Goal: Information Seeking & Learning: Learn about a topic

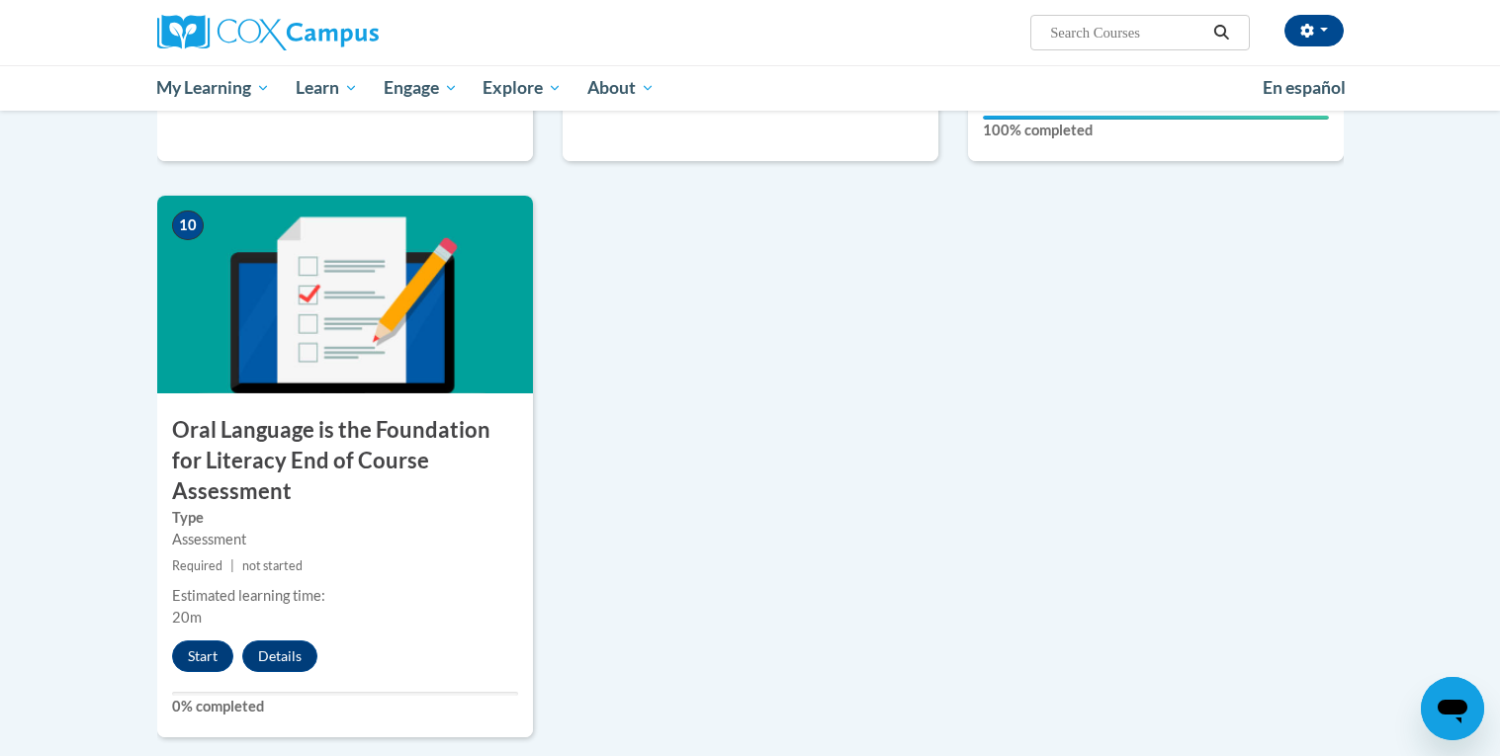
click at [202, 641] on button "Start" at bounding box center [202, 657] width 61 height 32
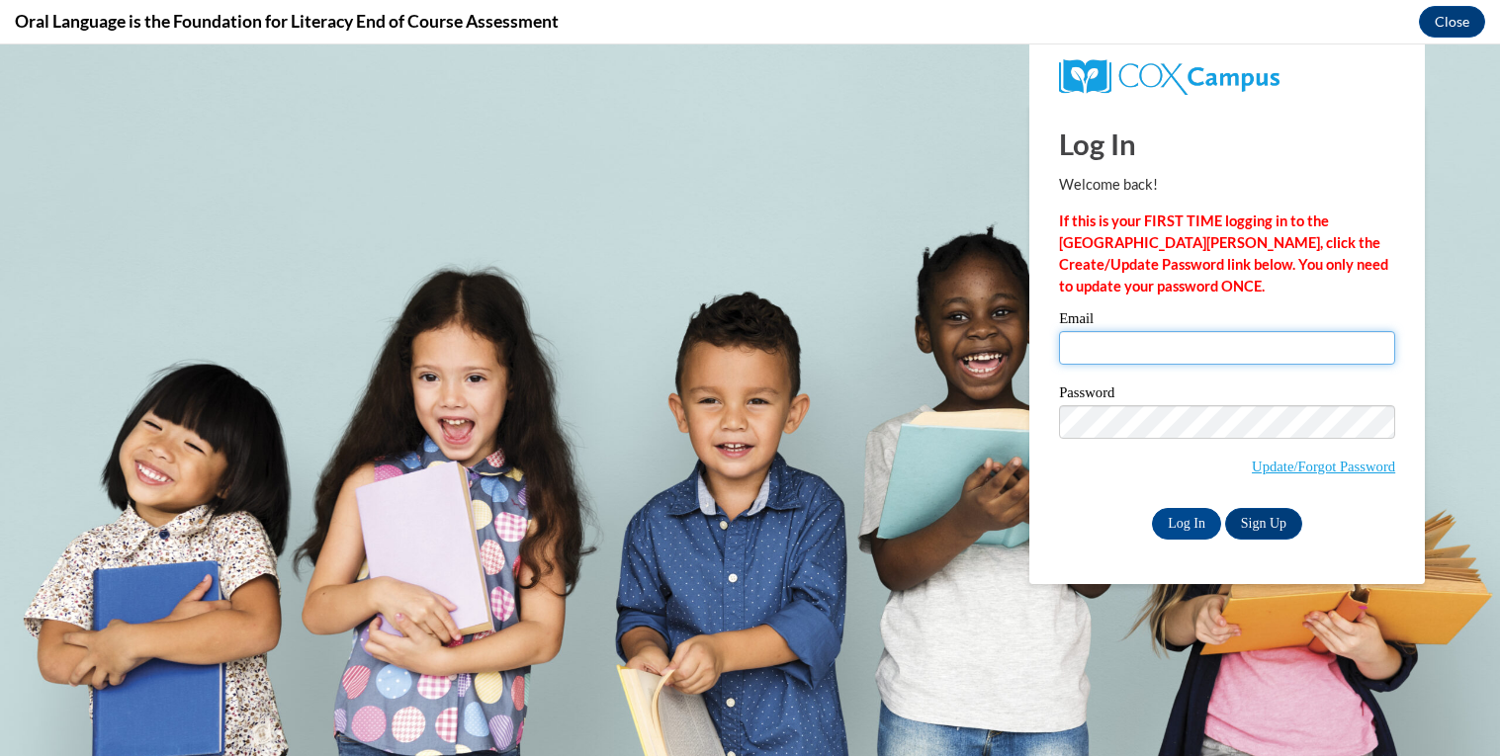
click at [1243, 345] on input "Email" at bounding box center [1227, 348] width 336 height 34
type input "alexander200070@students.reinhardt.edu"
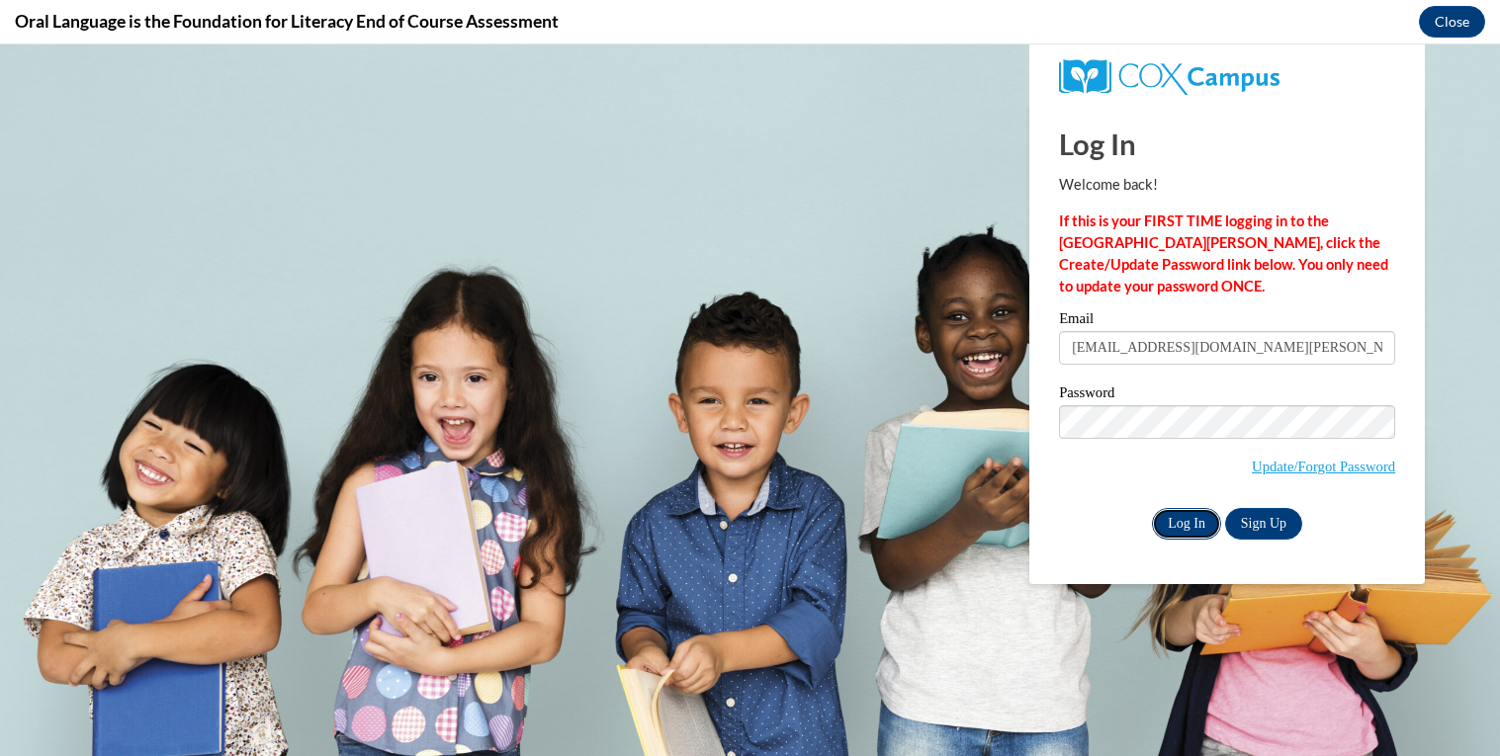
click at [1189, 514] on input "Log In" at bounding box center [1186, 524] width 69 height 32
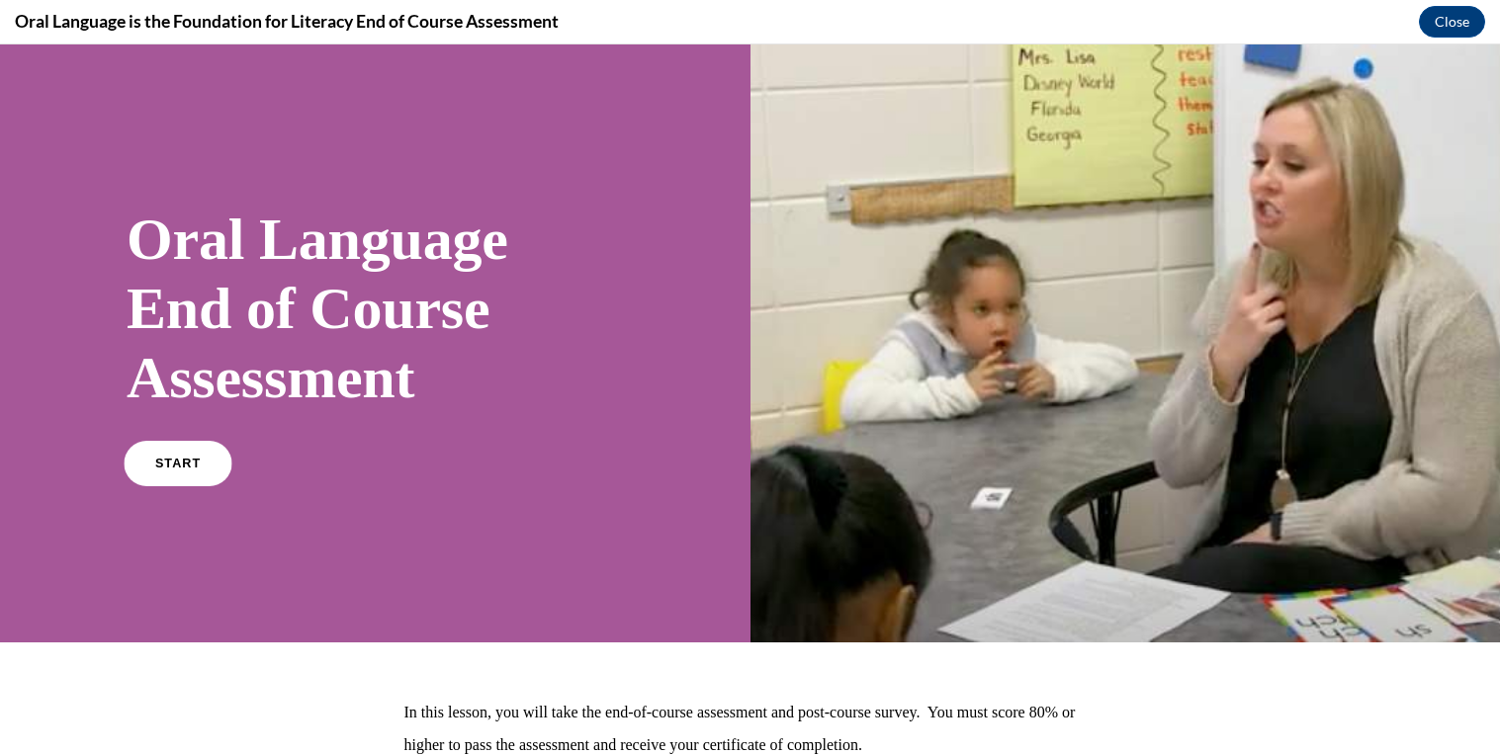
click at [170, 458] on span "START" at bounding box center [177, 464] width 45 height 15
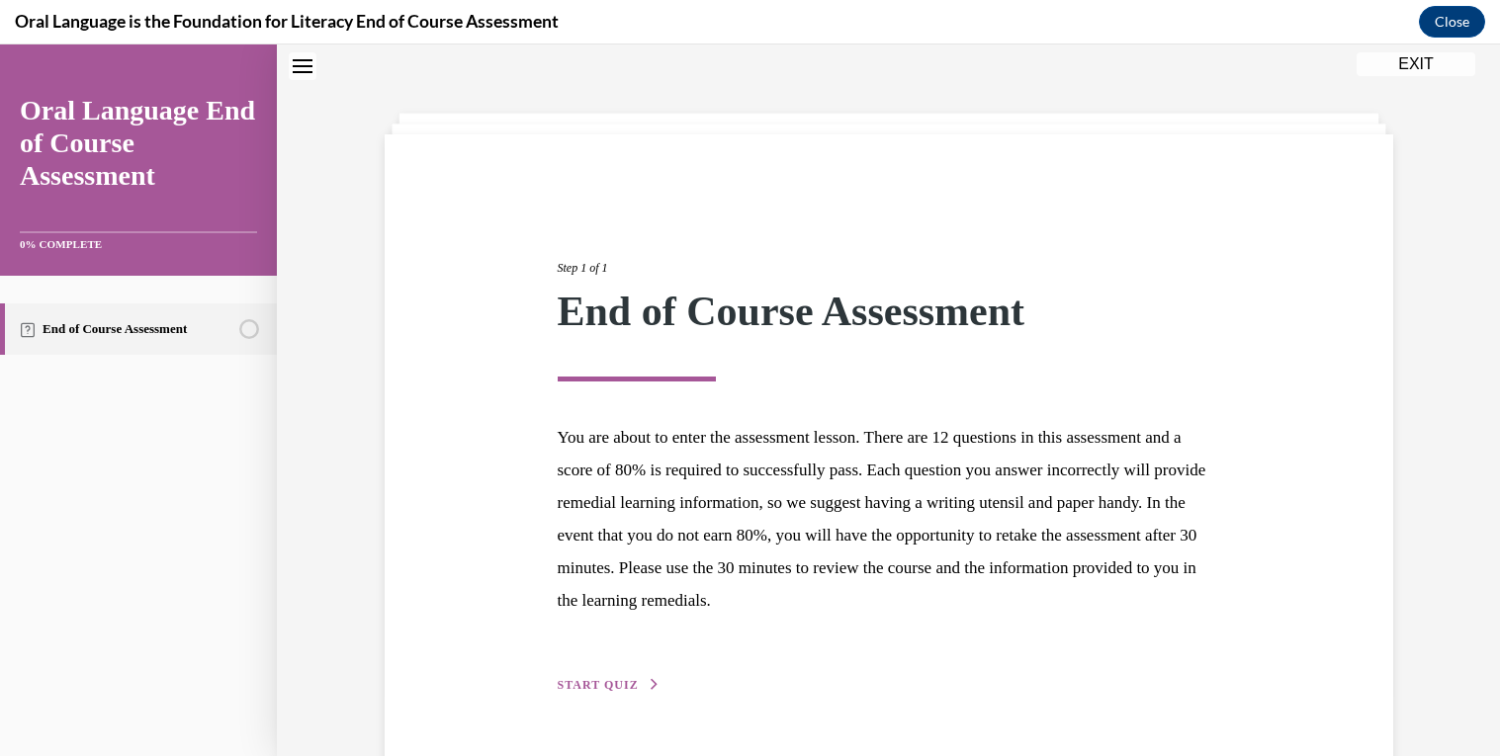
scroll to position [120, 0]
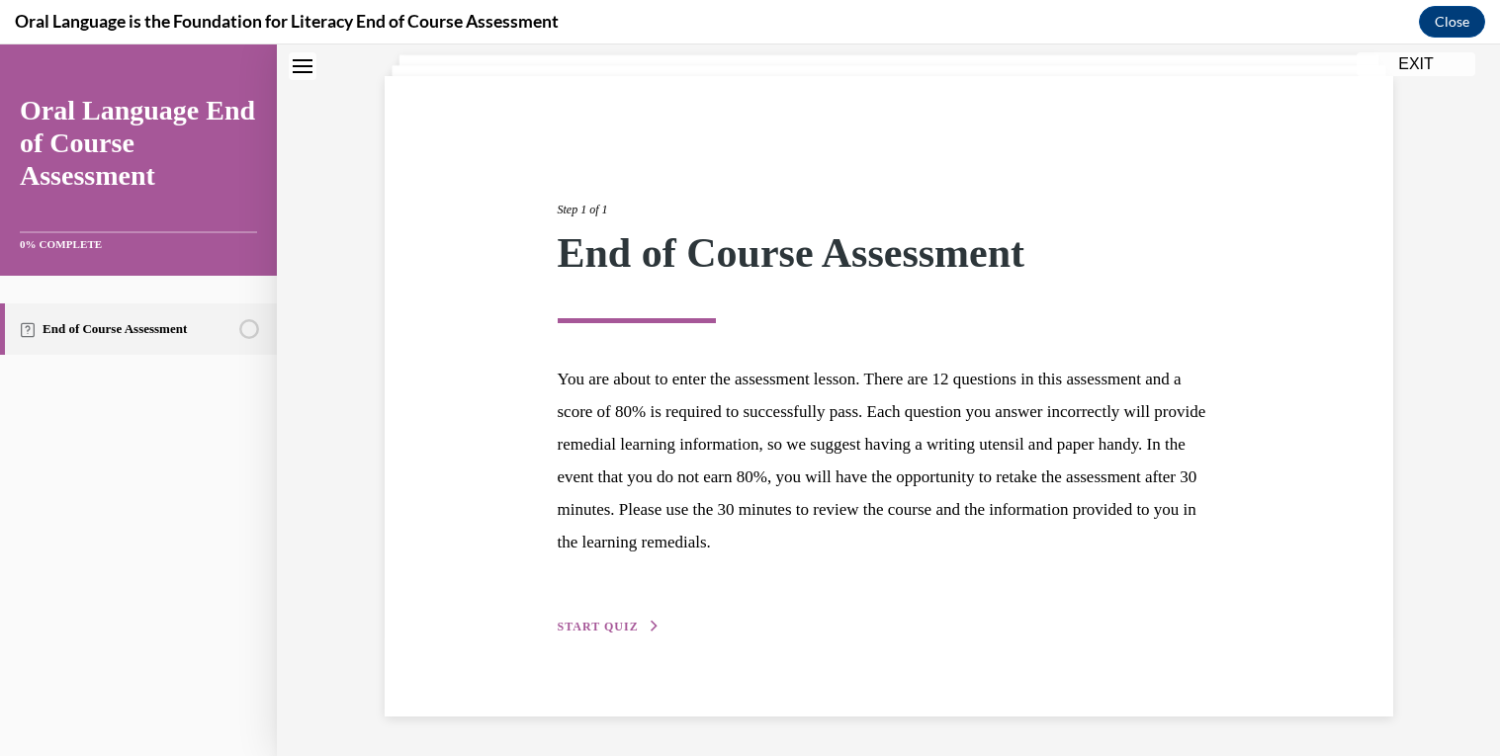
click at [614, 624] on span "START QUIZ" at bounding box center [598, 627] width 81 height 14
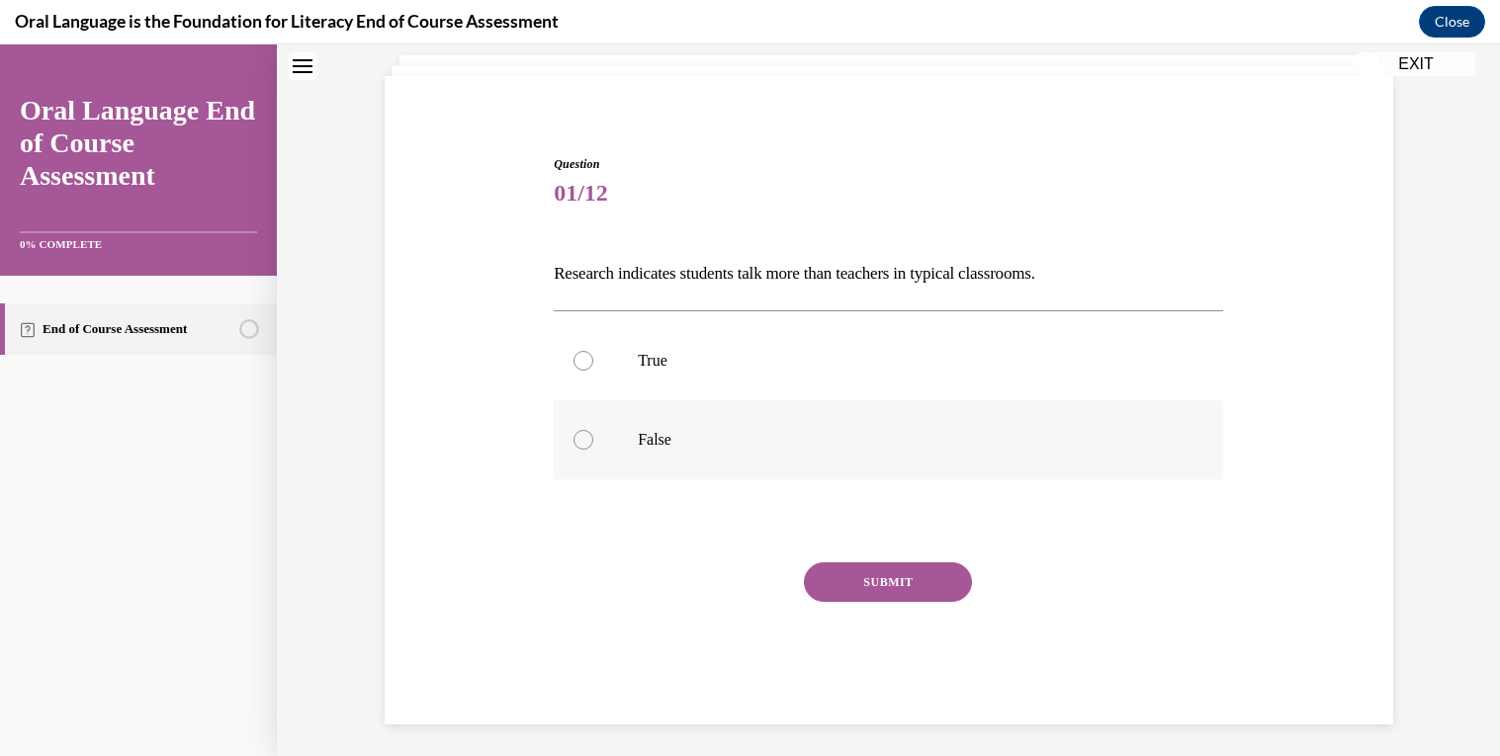
click at [736, 443] on p "False" at bounding box center [906, 440] width 536 height 20
click at [593, 443] on input "False" at bounding box center [583, 440] width 20 height 20
radio input "true"
click at [918, 591] on button "SUBMIT" at bounding box center [888, 583] width 168 height 40
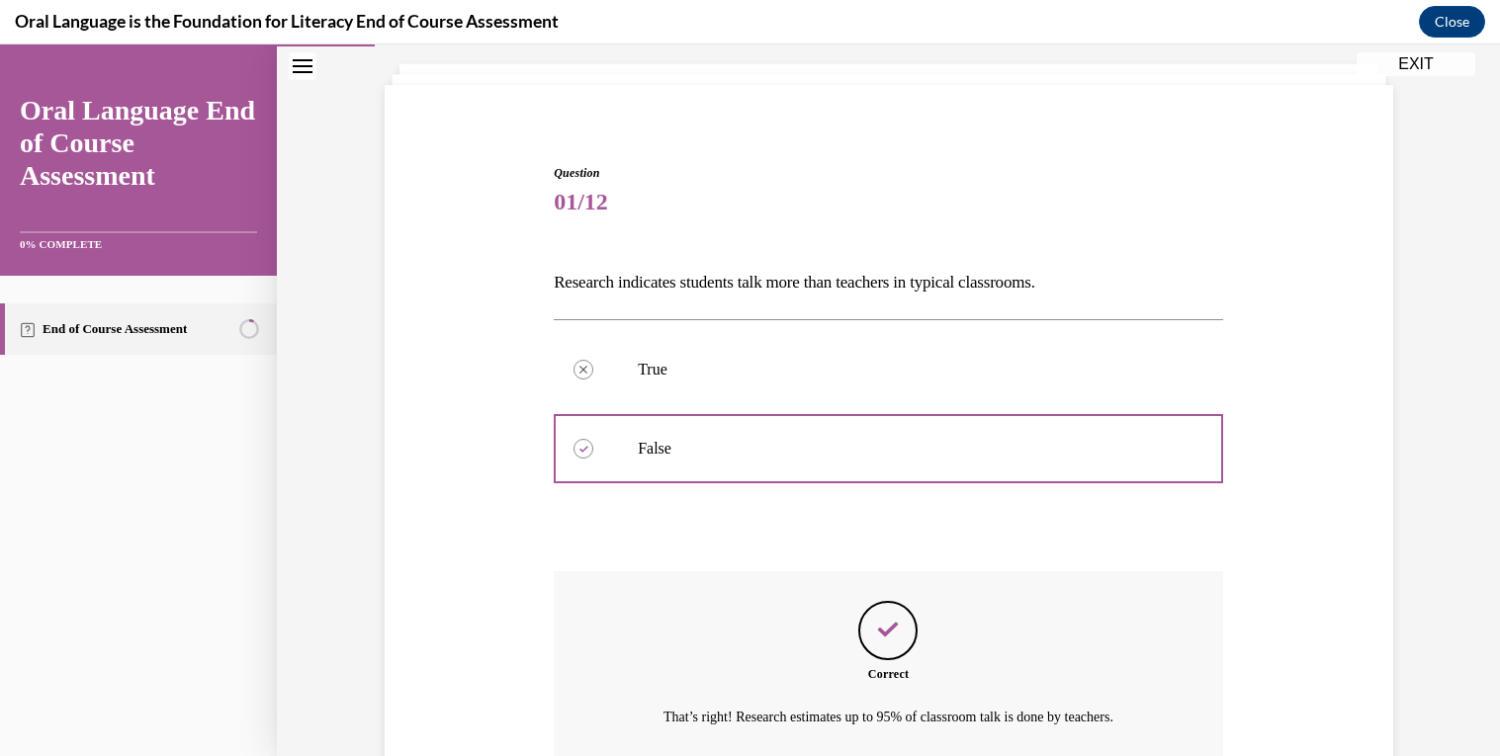
scroll to position [287, 0]
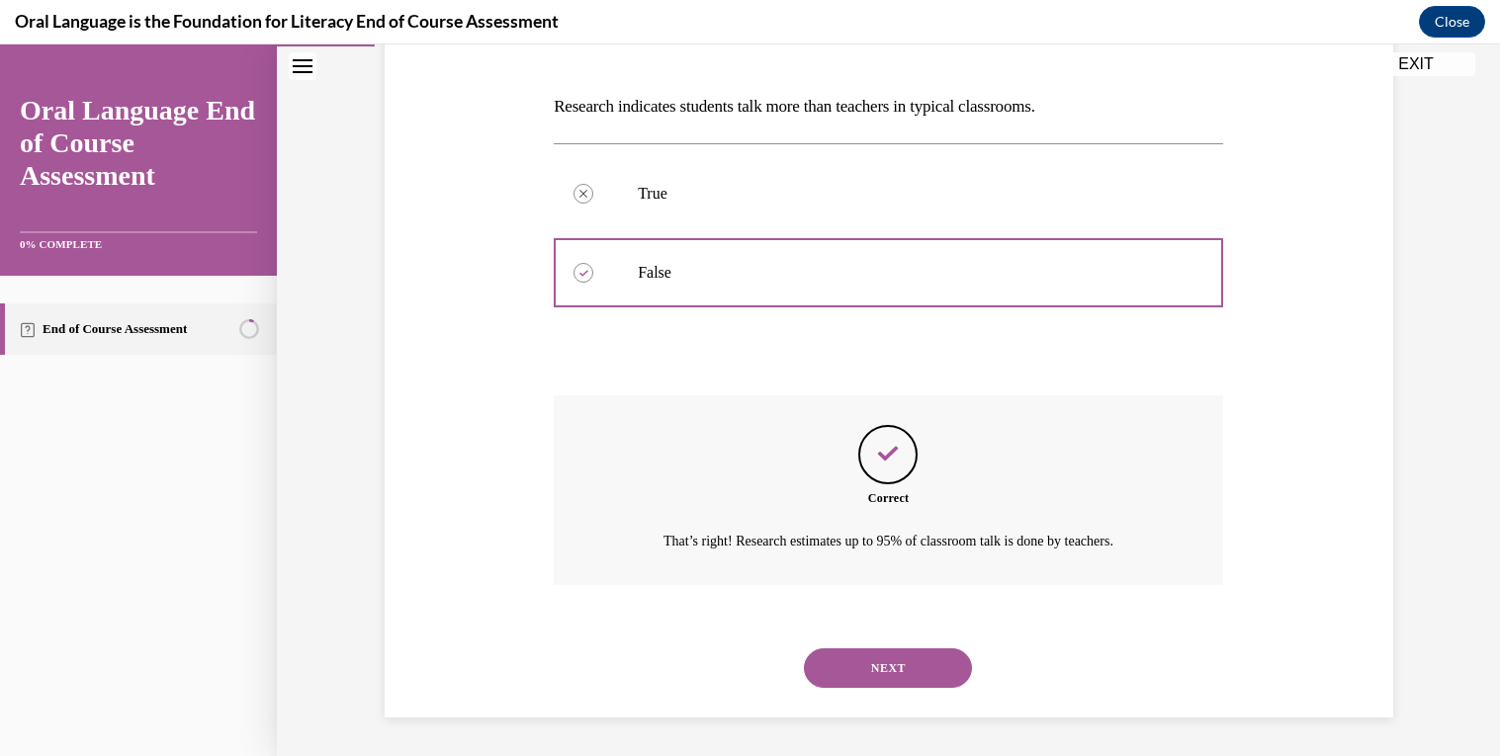
click at [889, 663] on button "NEXT" at bounding box center [888, 669] width 168 height 40
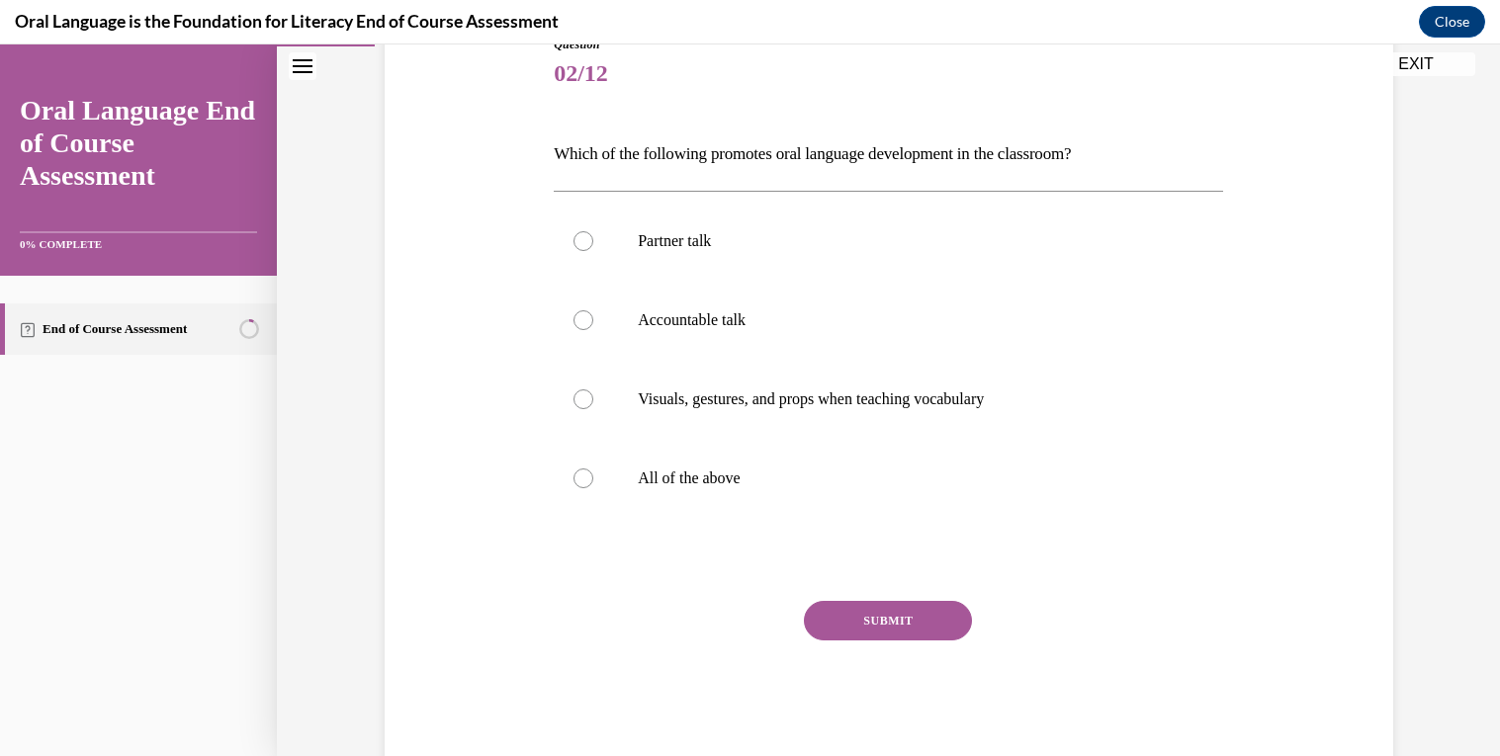
scroll to position [273, 0]
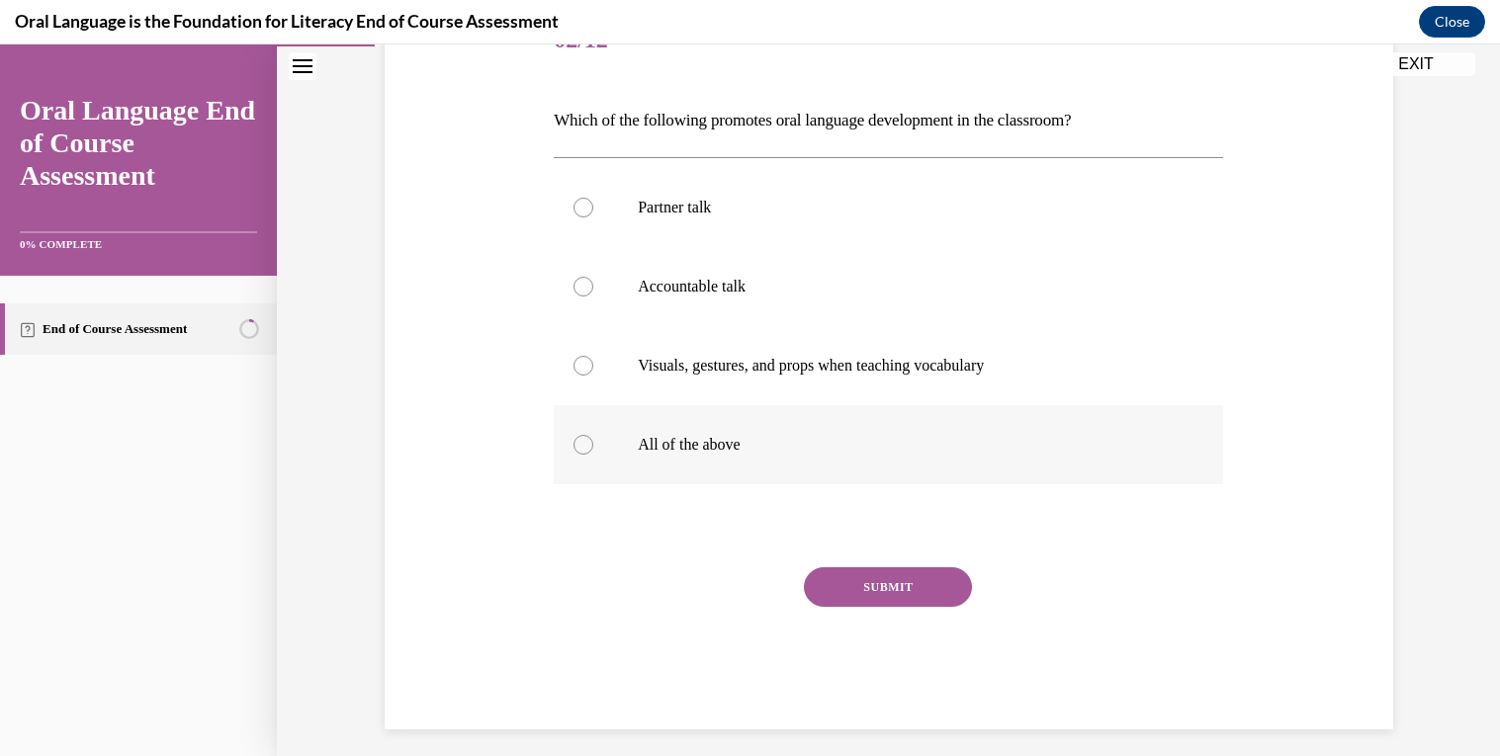
click at [752, 414] on label "All of the above" at bounding box center [888, 444] width 669 height 79
click at [593, 435] on input "All of the above" at bounding box center [583, 445] width 20 height 20
radio input "true"
click at [870, 569] on button "SUBMIT" at bounding box center [888, 587] width 168 height 40
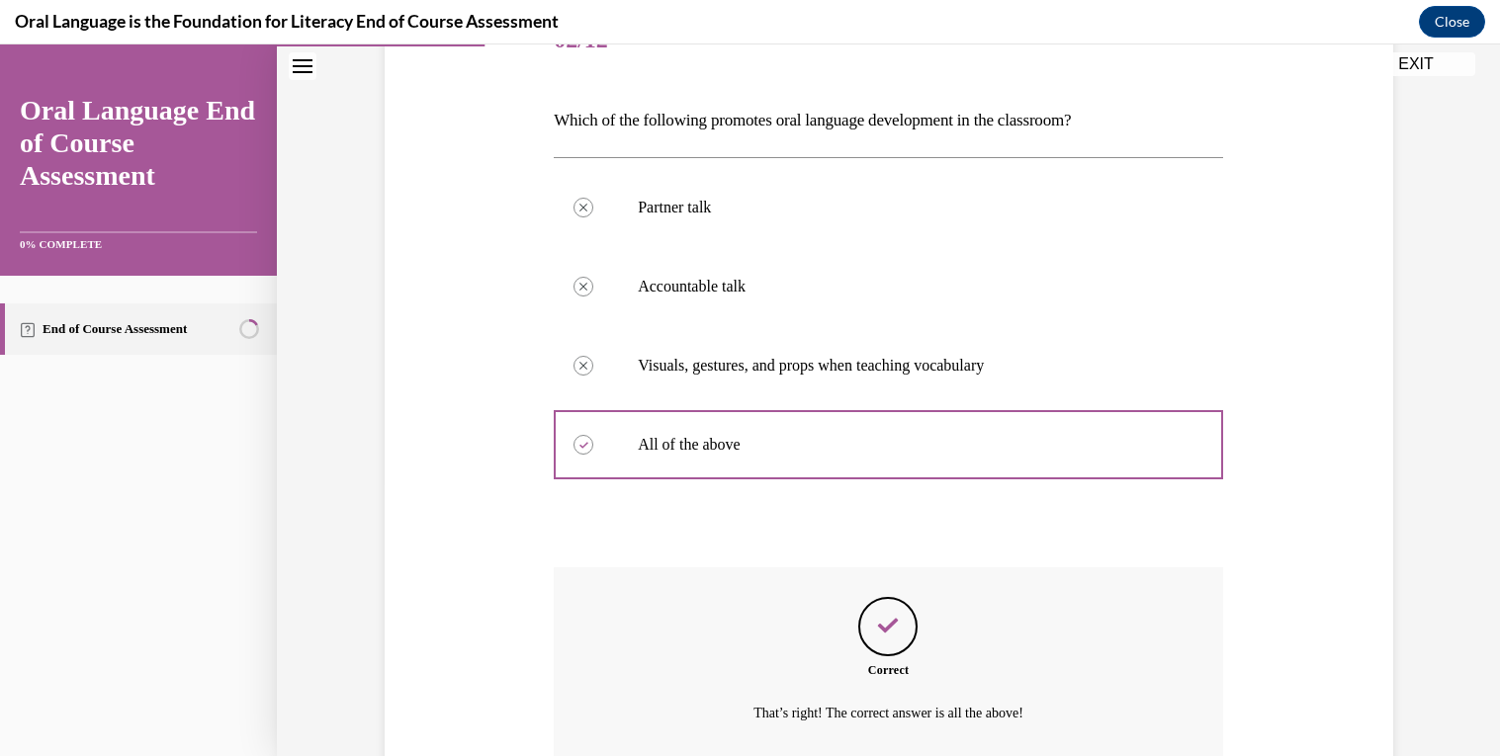
scroll to position [445, 0]
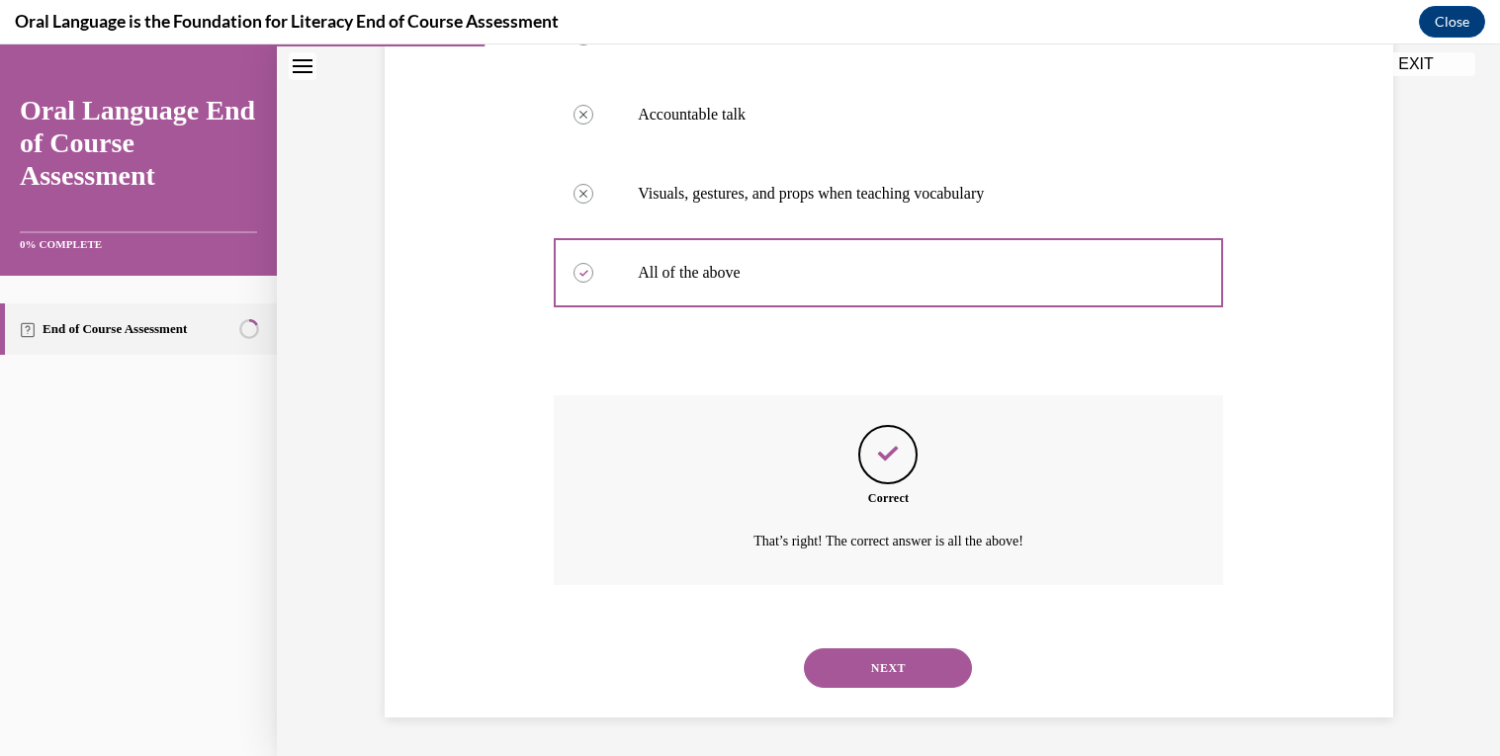
click at [875, 678] on button "NEXT" at bounding box center [888, 669] width 168 height 40
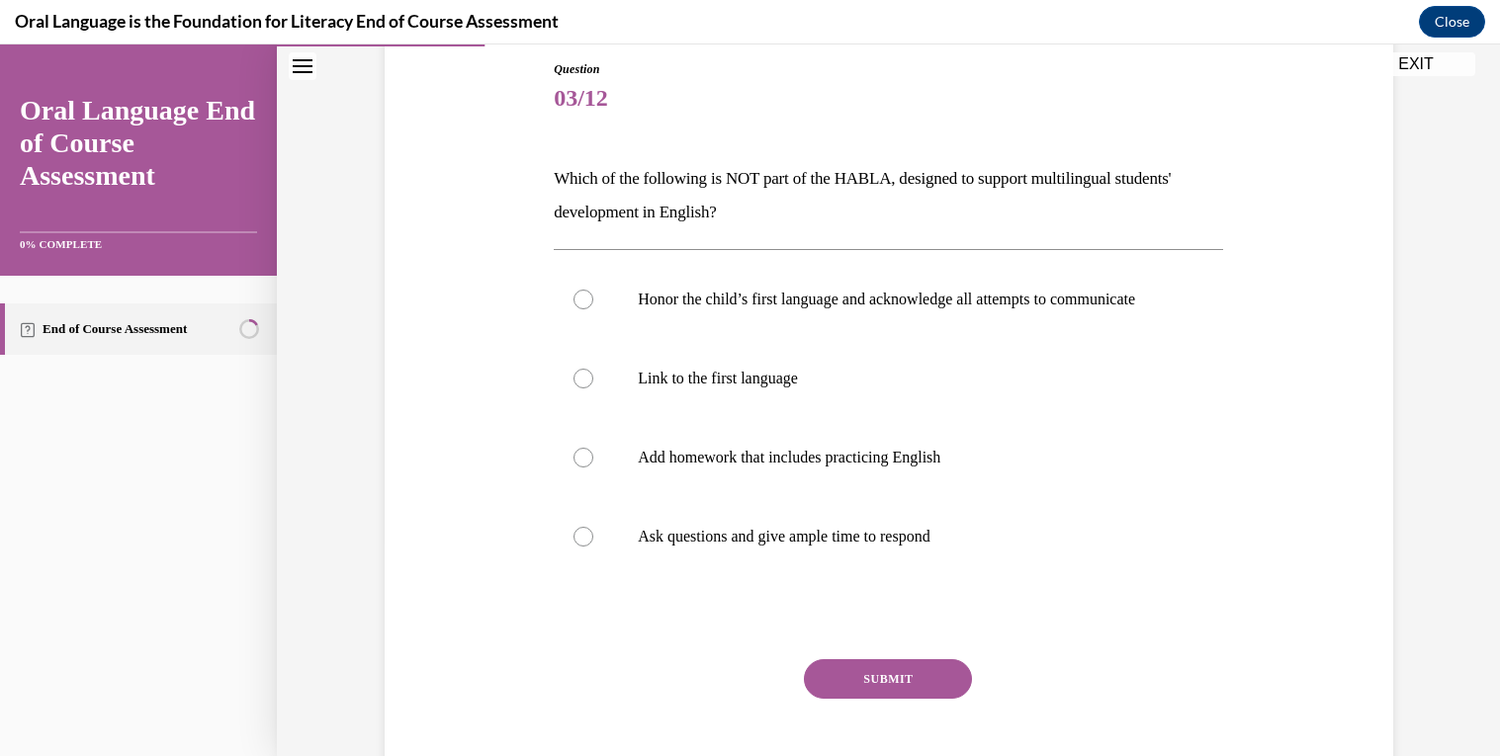
scroll to position [237, 0]
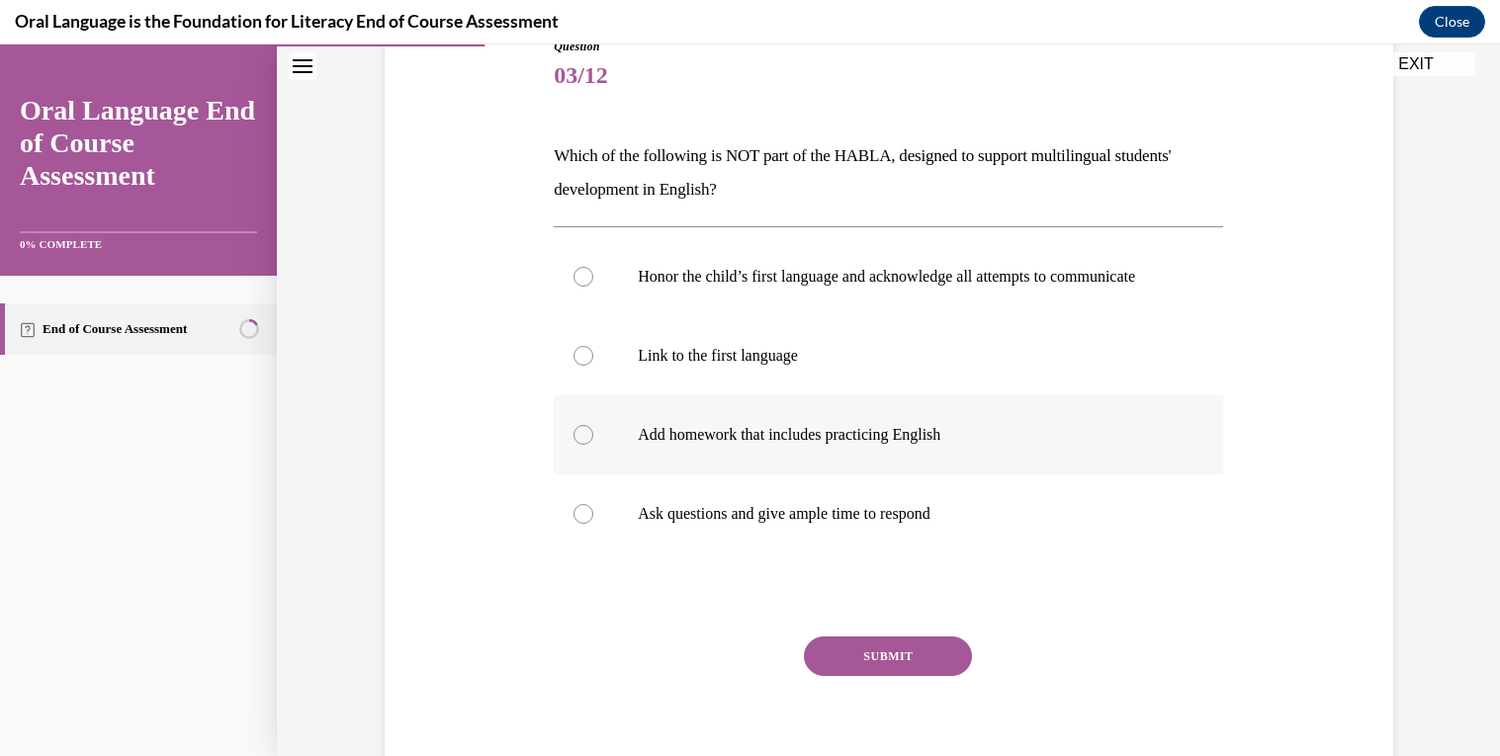
click at [1066, 471] on label "Add homework that includes practicing English" at bounding box center [888, 434] width 669 height 79
click at [593, 445] on input "Add homework that includes practicing English" at bounding box center [583, 435] width 20 height 20
radio input "true"
click at [913, 667] on button "SUBMIT" at bounding box center [888, 657] width 168 height 40
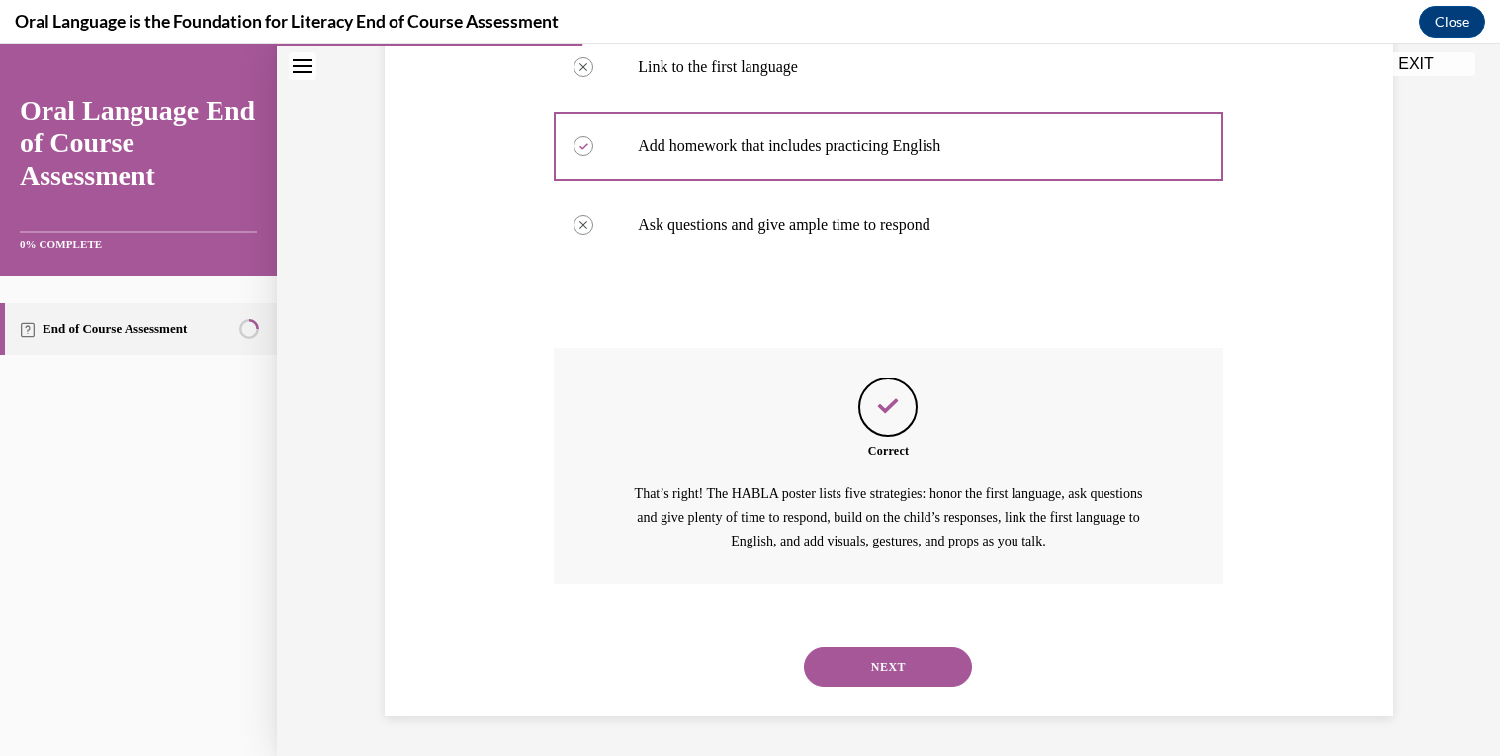
click at [913, 656] on button "NEXT" at bounding box center [888, 668] width 168 height 40
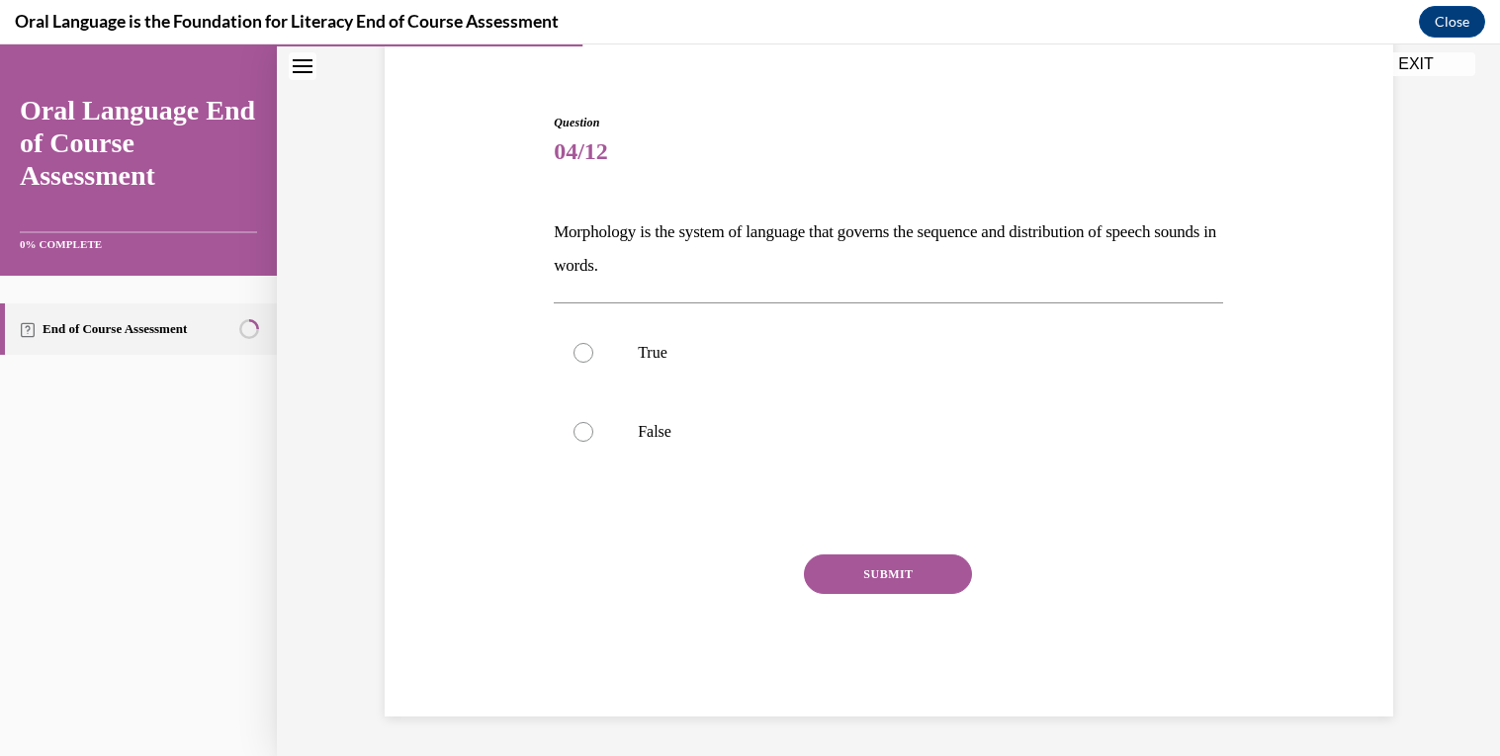
scroll to position [161, 0]
click at [1152, 386] on label "True" at bounding box center [888, 352] width 669 height 79
click at [593, 363] on input "True" at bounding box center [583, 353] width 20 height 20
radio input "true"
click at [945, 572] on button "SUBMIT" at bounding box center [888, 575] width 168 height 40
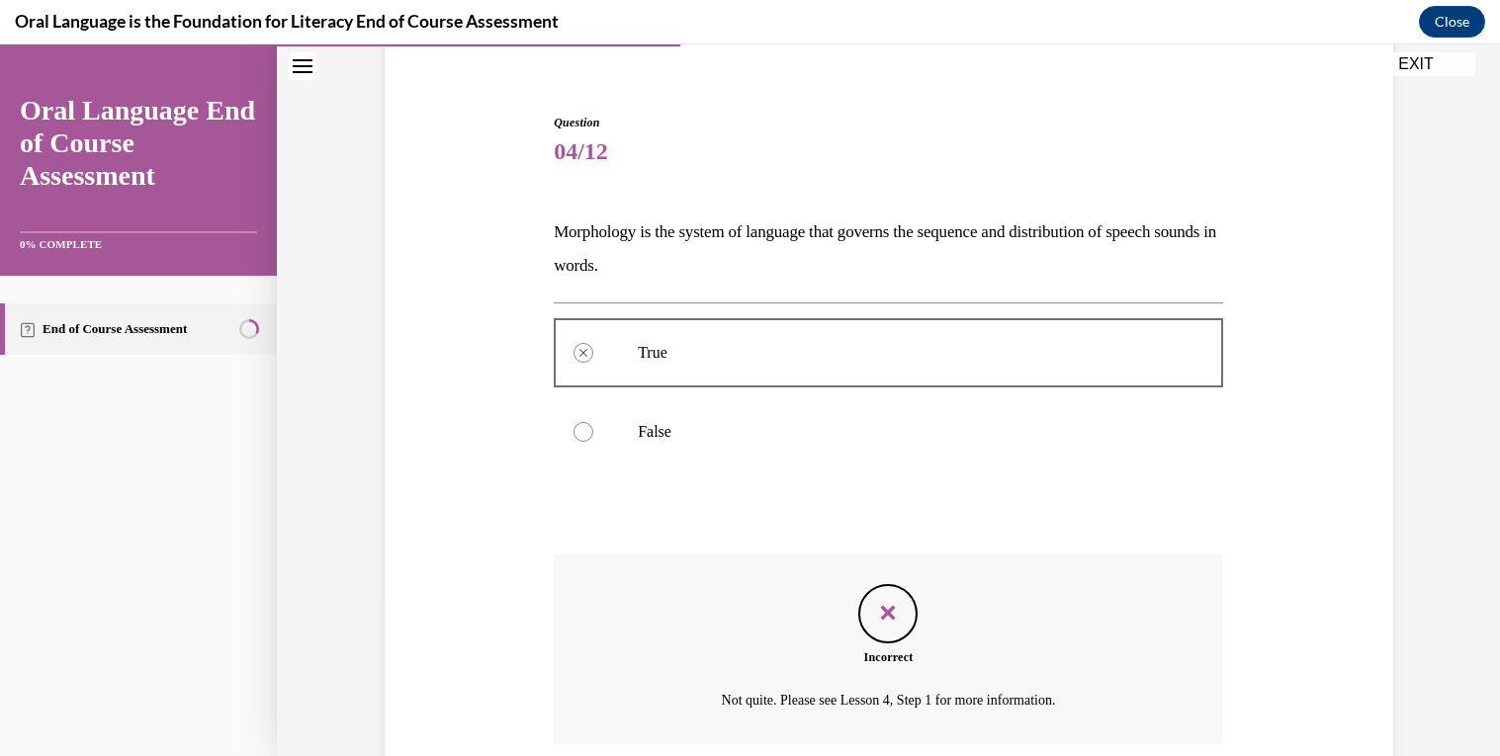
scroll to position [321, 0]
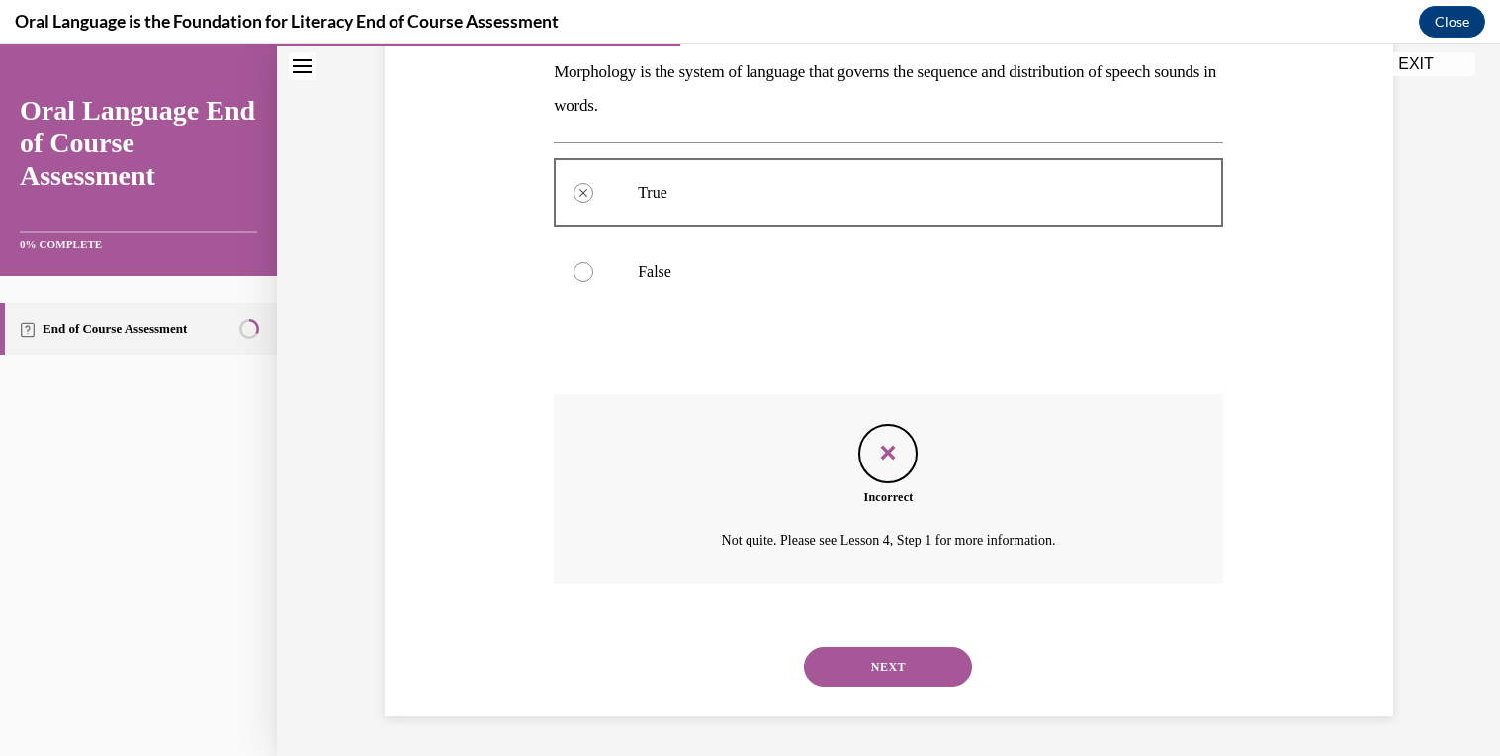
click at [901, 659] on button "NEXT" at bounding box center [888, 668] width 168 height 40
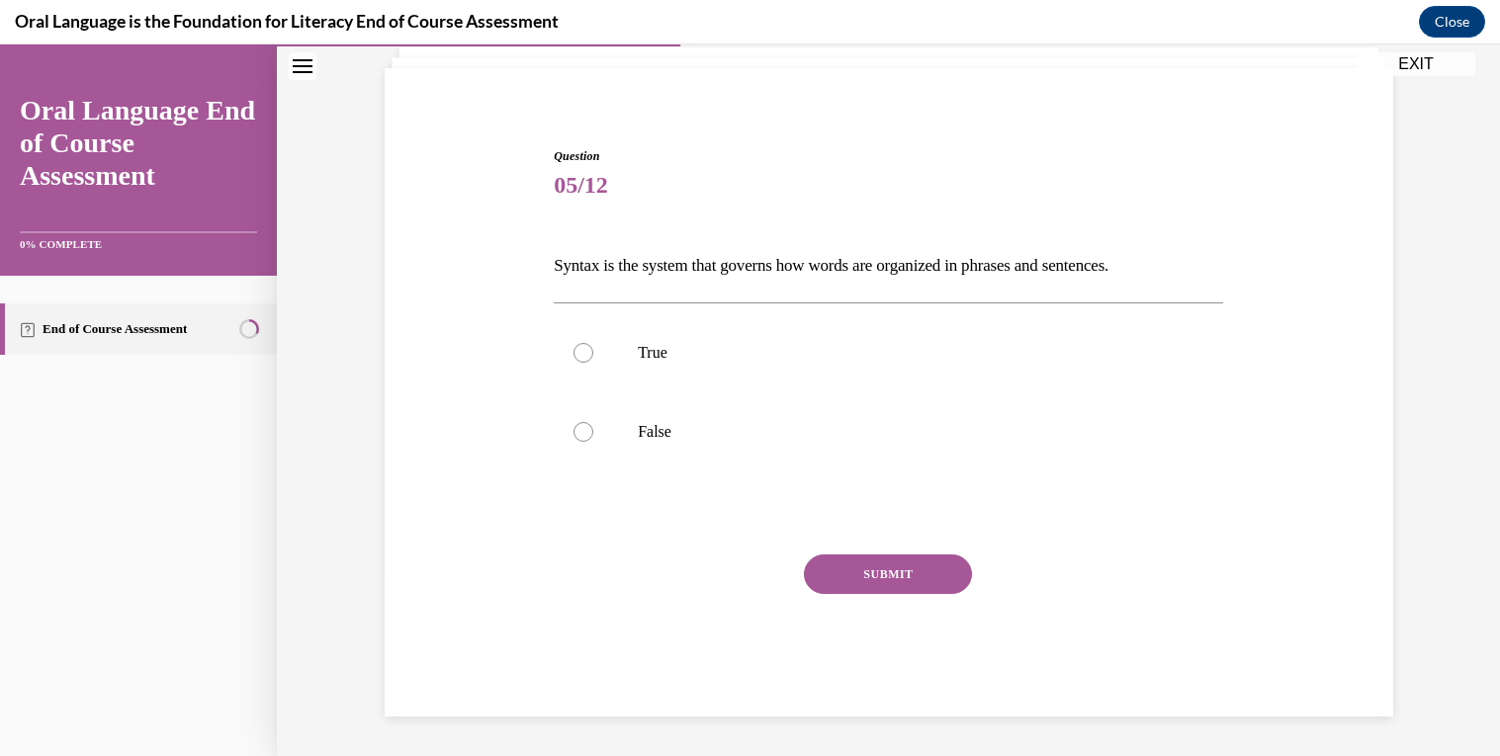
scroll to position [127, 0]
click at [861, 354] on p "True" at bounding box center [906, 354] width 536 height 20
click at [593, 354] on input "True" at bounding box center [583, 354] width 20 height 20
radio input "true"
click at [879, 568] on button "SUBMIT" at bounding box center [888, 576] width 168 height 40
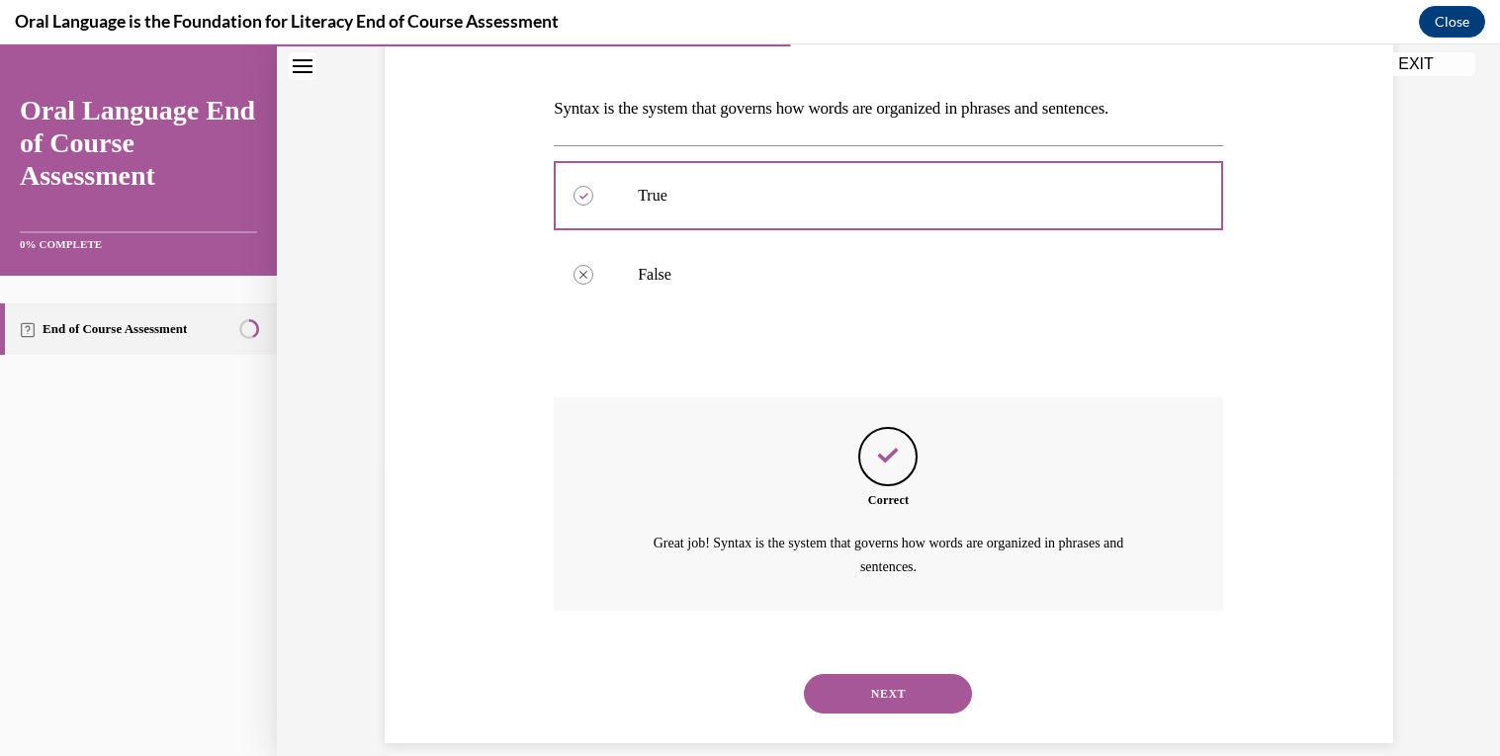
scroll to position [310, 0]
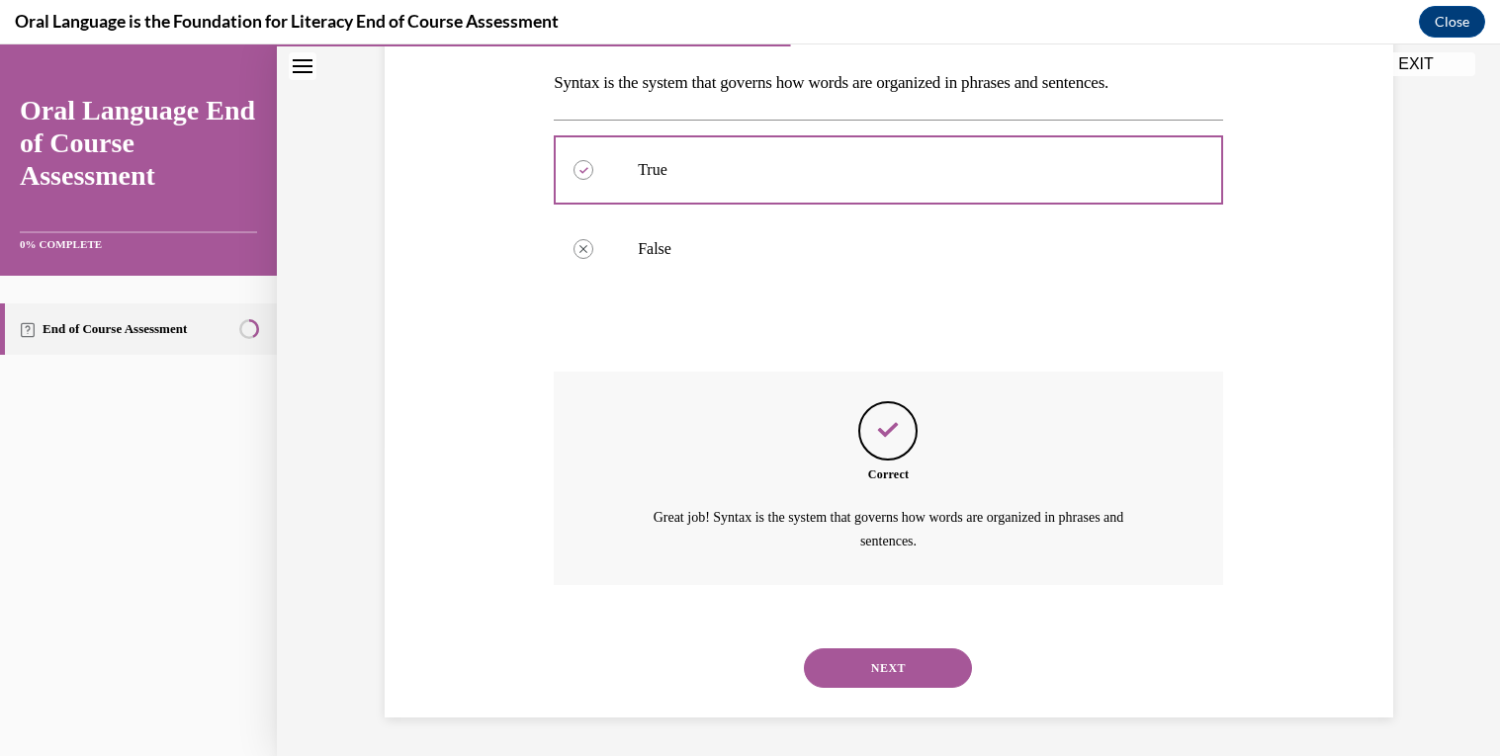
click at [901, 679] on button "NEXT" at bounding box center [888, 669] width 168 height 40
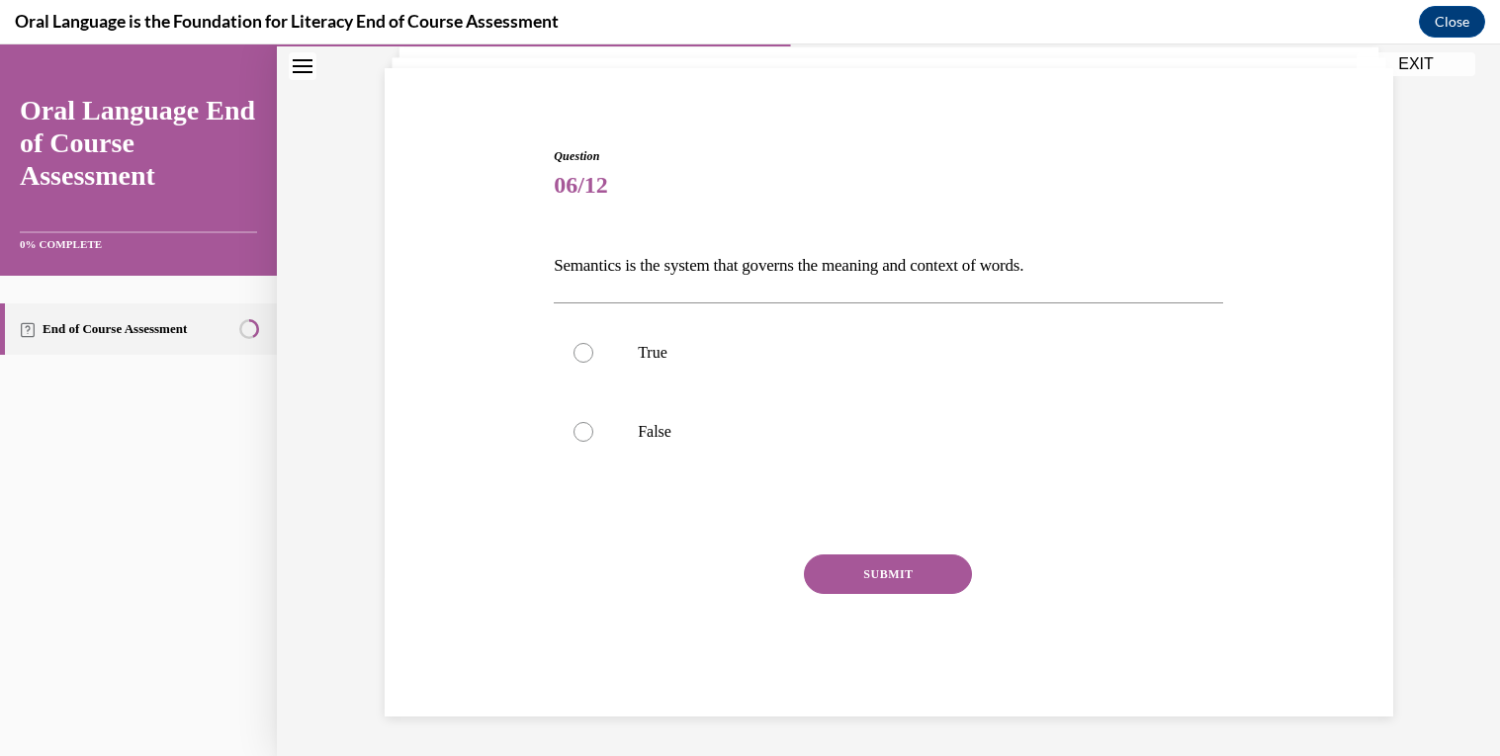
scroll to position [127, 0]
click at [720, 353] on p "True" at bounding box center [906, 354] width 536 height 20
click at [593, 353] on input "True" at bounding box center [583, 354] width 20 height 20
radio input "true"
click at [893, 590] on button "SUBMIT" at bounding box center [888, 576] width 168 height 40
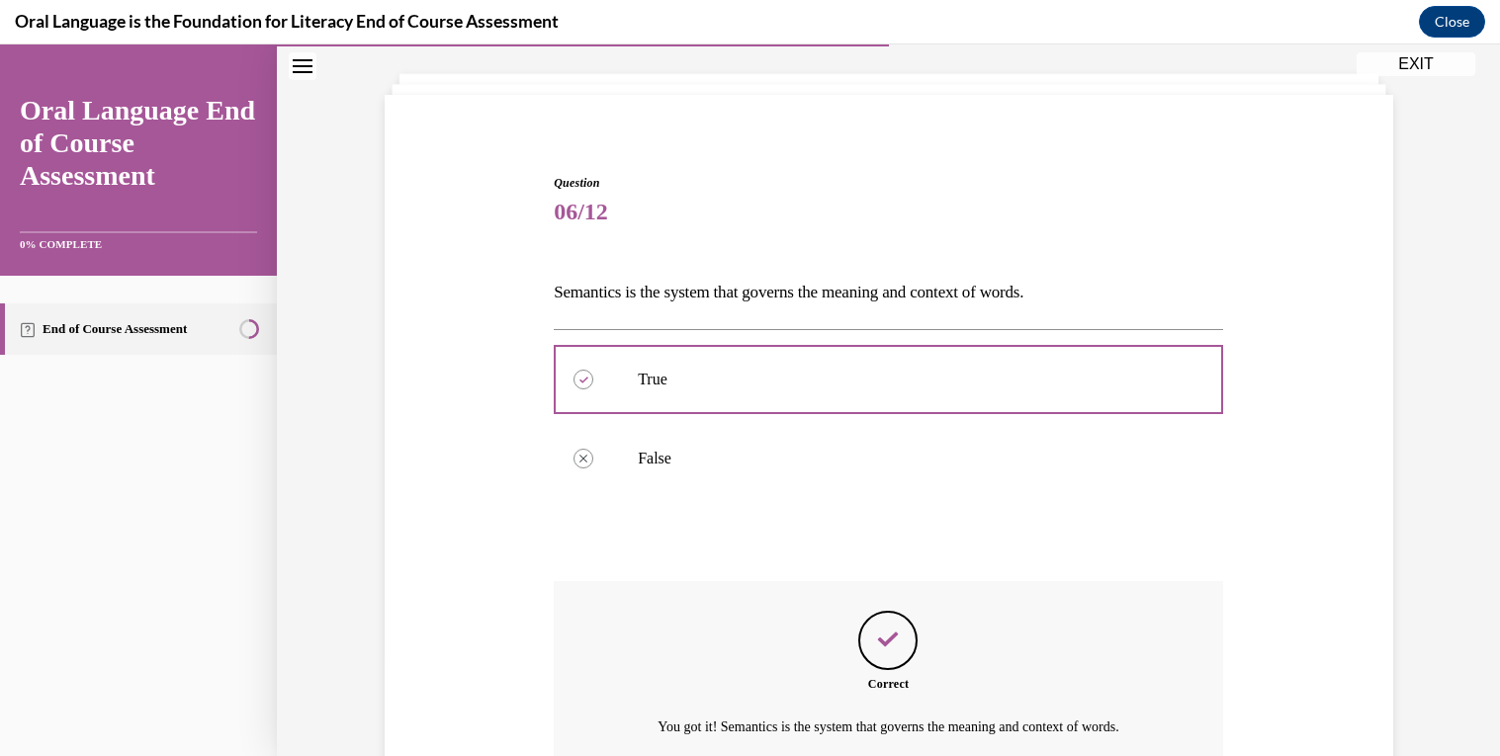
scroll to position [287, 0]
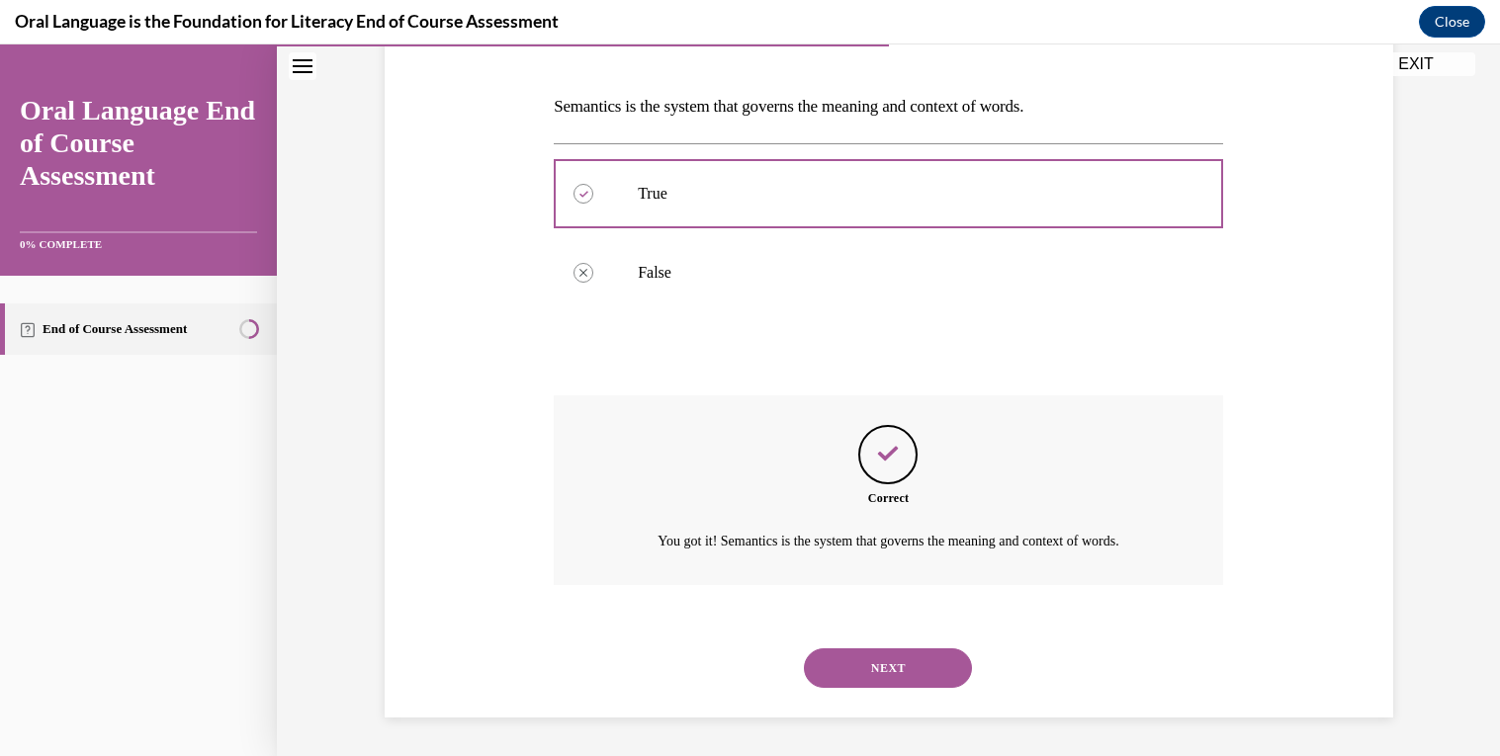
click at [901, 671] on button "NEXT" at bounding box center [888, 669] width 168 height 40
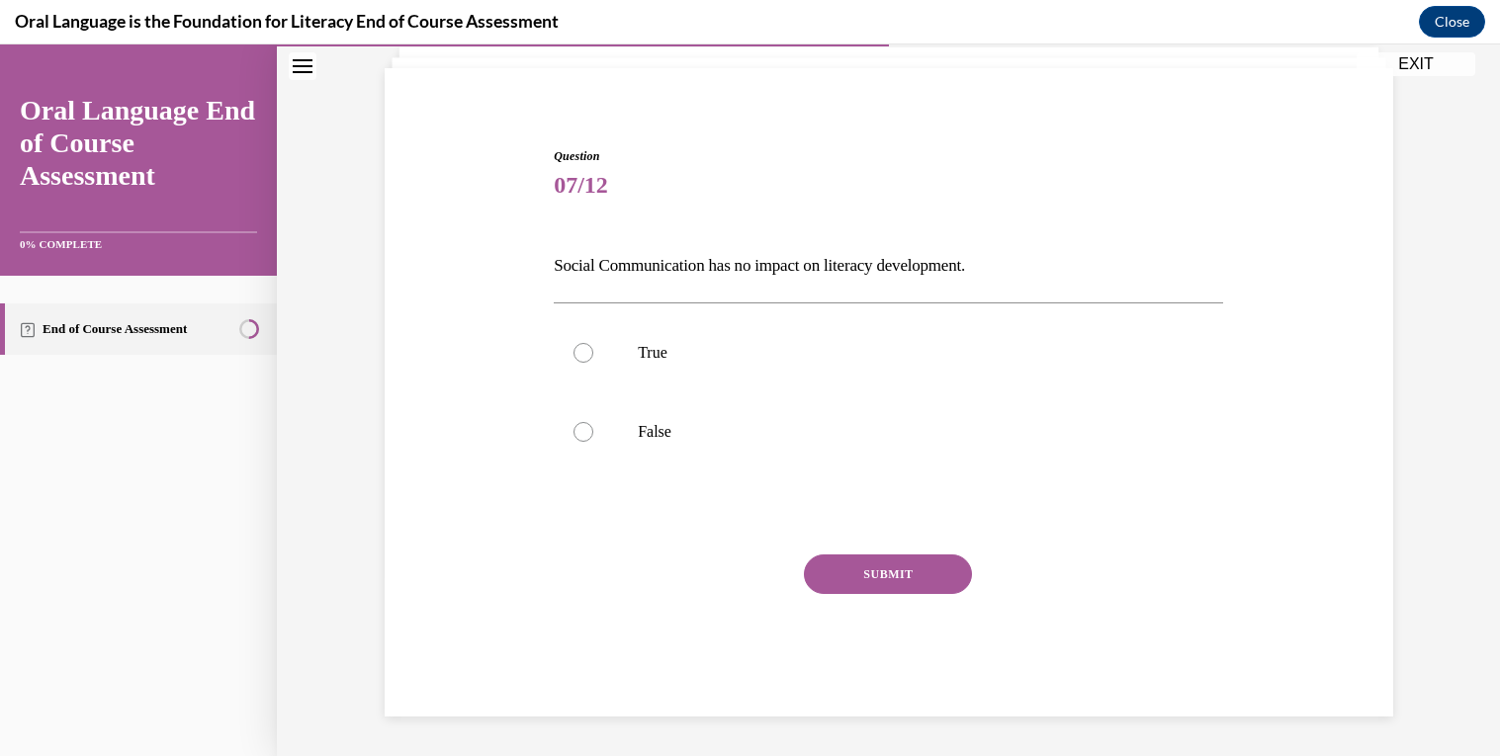
scroll to position [127, 0]
click at [1019, 439] on p "False" at bounding box center [906, 433] width 536 height 20
click at [593, 439] on input "False" at bounding box center [583, 433] width 20 height 20
radio input "true"
click at [890, 579] on button "SUBMIT" at bounding box center [888, 576] width 168 height 40
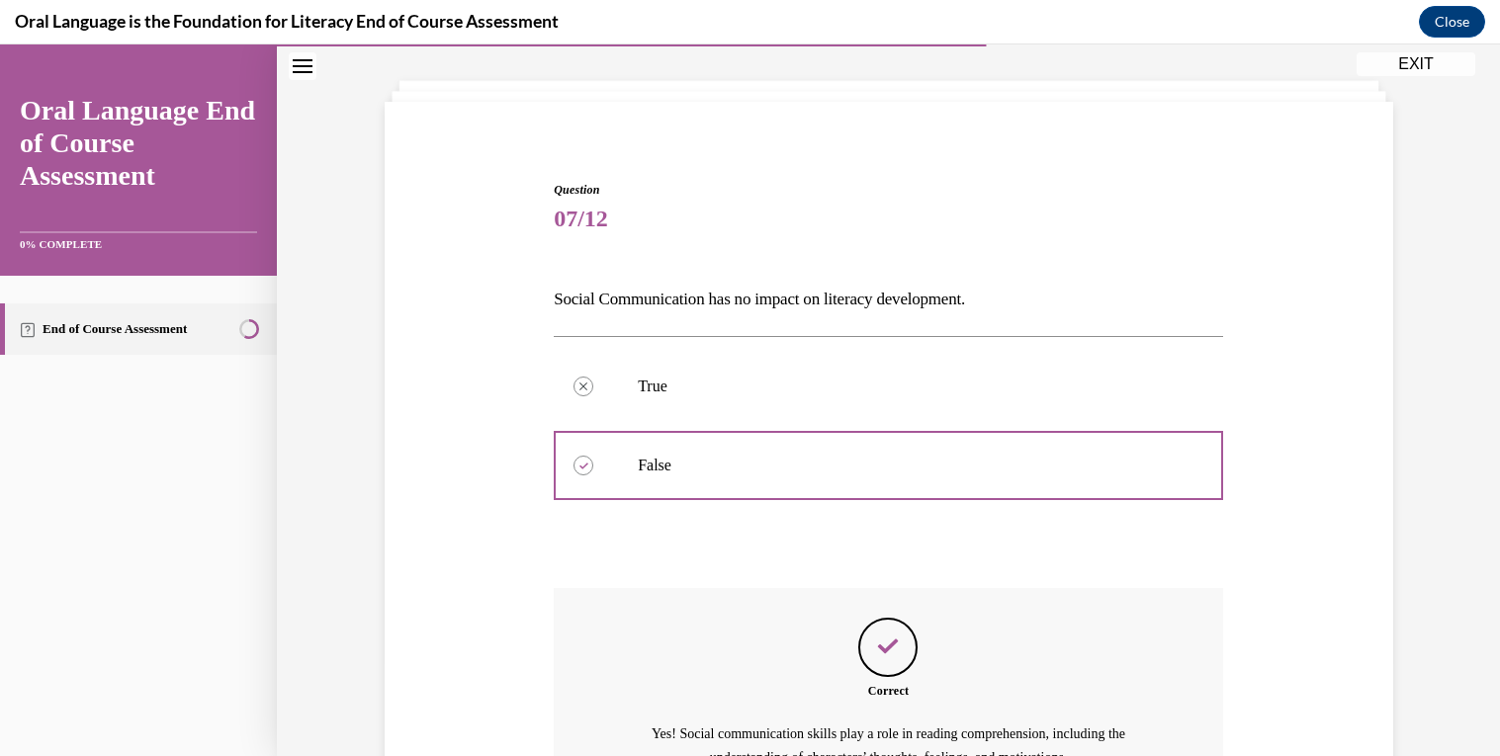
scroll to position [309, 0]
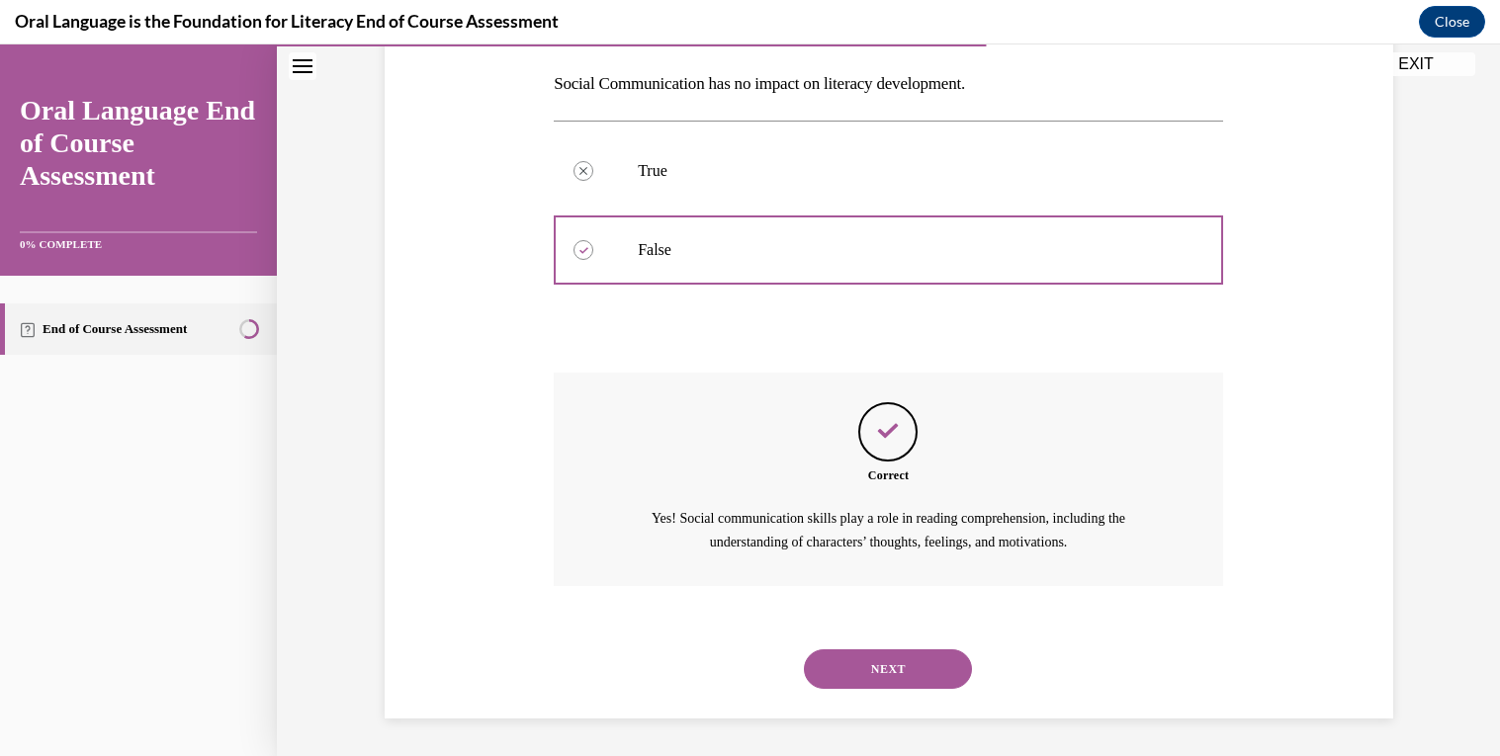
click at [900, 667] on button "NEXT" at bounding box center [888, 669] width 168 height 40
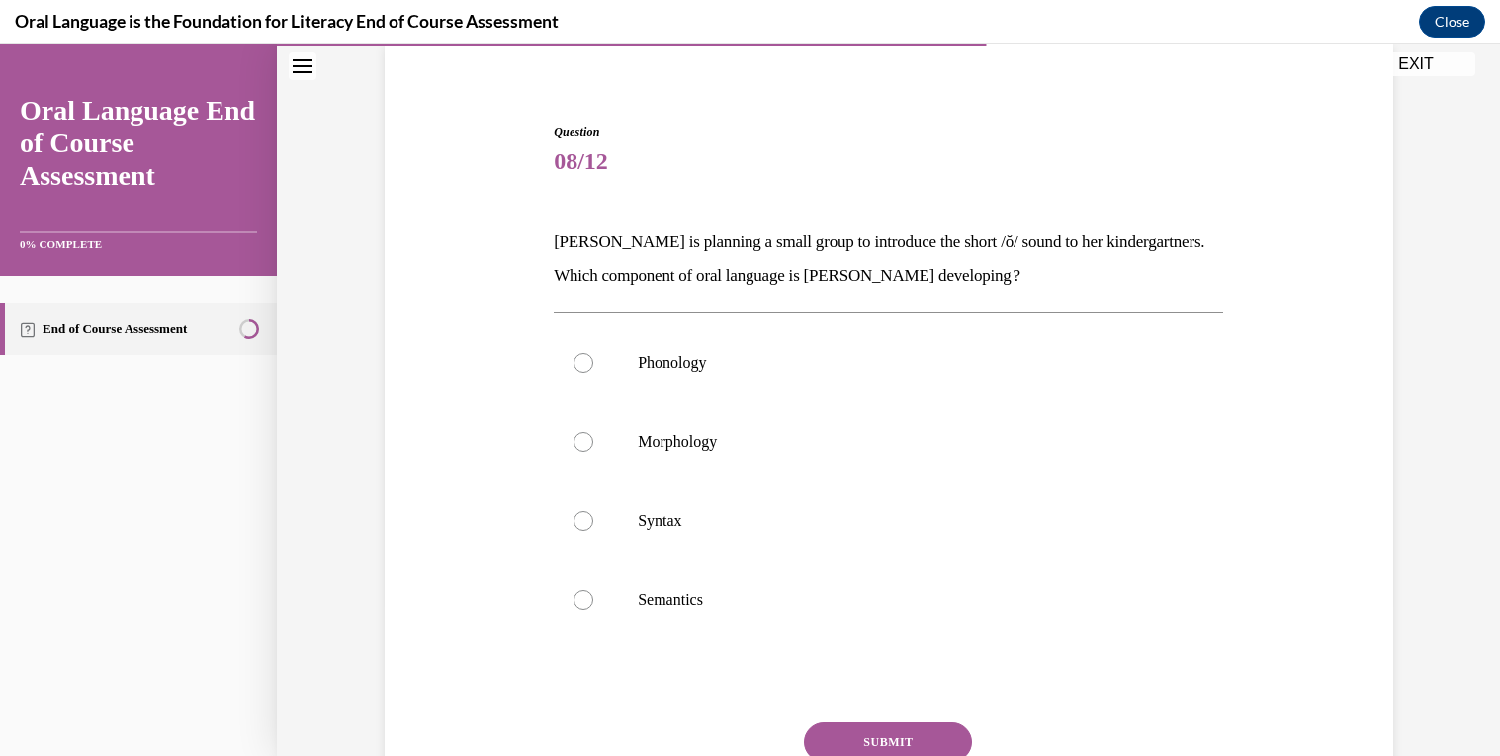
scroll to position [232, 0]
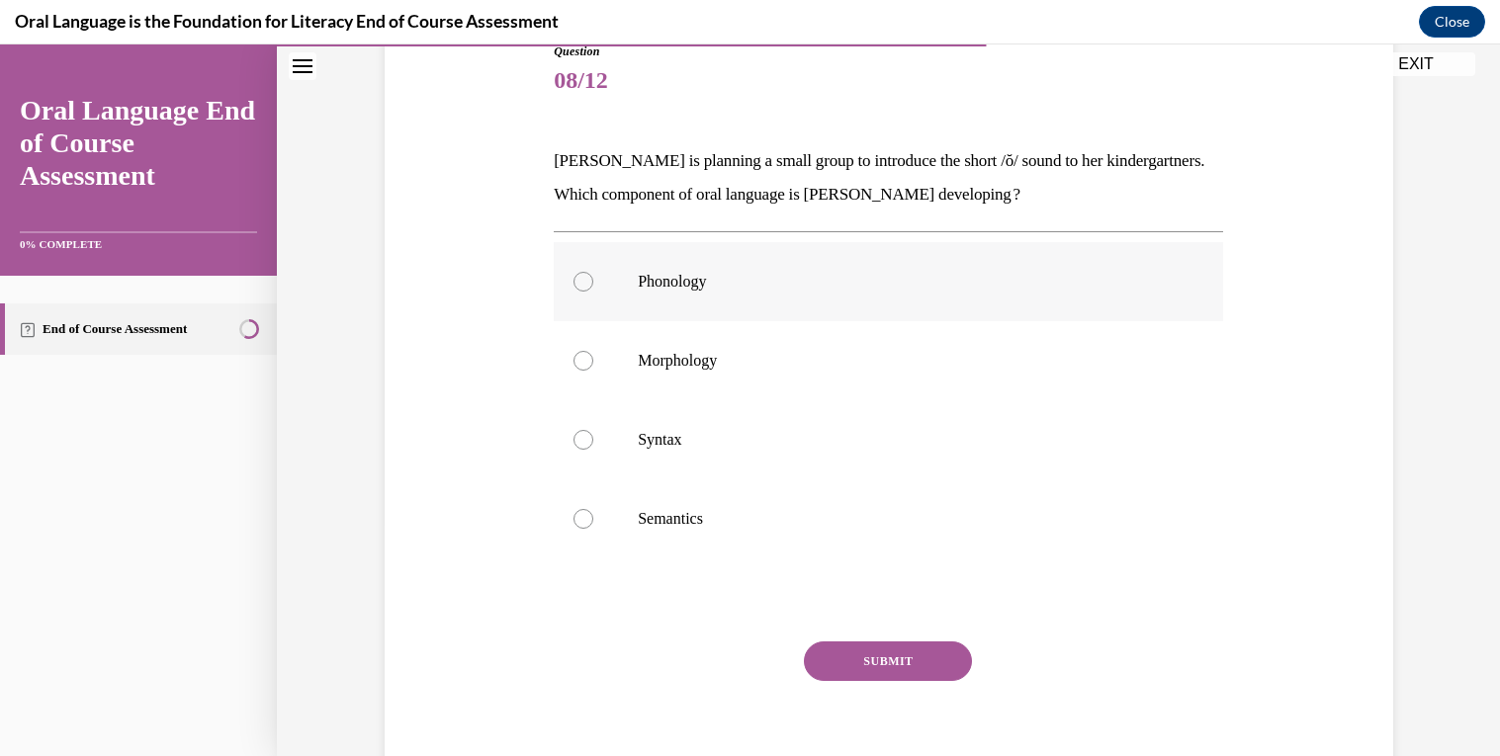
click at [598, 295] on label "Phonology" at bounding box center [888, 281] width 669 height 79
click at [593, 292] on input "Phonology" at bounding box center [583, 282] width 20 height 20
radio input "true"
click at [866, 664] on button "SUBMIT" at bounding box center [888, 662] width 168 height 40
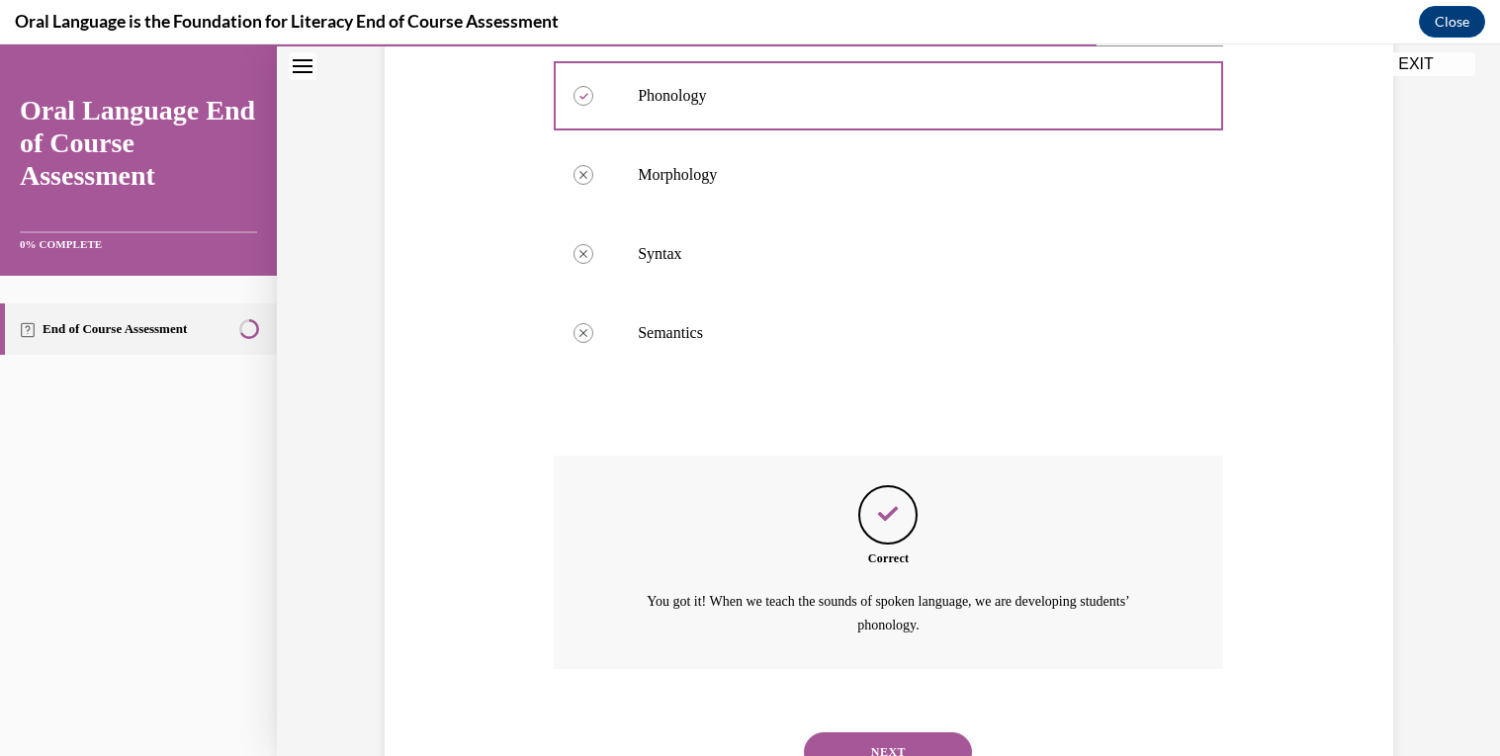
scroll to position [502, 0]
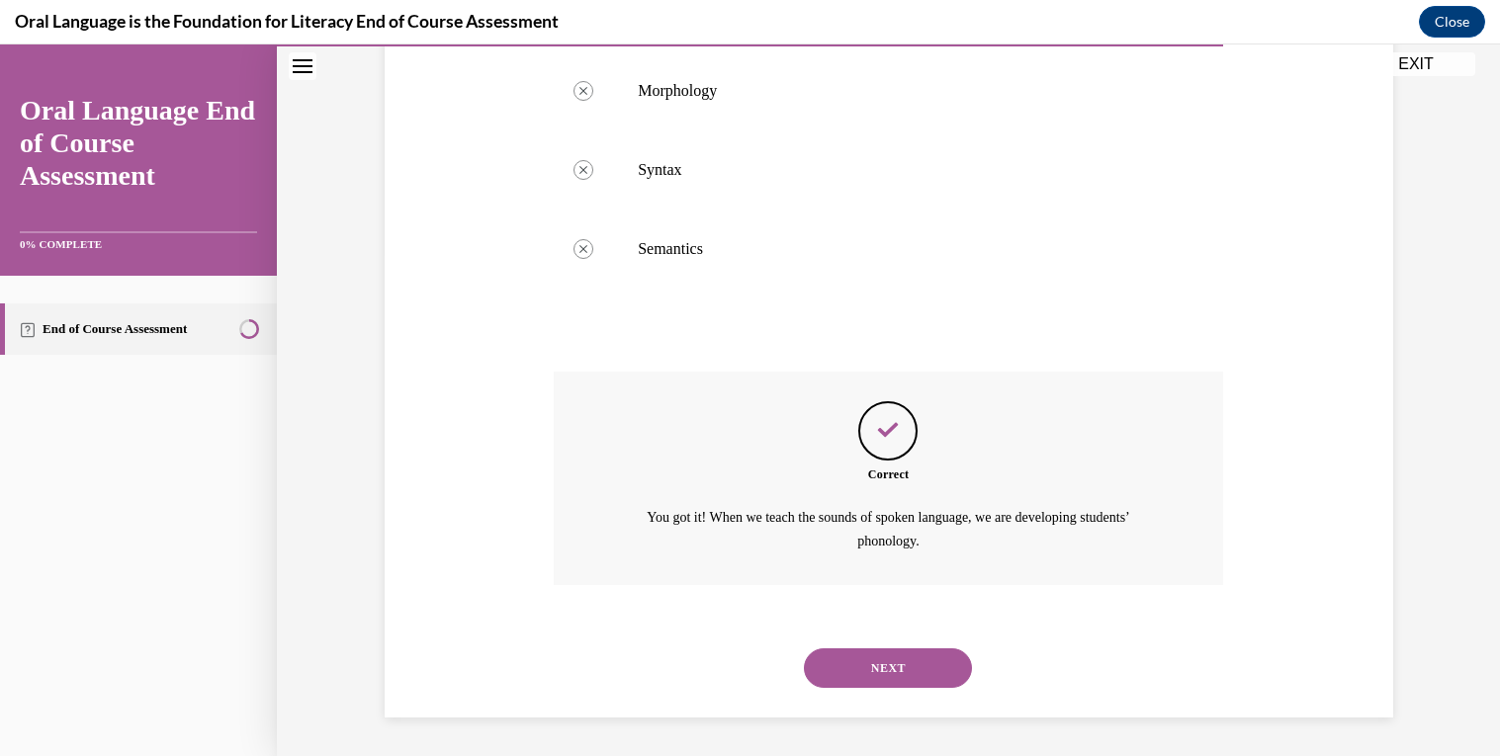
click at [835, 659] on button "NEXT" at bounding box center [888, 669] width 168 height 40
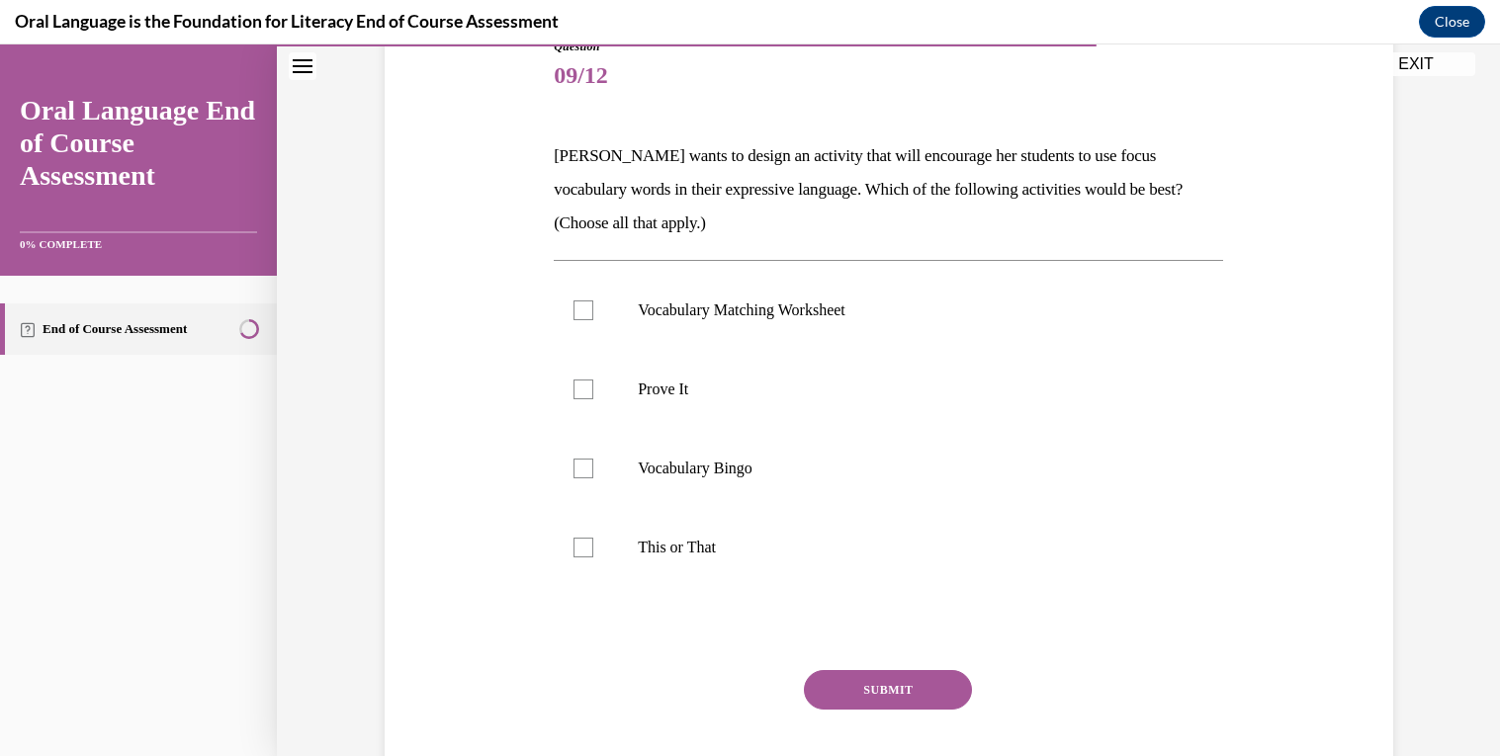
scroll to position [296, 0]
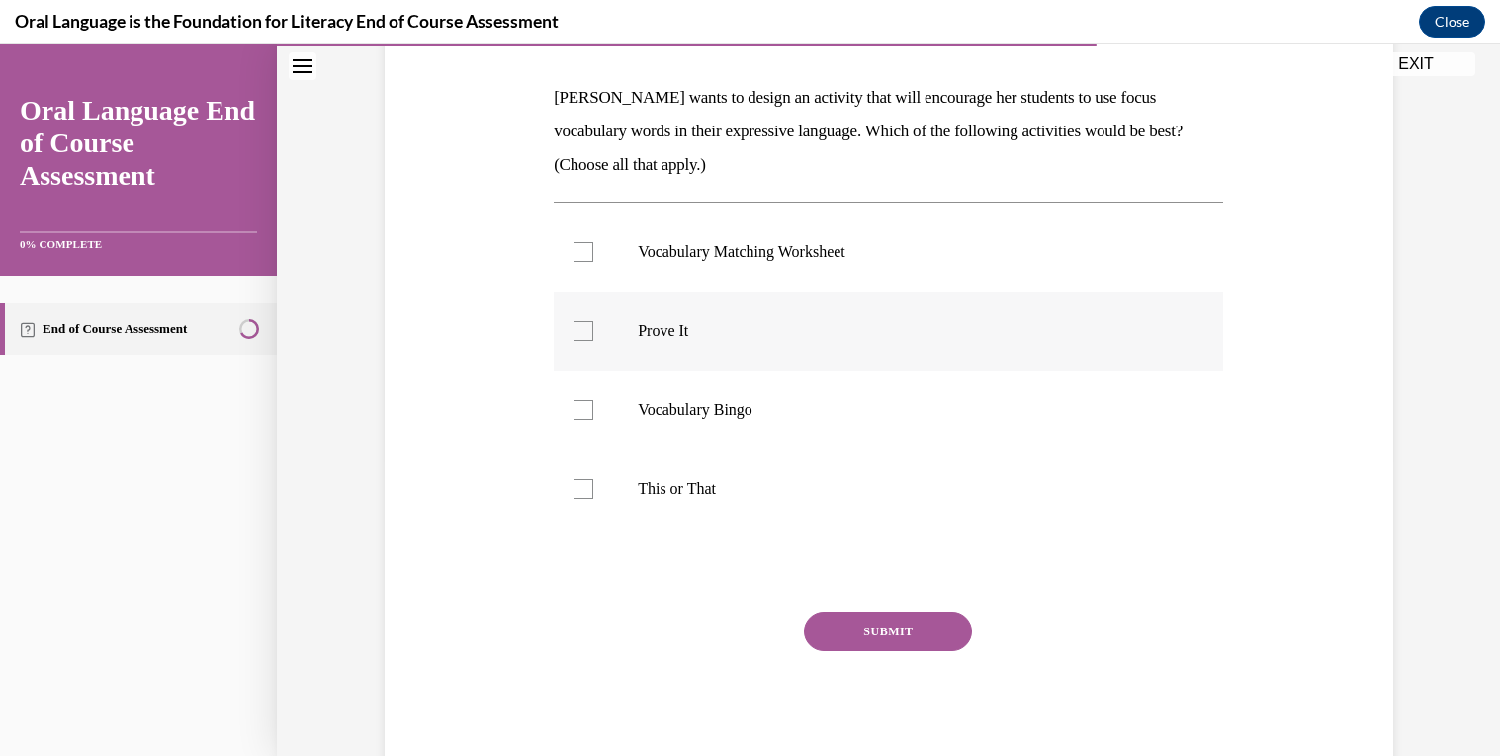
click at [1056, 309] on label "Prove It" at bounding box center [888, 331] width 669 height 79
click at [593, 321] on input "Prove It" at bounding box center [583, 331] width 20 height 20
click at [581, 342] on label "Prove It" at bounding box center [888, 331] width 669 height 79
click at [581, 341] on input "Prove It" at bounding box center [583, 331] width 20 height 20
checkbox input "false"
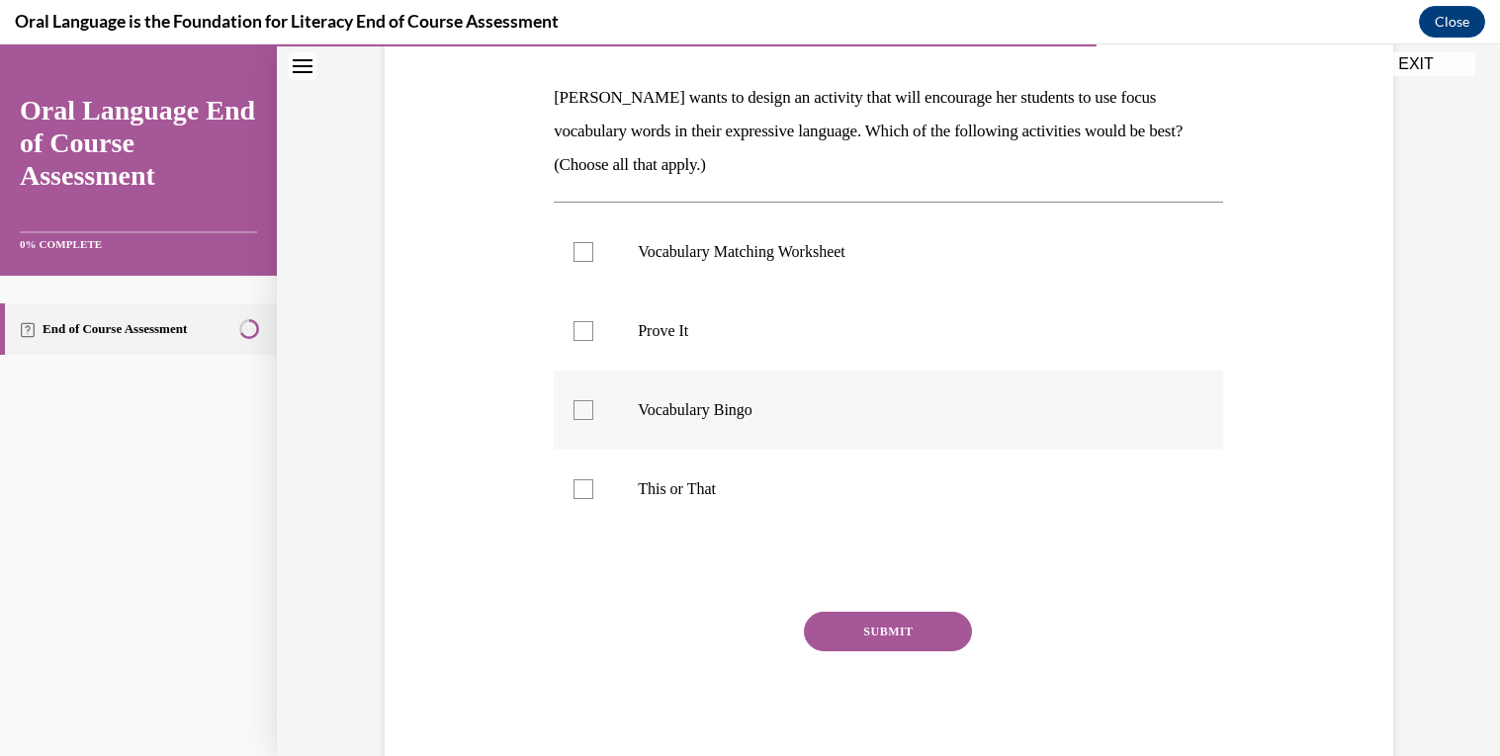
click at [592, 412] on div at bounding box center [583, 410] width 20 height 20
click at [592, 412] on input "Vocabulary Bingo" at bounding box center [583, 410] width 20 height 20
checkbox input "true"
click at [590, 247] on div at bounding box center [583, 252] width 20 height 20
click at [590, 247] on input "Vocabulary Matching Worksheet" at bounding box center [583, 252] width 20 height 20
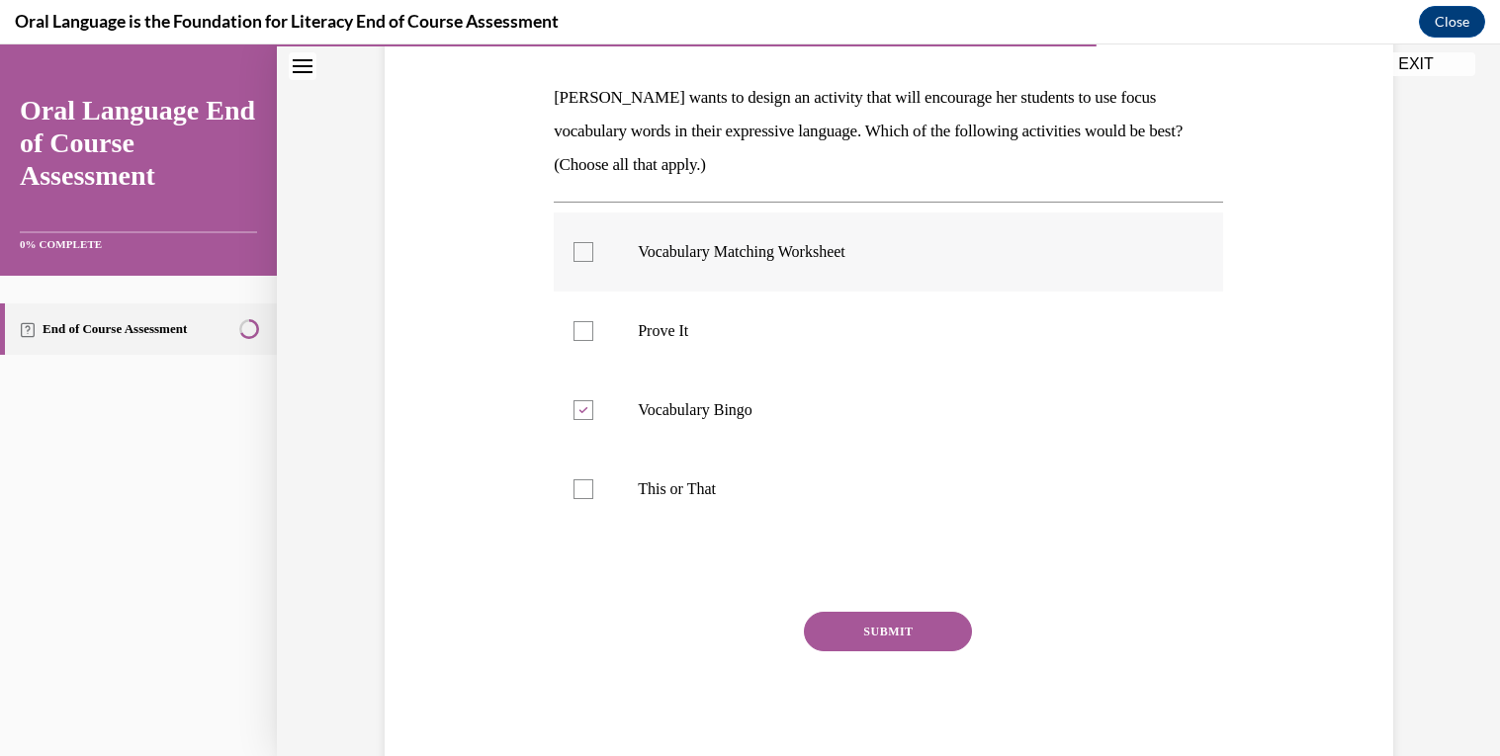
checkbox input "true"
click at [909, 649] on button "SUBMIT" at bounding box center [888, 632] width 168 height 40
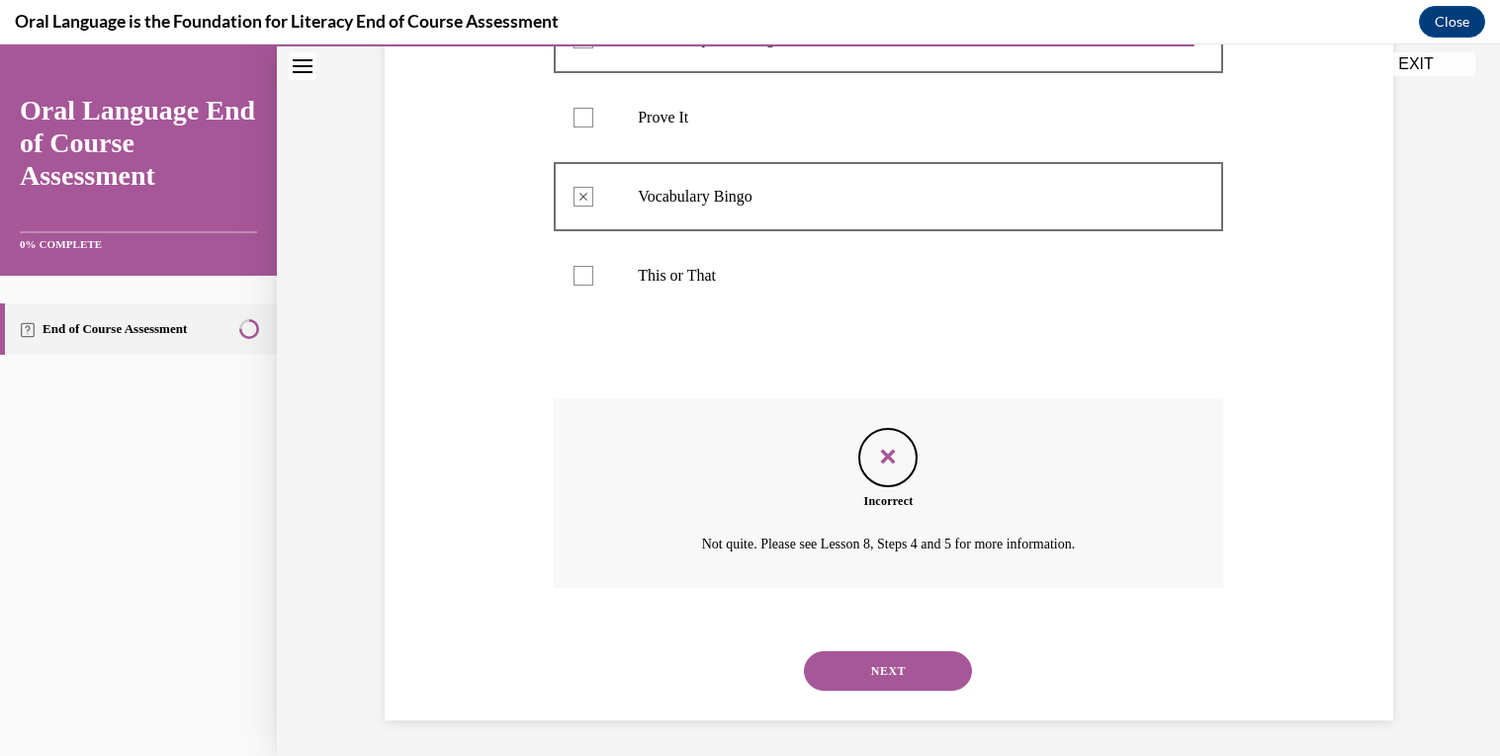
scroll to position [512, 0]
click at [903, 668] on button "NEXT" at bounding box center [888, 669] width 168 height 40
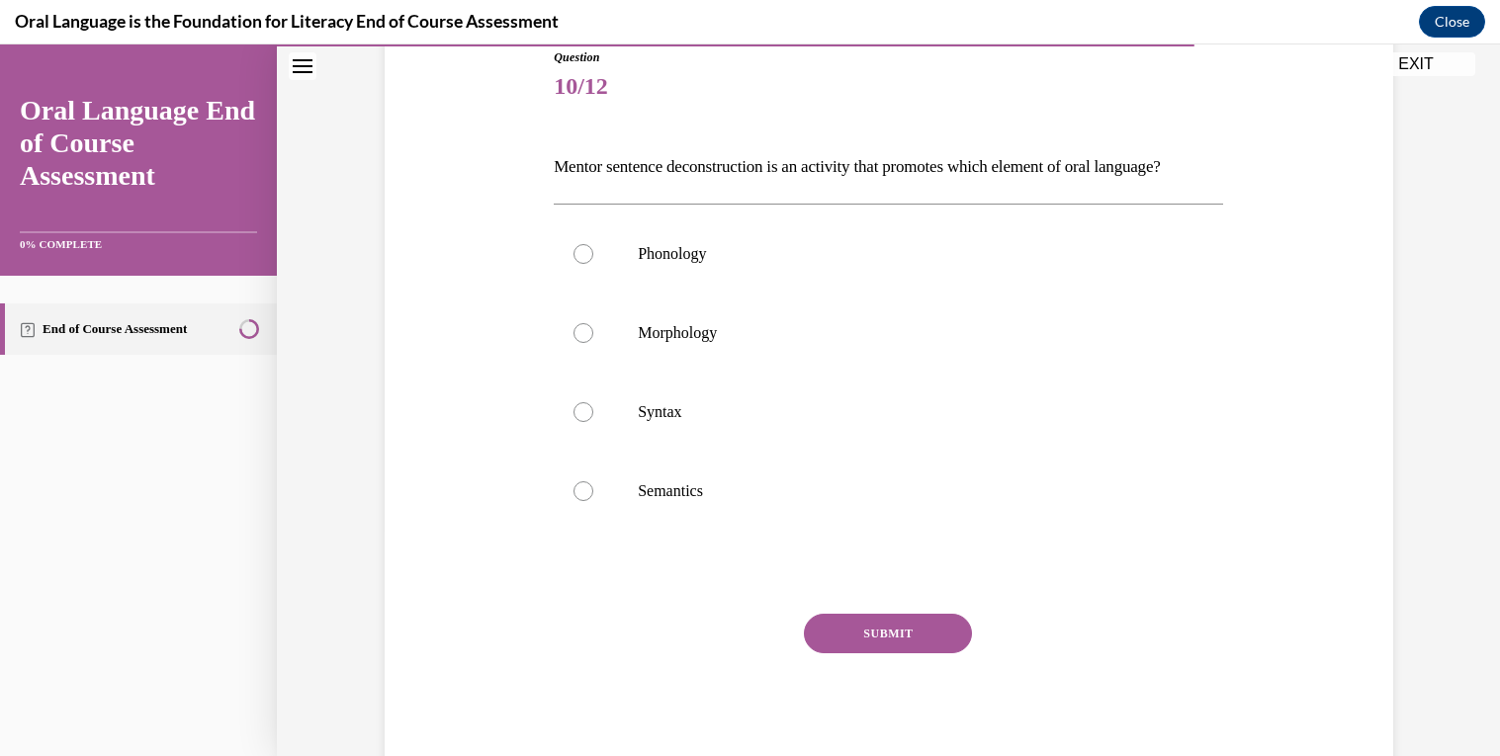
scroll to position [233, 0]
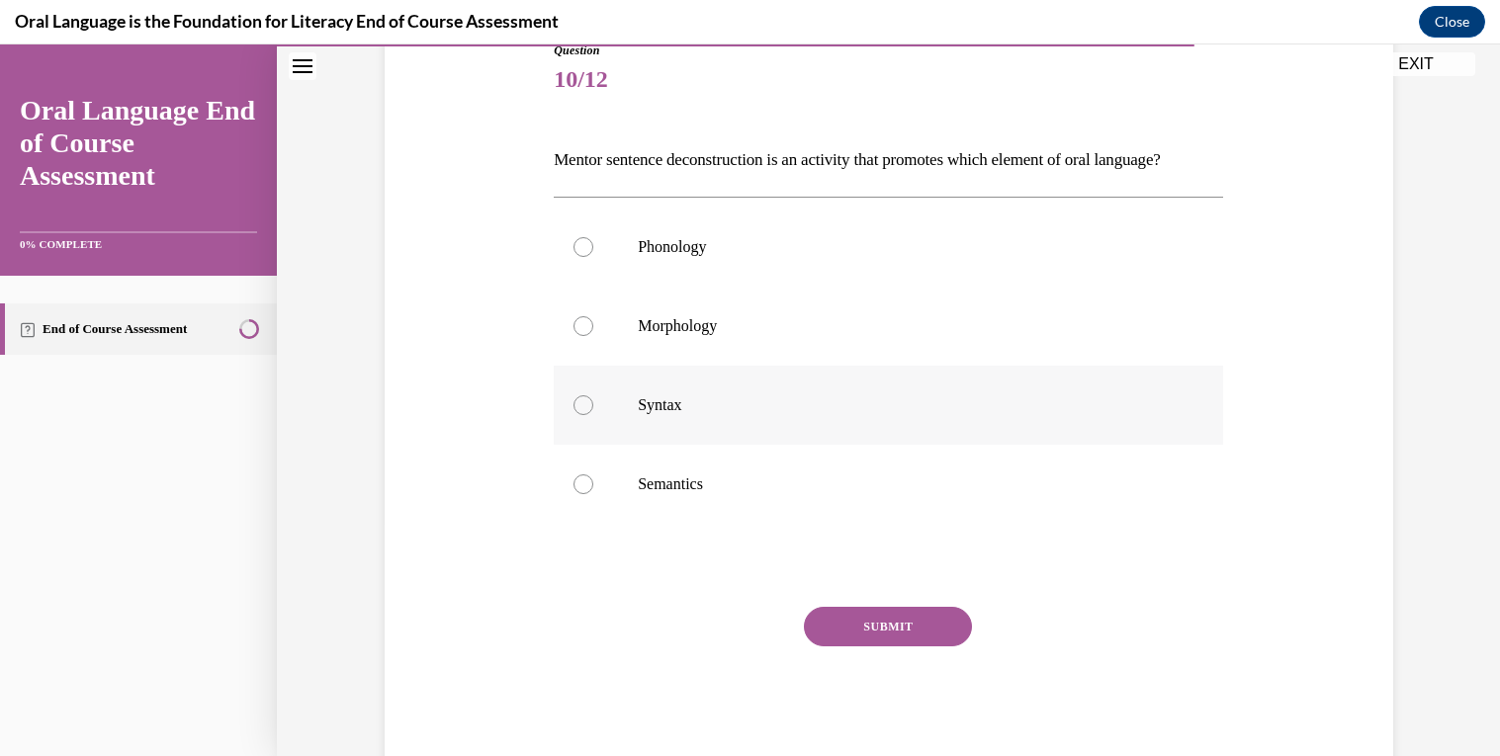
click at [571, 429] on label "Syntax" at bounding box center [888, 405] width 669 height 79
click at [573, 415] on input "Syntax" at bounding box center [583, 405] width 20 height 20
radio input "true"
click at [839, 647] on button "SUBMIT" at bounding box center [888, 627] width 168 height 40
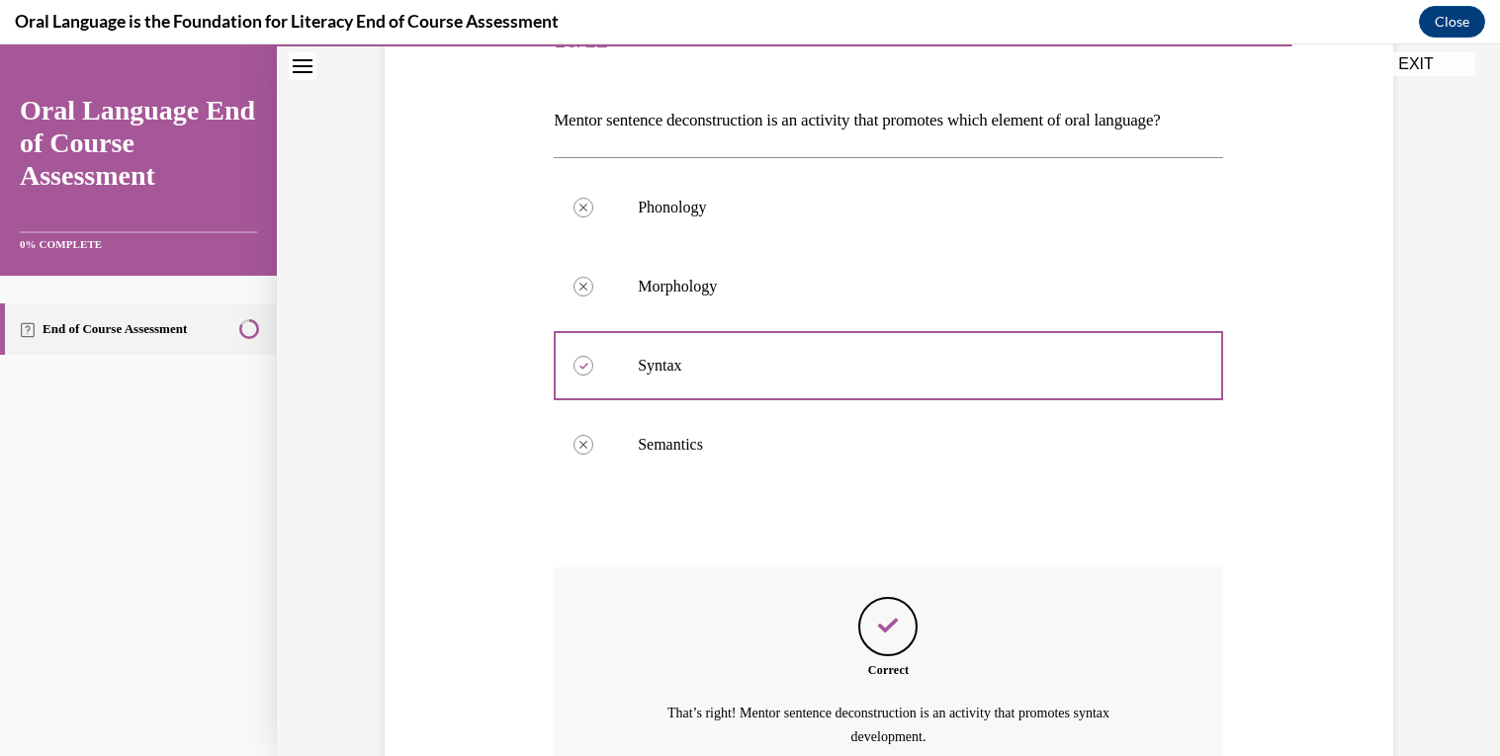
scroll to position [502, 0]
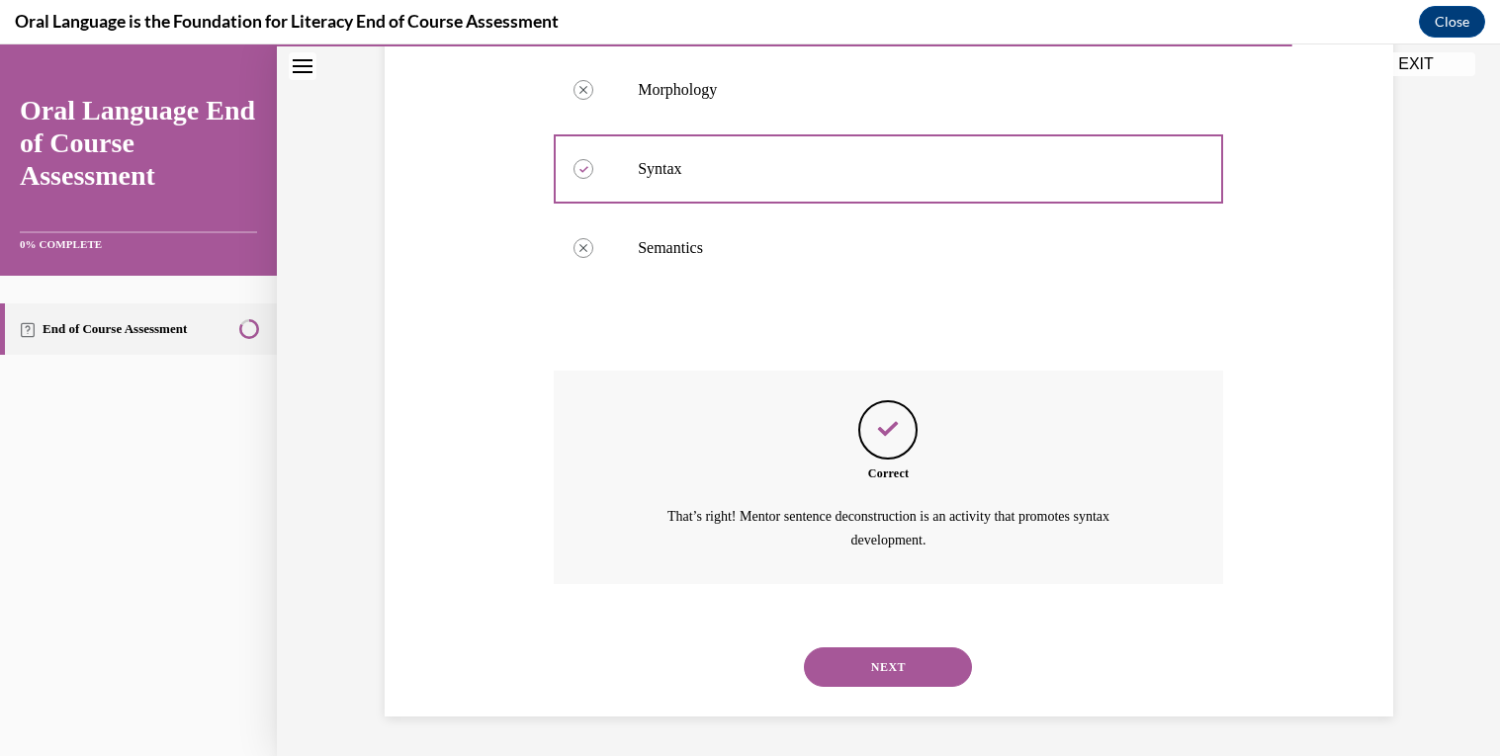
click at [868, 672] on button "NEXT" at bounding box center [888, 668] width 168 height 40
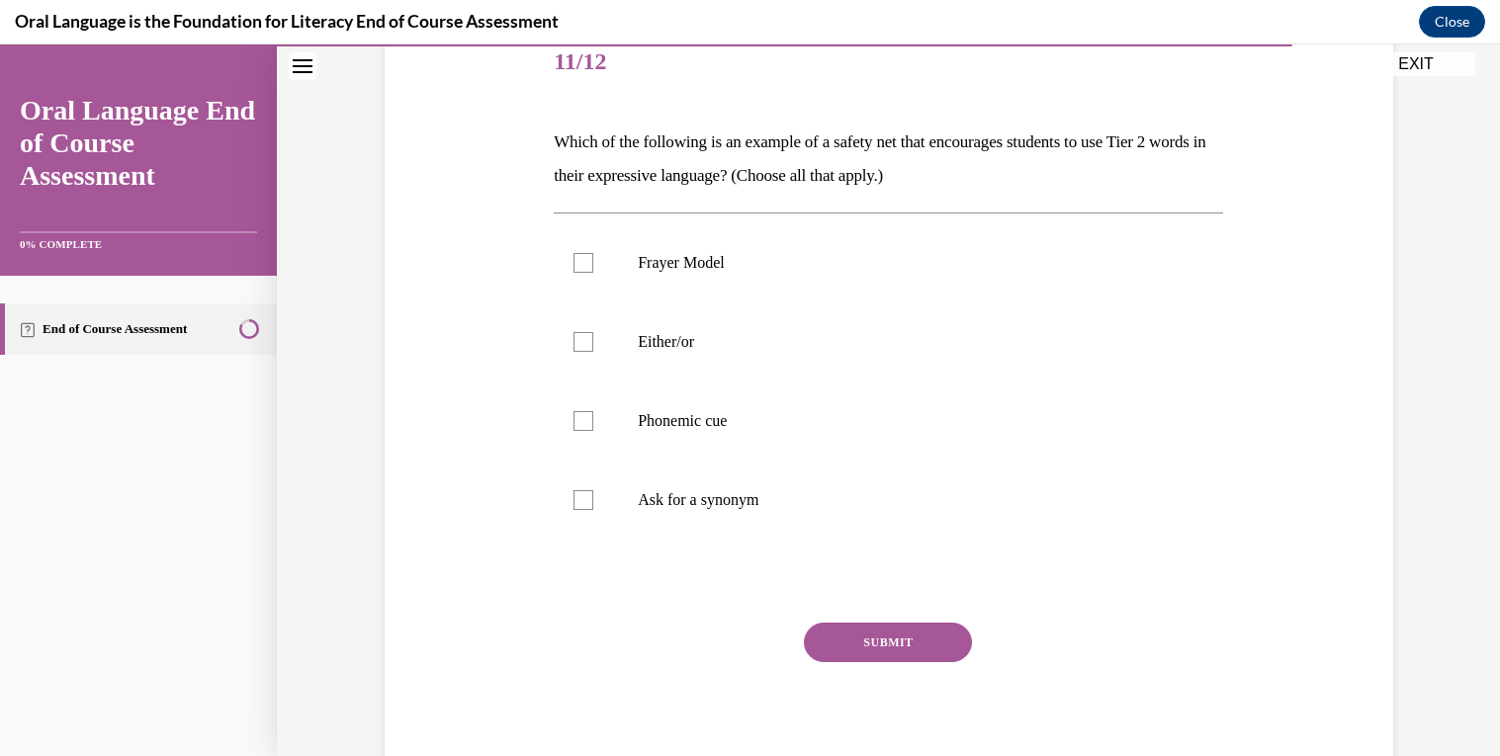
scroll to position [266, 0]
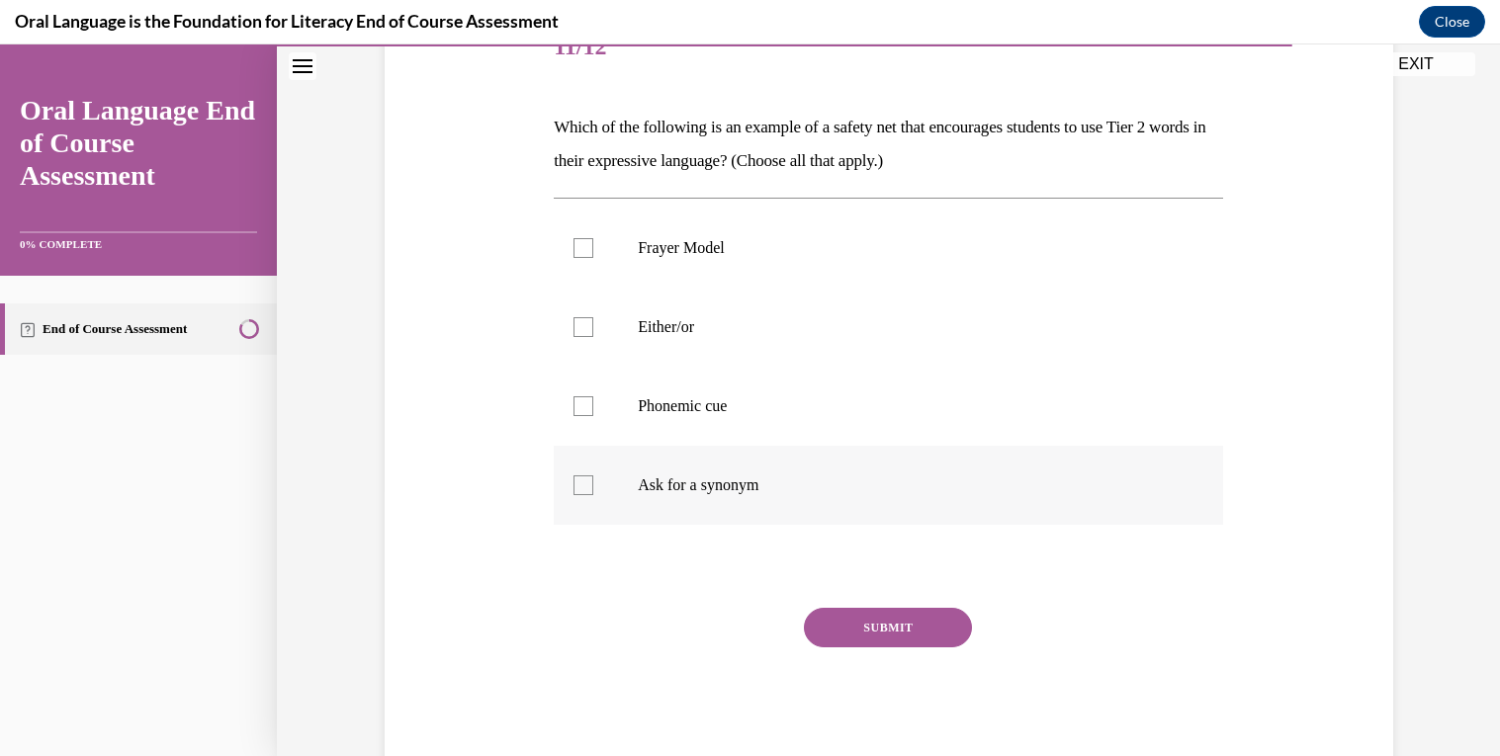
click at [612, 472] on label "Ask for a synonym" at bounding box center [888, 485] width 669 height 79
click at [593, 476] on input "Ask for a synonym" at bounding box center [583, 486] width 20 height 20
checkbox input "true"
click at [612, 391] on label "Phonemic cue" at bounding box center [888, 406] width 669 height 79
click at [593, 396] on input "Phonemic cue" at bounding box center [583, 406] width 20 height 20
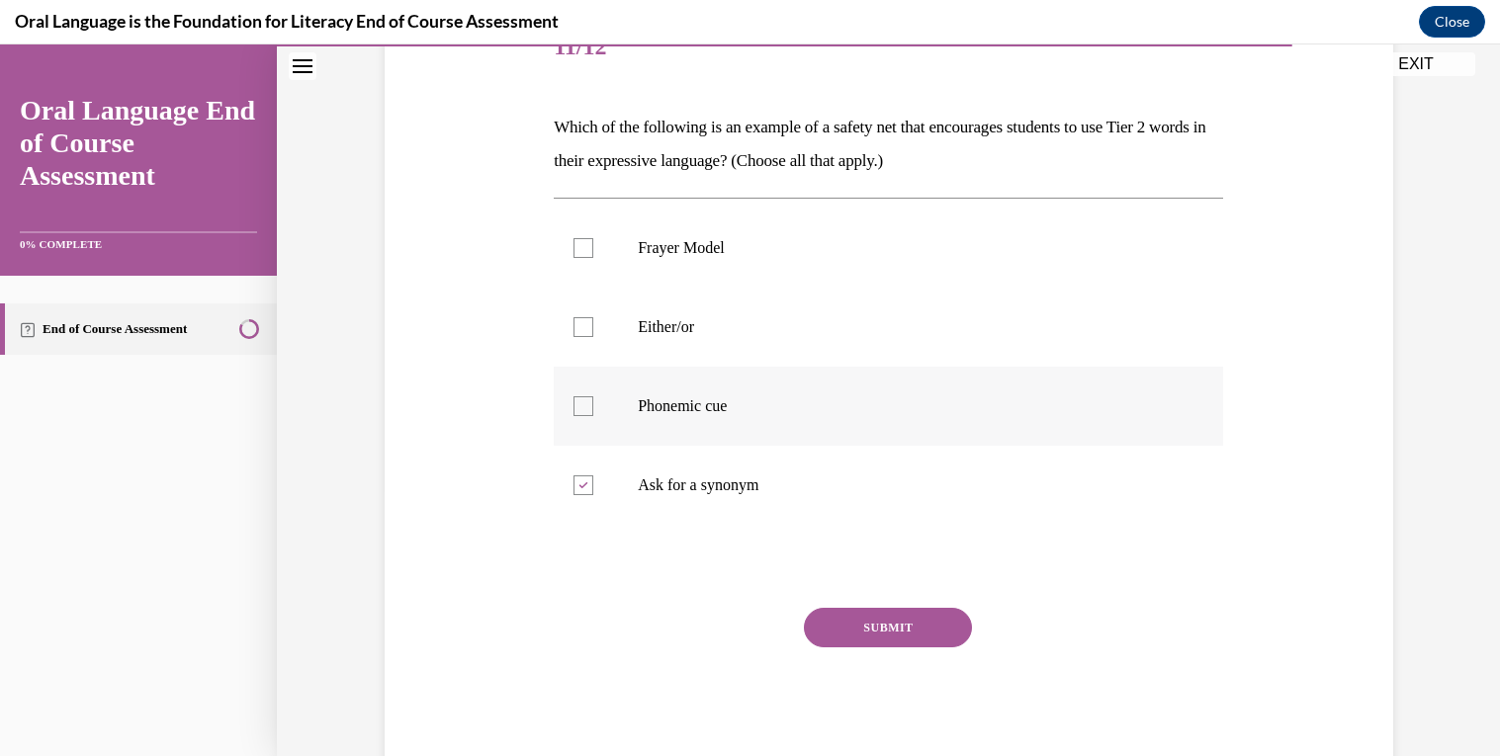
checkbox input "true"
click at [584, 233] on label "Frayer Model" at bounding box center [888, 248] width 669 height 79
click at [584, 238] on input "Frayer Model" at bounding box center [583, 248] width 20 height 20
checkbox input "true"
click at [581, 390] on label "Phonemic cue" at bounding box center [888, 406] width 669 height 79
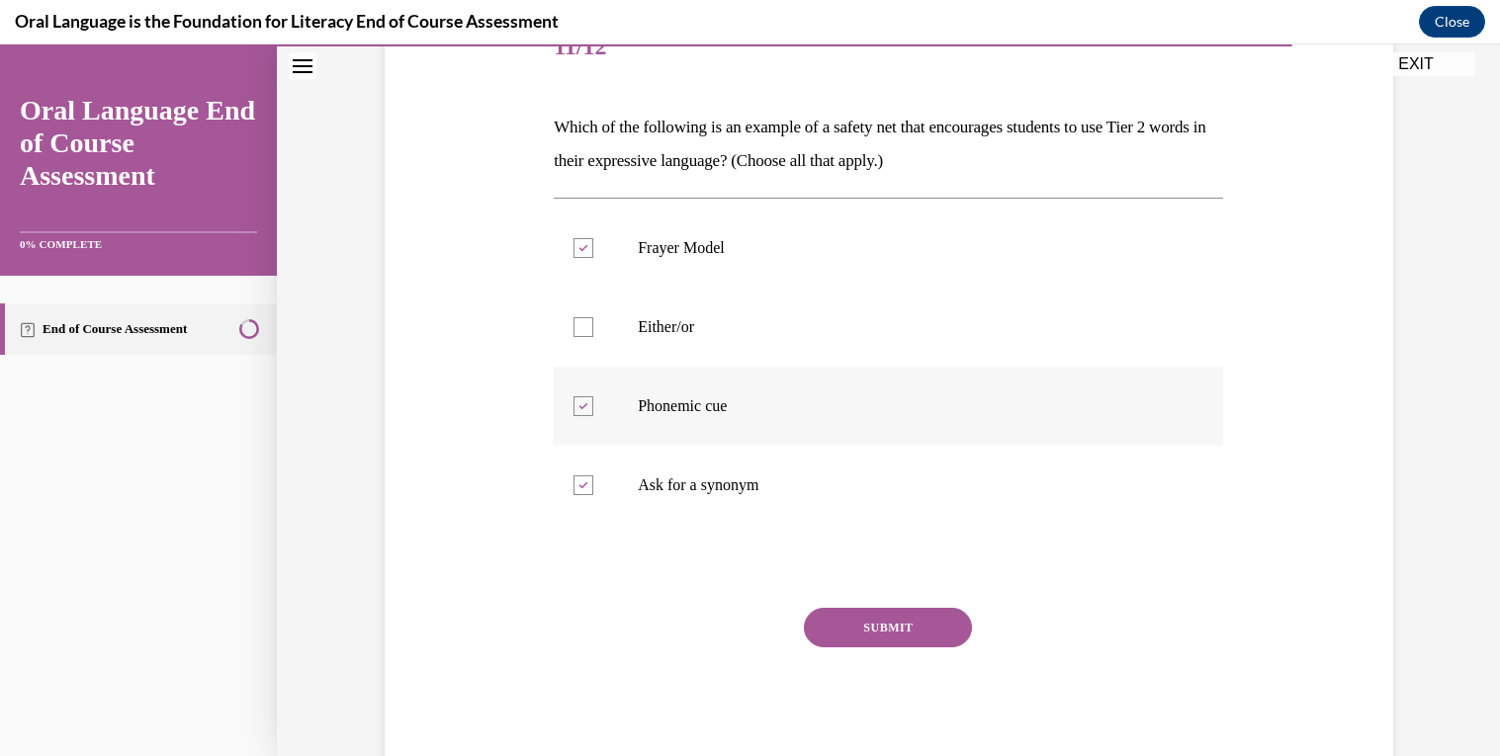
click at [581, 396] on input "Phonemic cue" at bounding box center [583, 406] width 20 height 20
checkbox input "false"
click at [881, 620] on button "SUBMIT" at bounding box center [888, 628] width 168 height 40
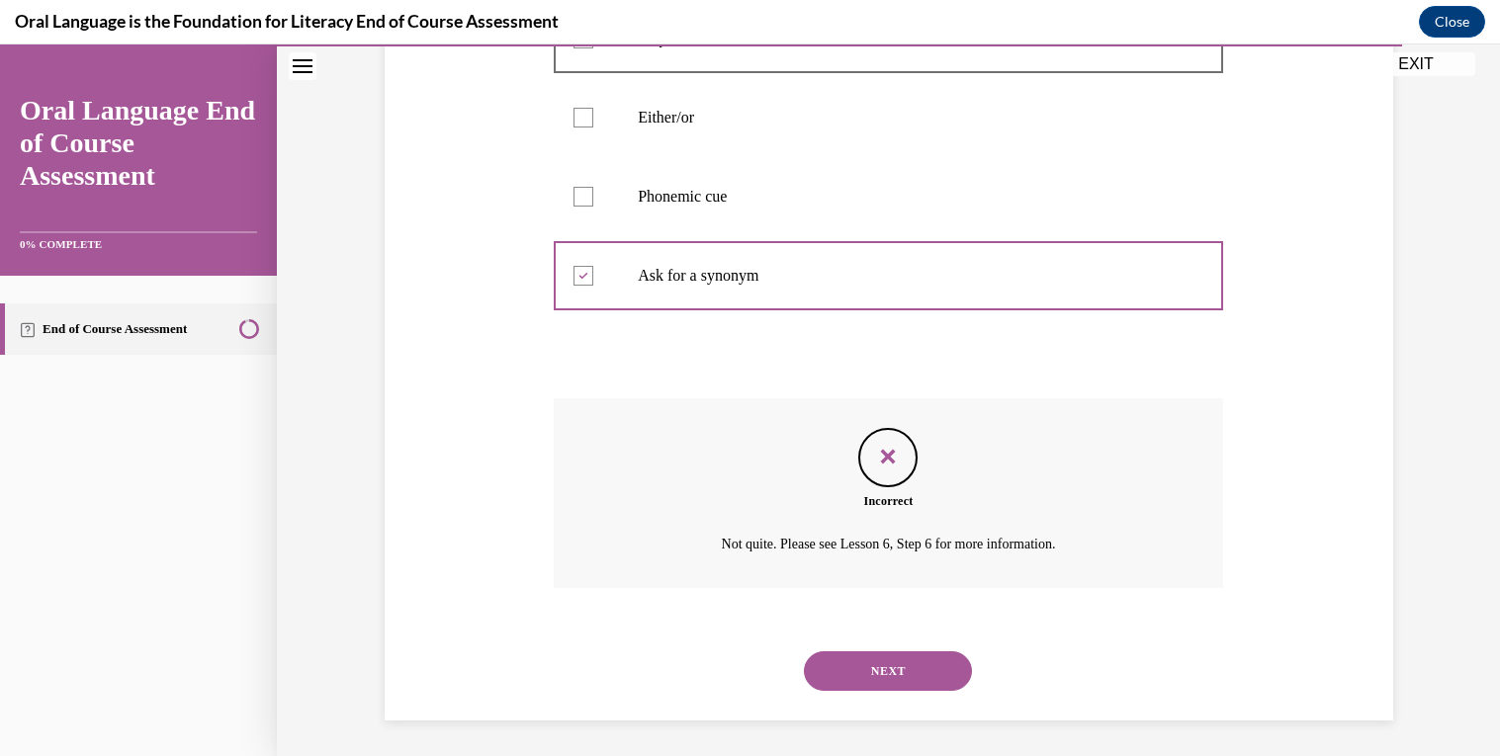
scroll to position [479, 0]
click at [902, 657] on button "NEXT" at bounding box center [888, 668] width 168 height 40
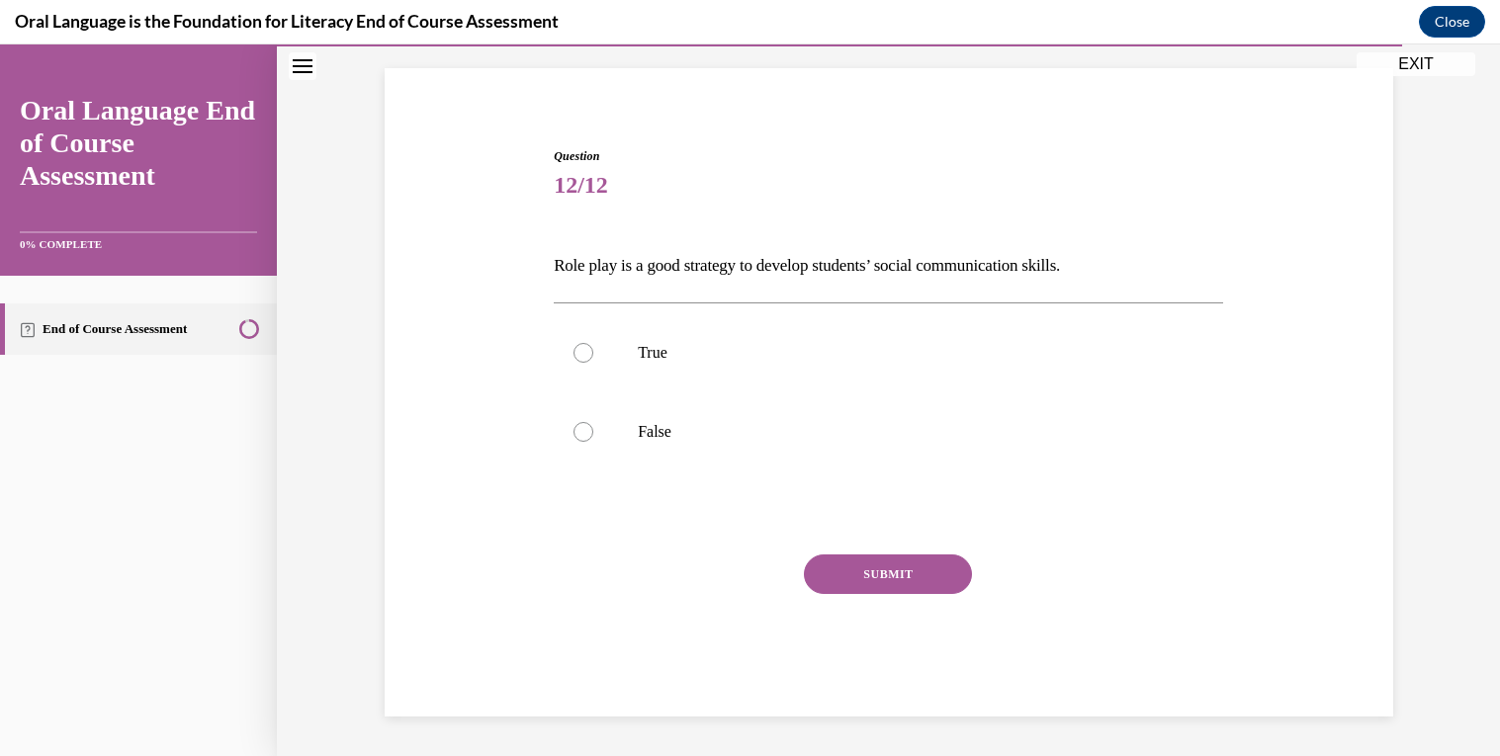
scroll to position [127, 0]
click at [989, 349] on p "True" at bounding box center [906, 354] width 536 height 20
click at [593, 349] on input "True" at bounding box center [583, 354] width 20 height 20
radio input "true"
click at [934, 573] on button "SUBMIT" at bounding box center [888, 576] width 168 height 40
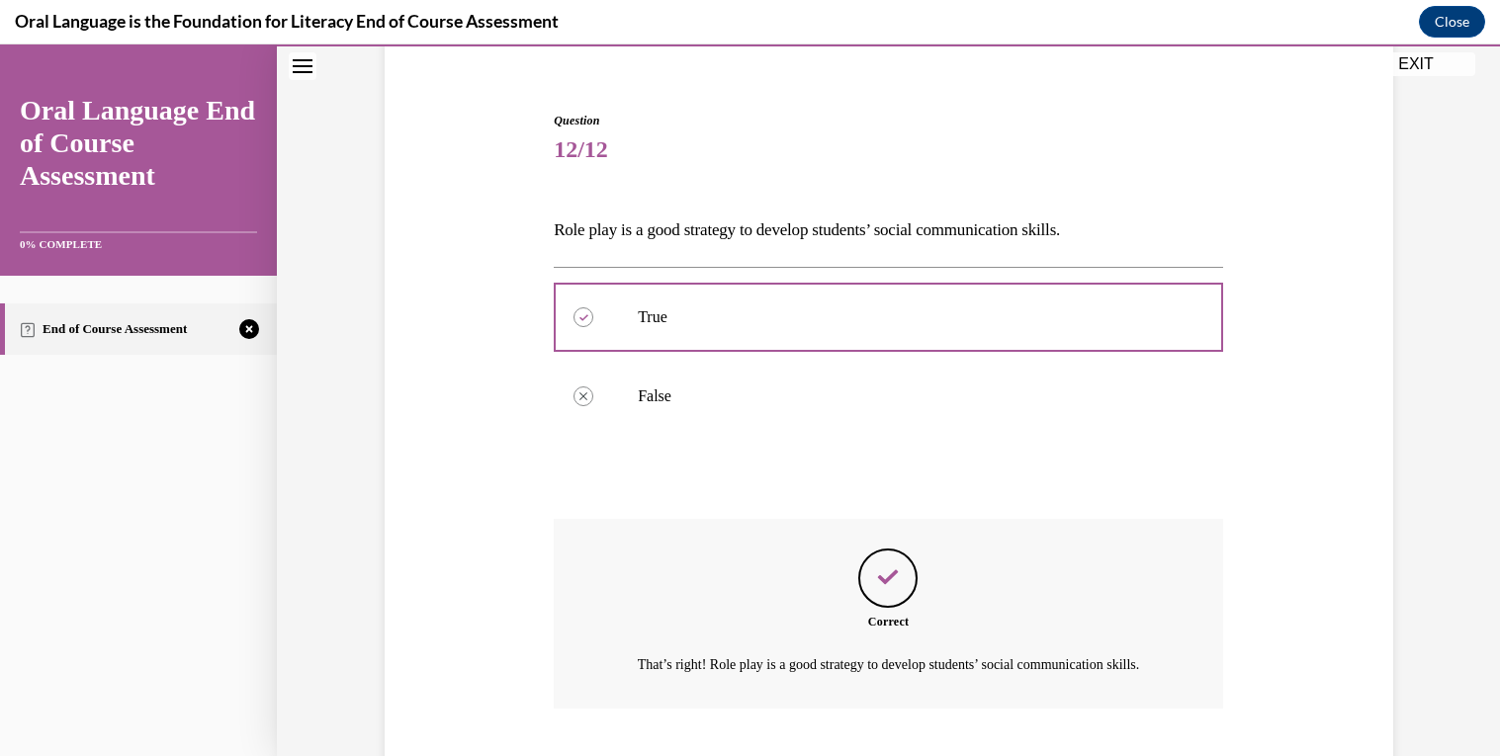
scroll to position [310, 0]
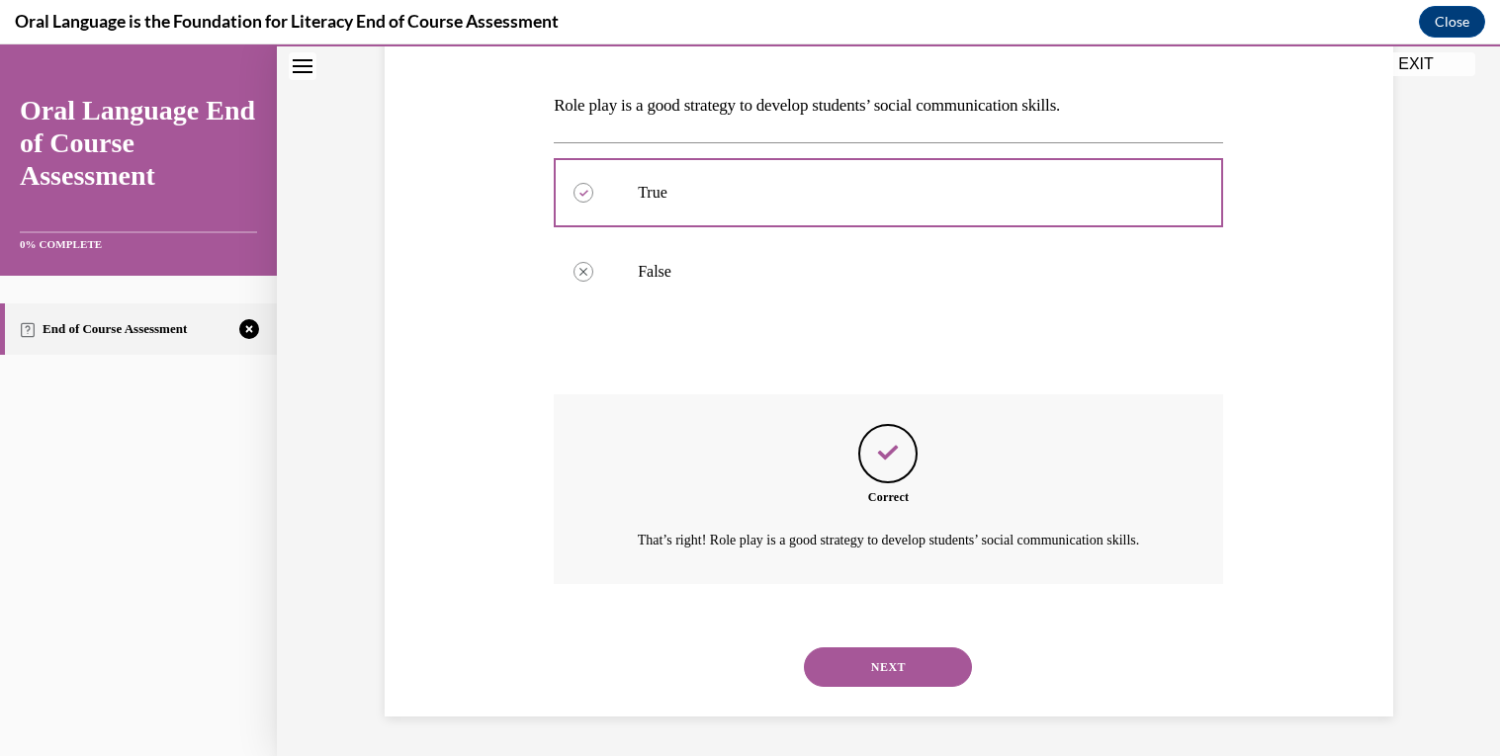
click at [938, 668] on button "NEXT" at bounding box center [888, 668] width 168 height 40
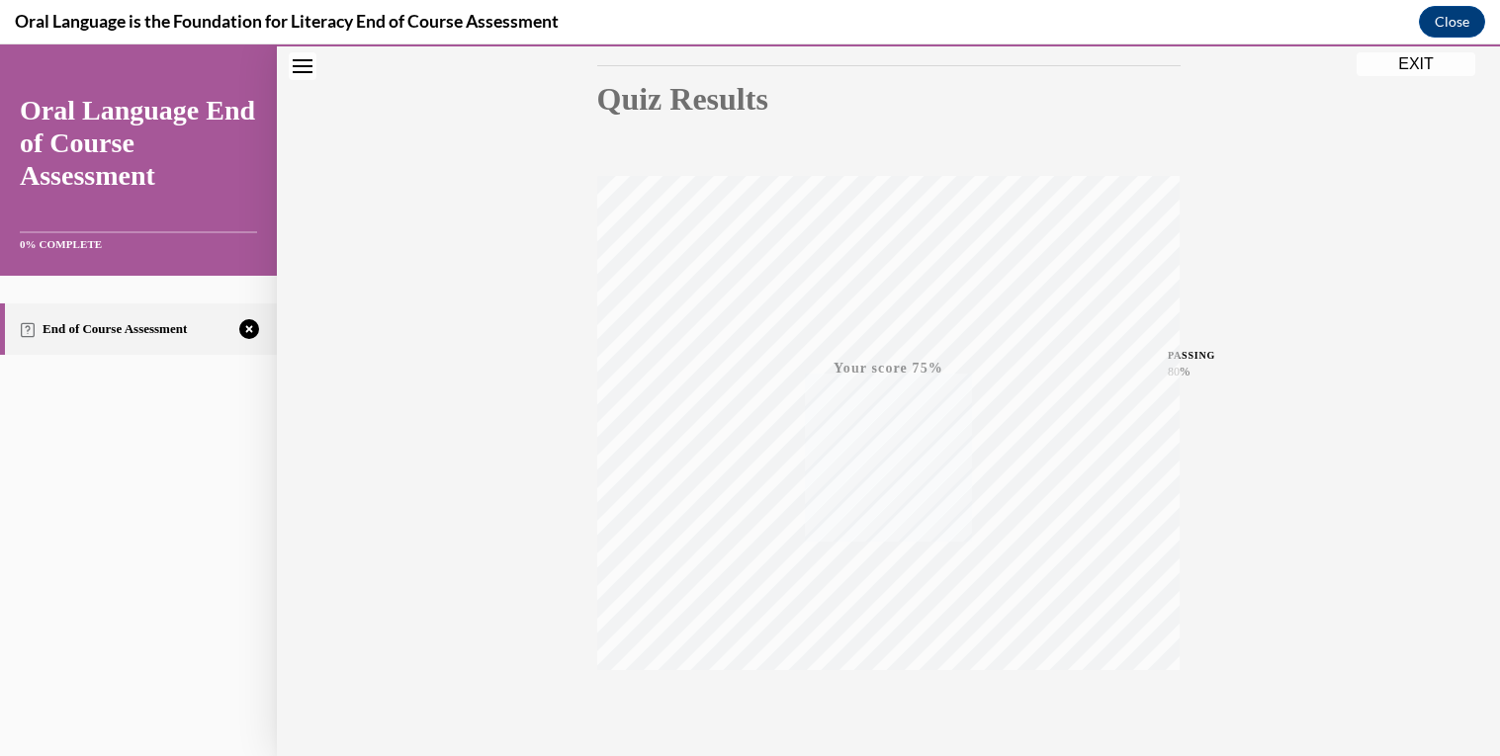
scroll to position [302, 0]
click at [909, 626] on icon "button" at bounding box center [888, 636] width 70 height 22
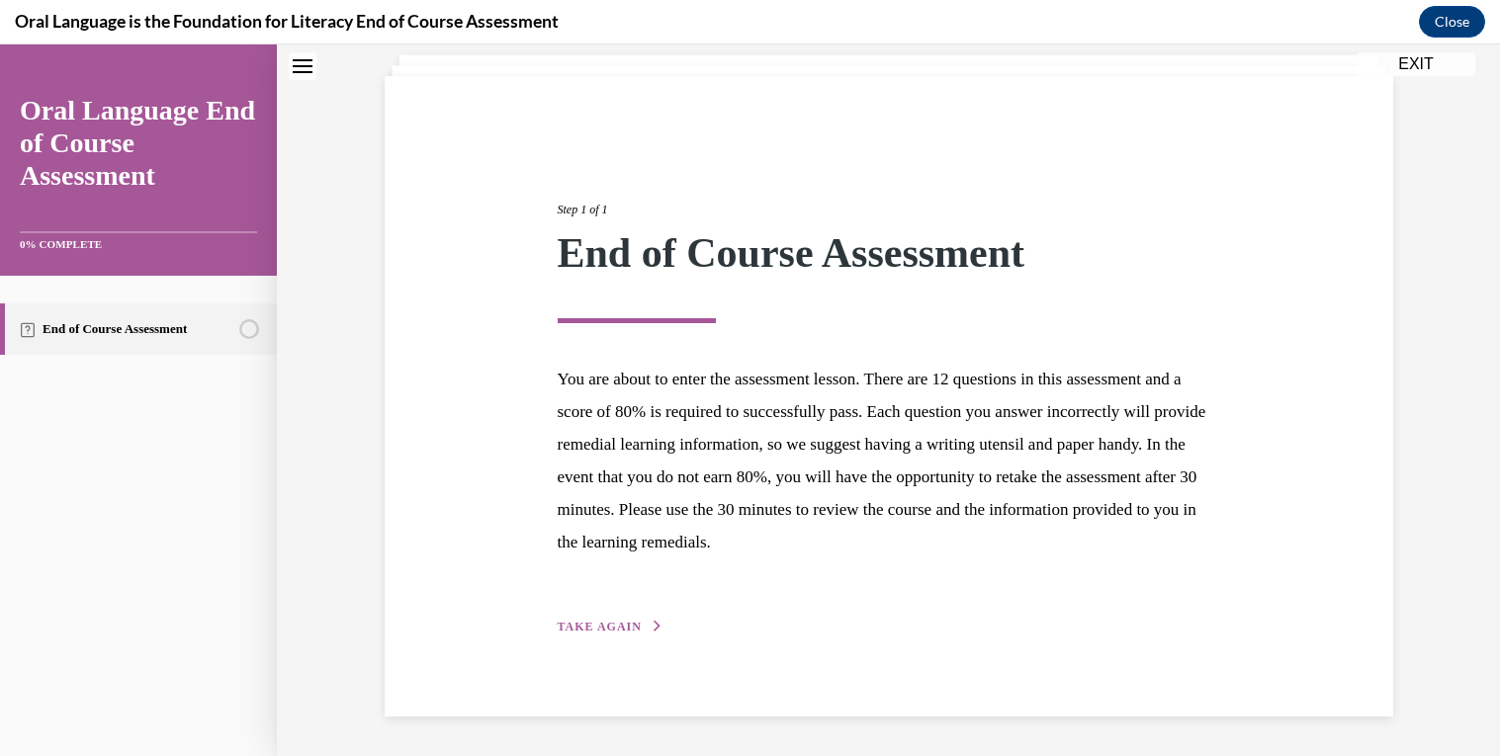
scroll to position [120, 0]
click at [629, 646] on div "Step 1 of 1 End of Course Assessment You are about to enter the assessment less…" at bounding box center [889, 396] width 1008 height 641
click at [638, 628] on button "TAKE AGAIN" at bounding box center [611, 627] width 106 height 18
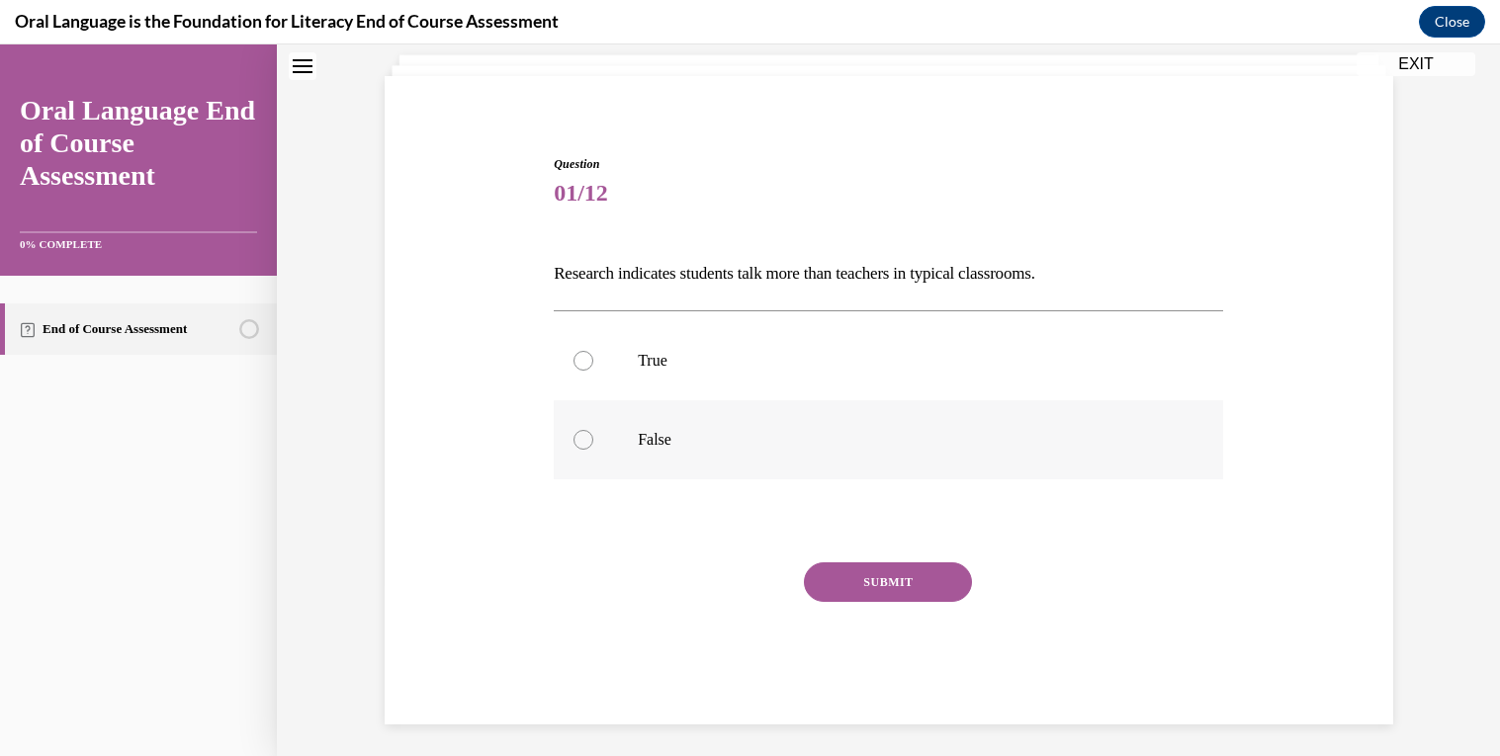
click at [683, 435] on p "False" at bounding box center [906, 440] width 536 height 20
click at [593, 435] on input "False" at bounding box center [583, 440] width 20 height 20
radio input "true"
click at [921, 591] on button "SUBMIT" at bounding box center [888, 583] width 168 height 40
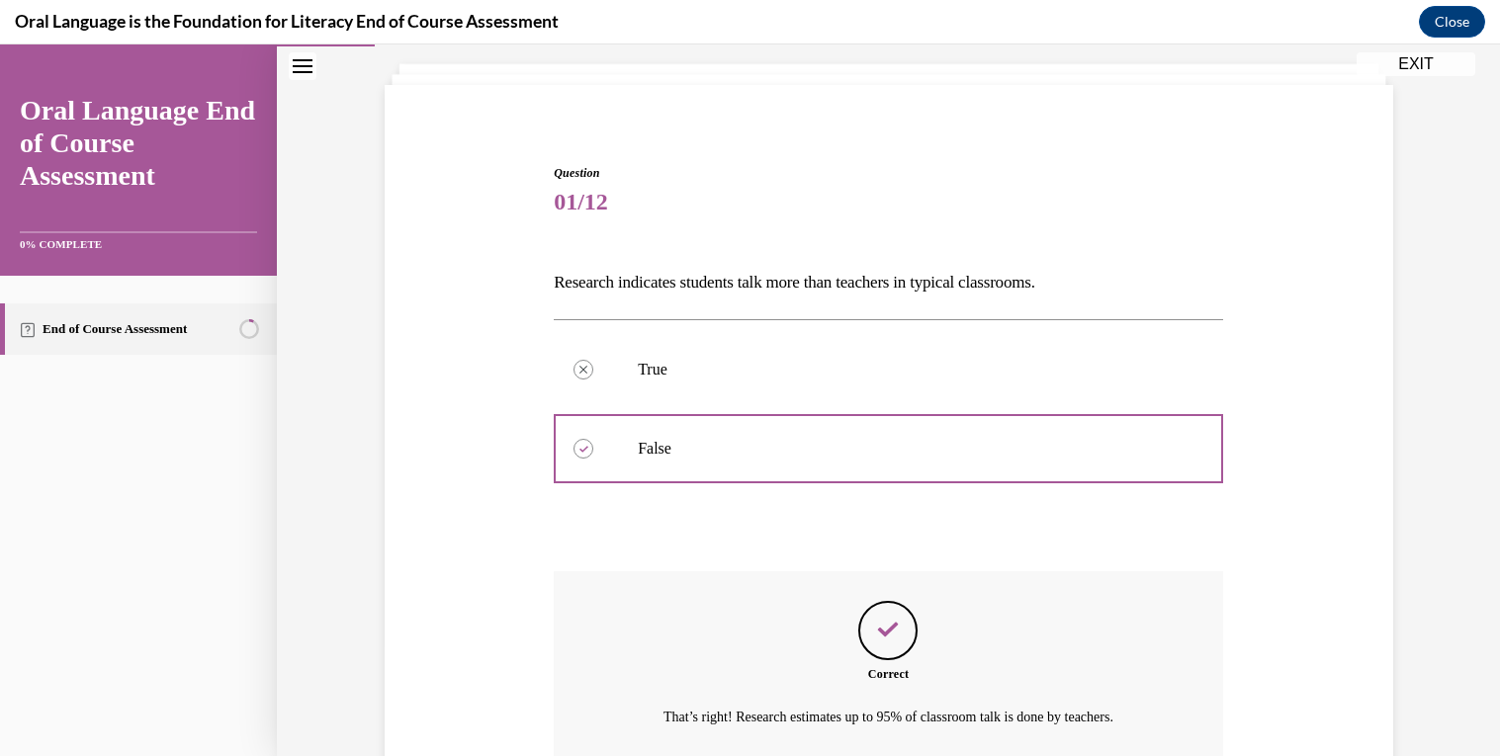
scroll to position [287, 0]
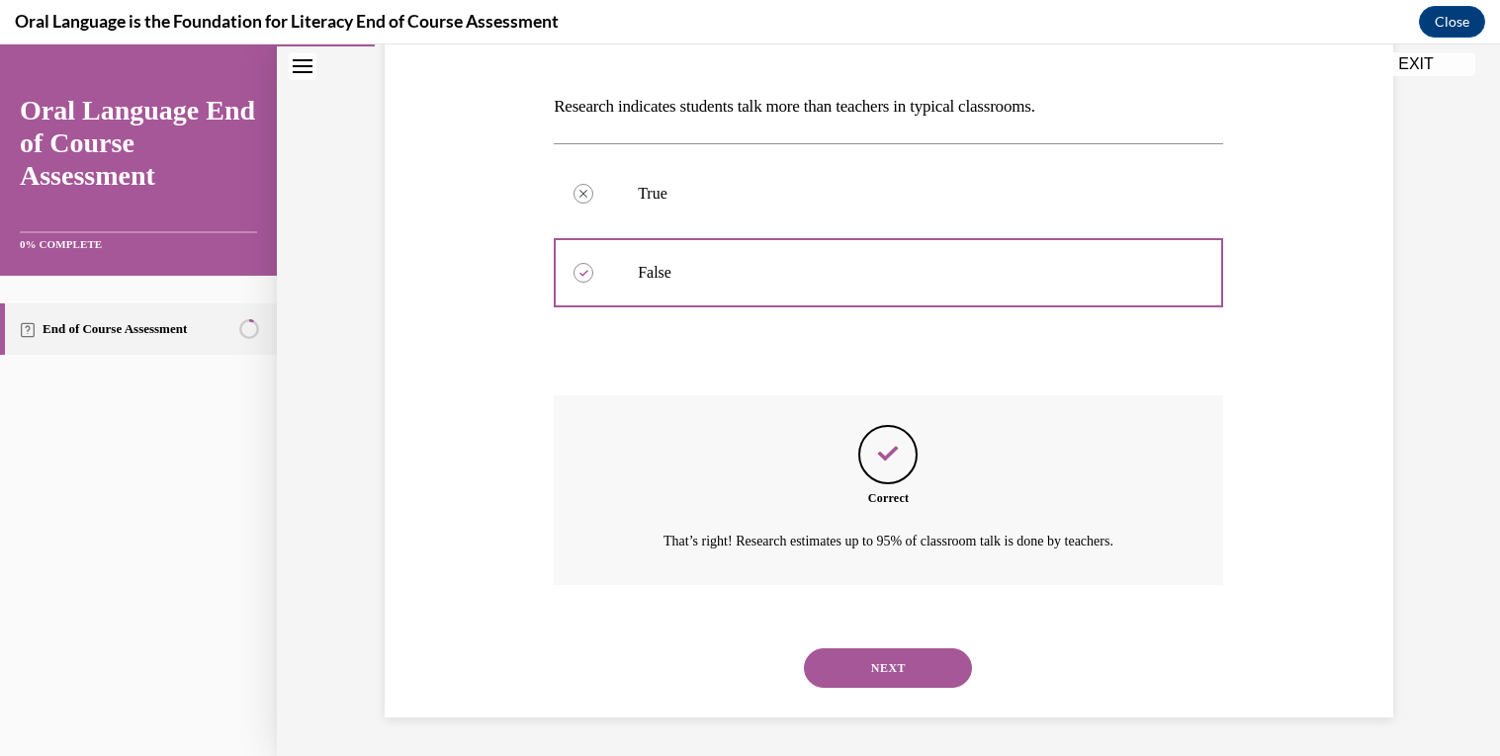
click at [934, 676] on button "NEXT" at bounding box center [888, 669] width 168 height 40
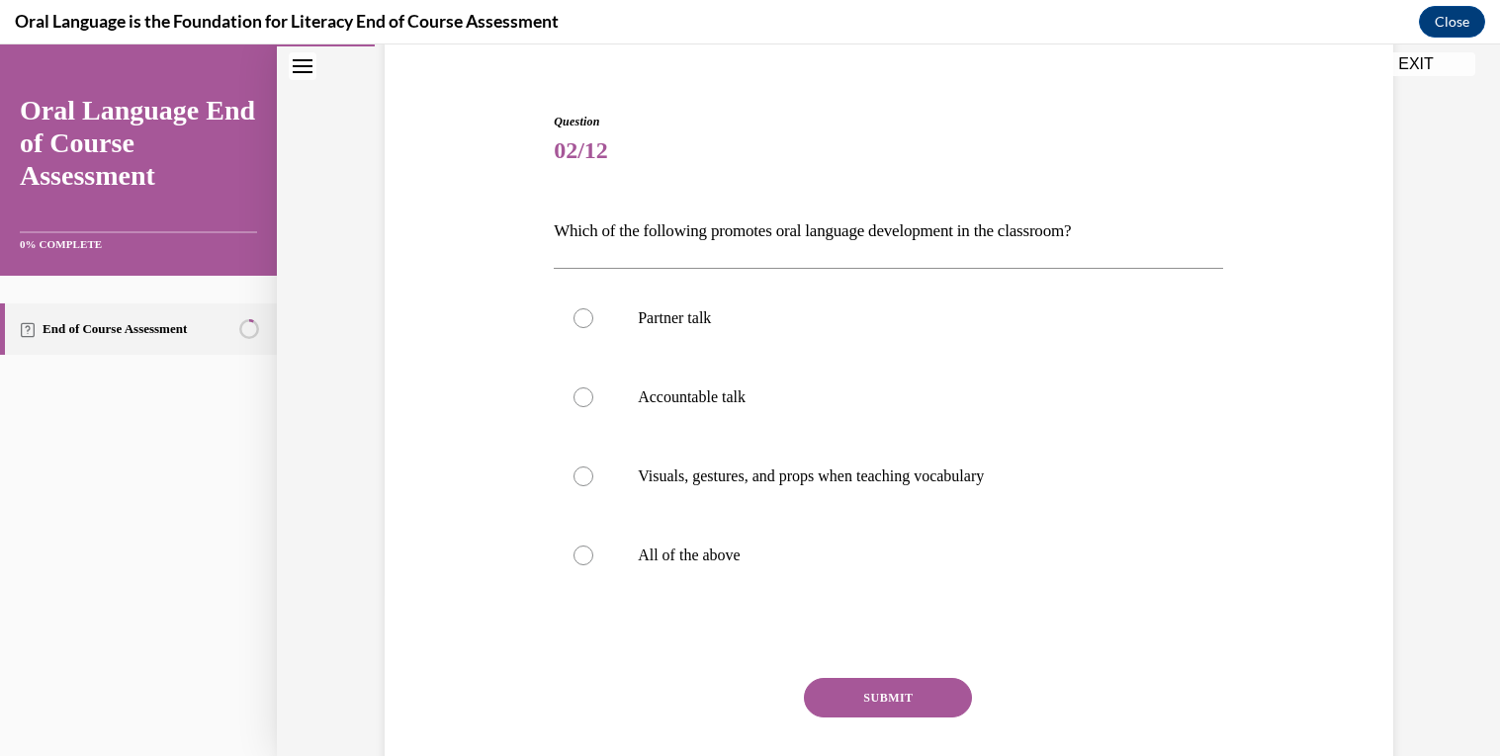
scroll to position [212, 0]
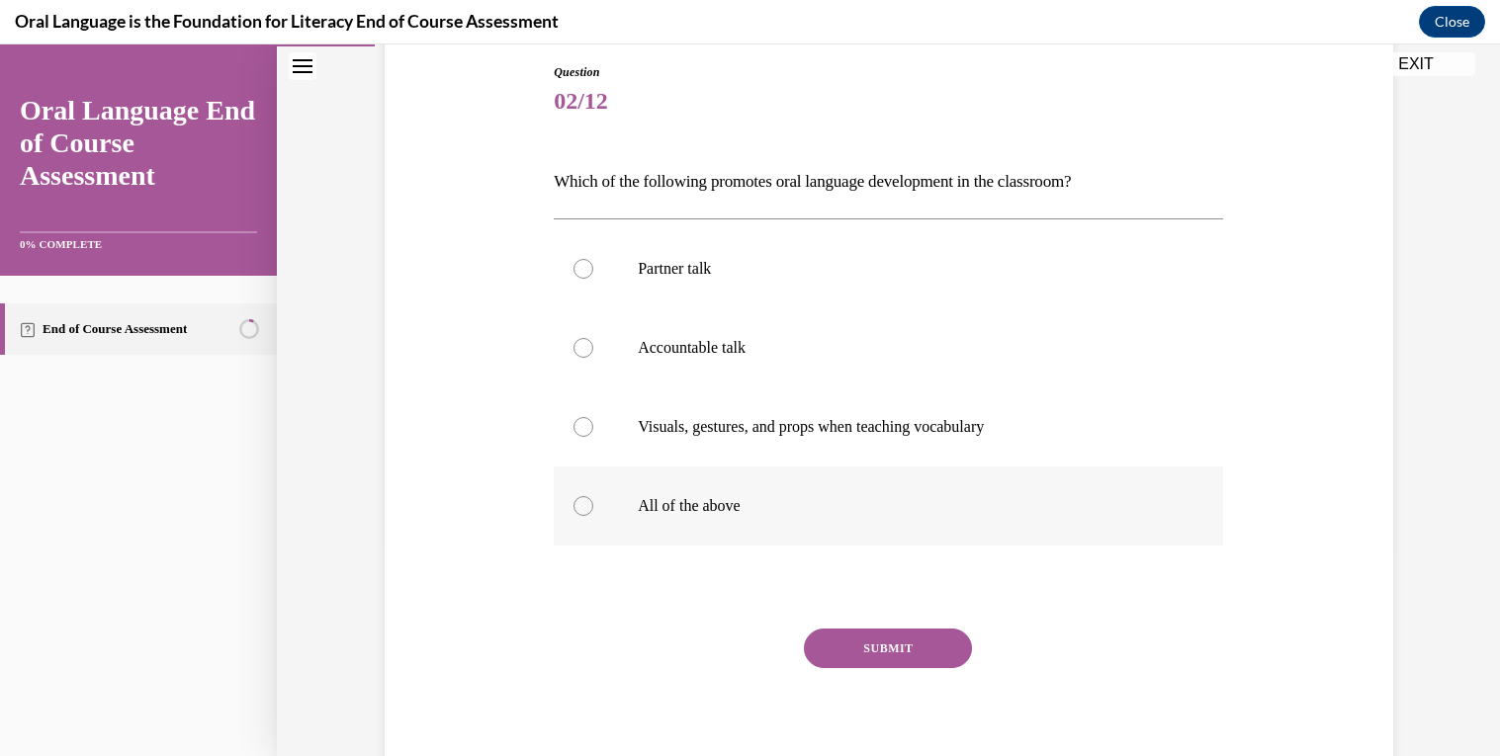
click at [857, 514] on p "All of the above" at bounding box center [906, 506] width 536 height 20
click at [593, 514] on input "All of the above" at bounding box center [583, 506] width 20 height 20
radio input "true"
click at [918, 651] on button "SUBMIT" at bounding box center [888, 649] width 168 height 40
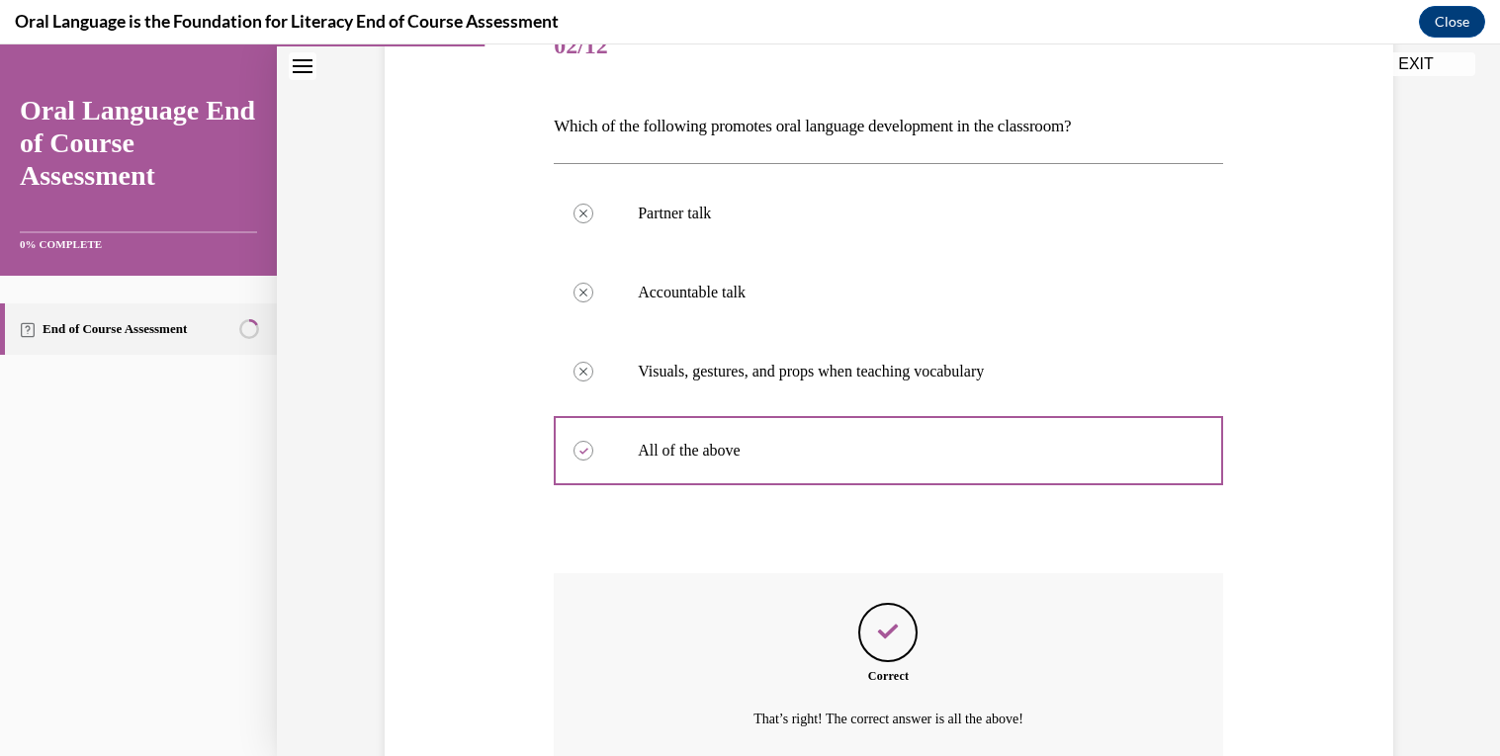
scroll to position [445, 0]
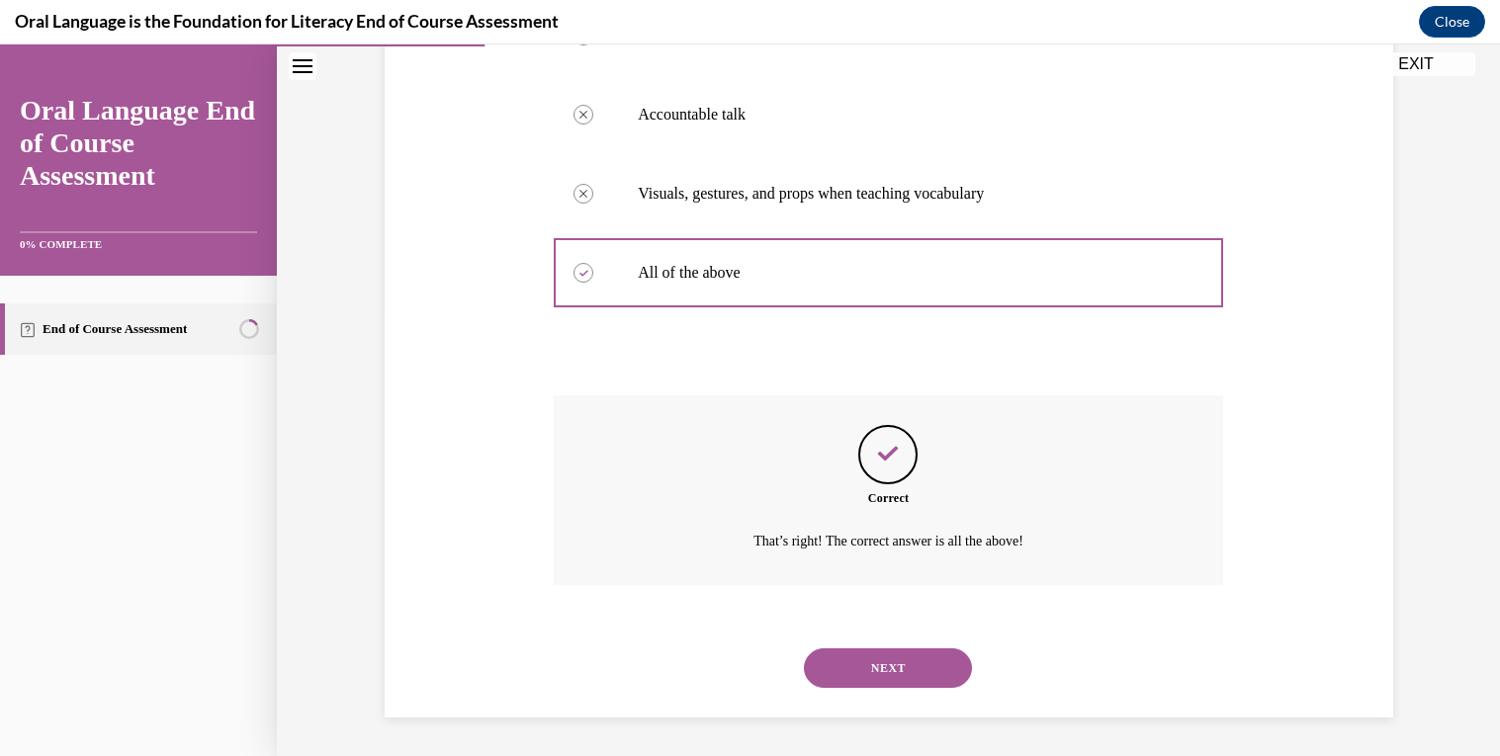
click at [898, 686] on button "NEXT" at bounding box center [888, 669] width 168 height 40
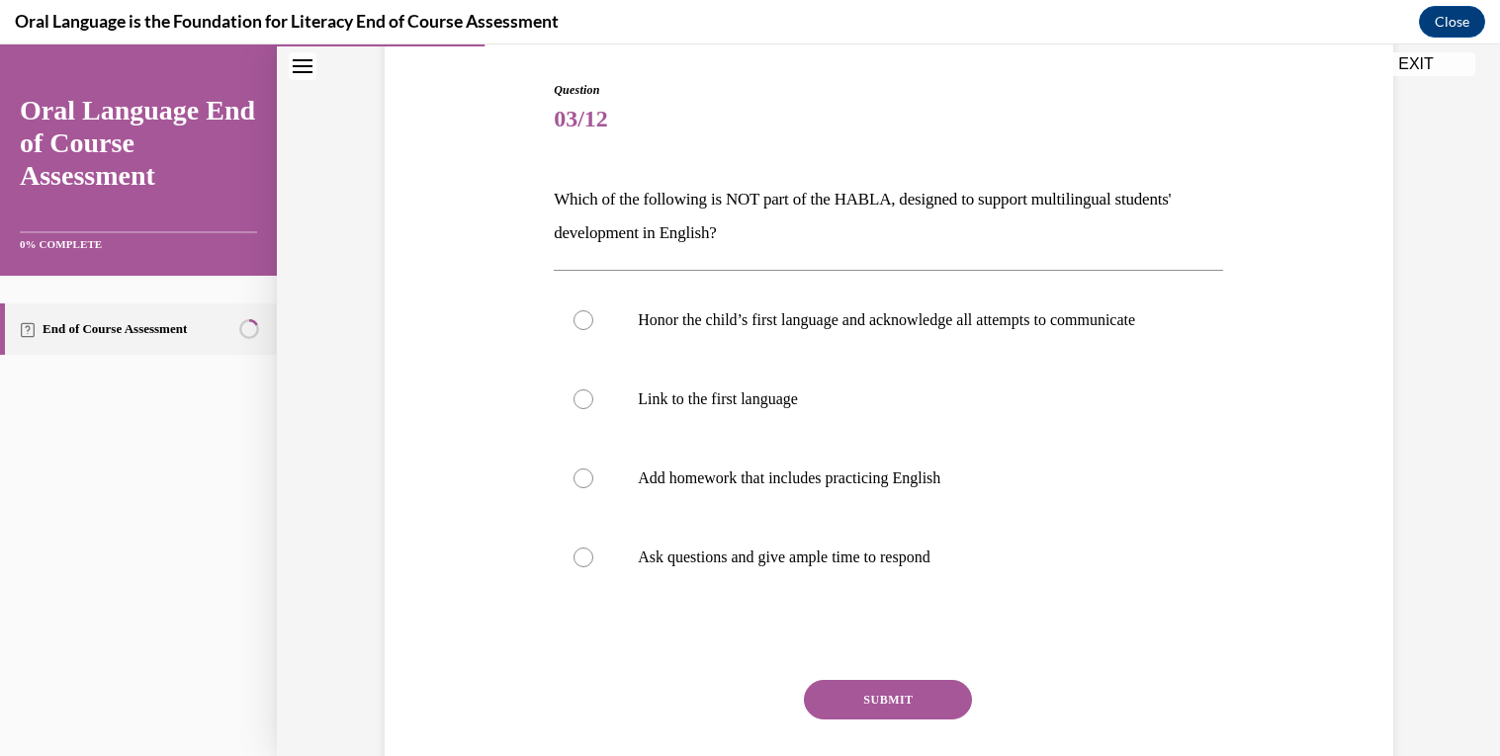
scroll to position [326, 0]
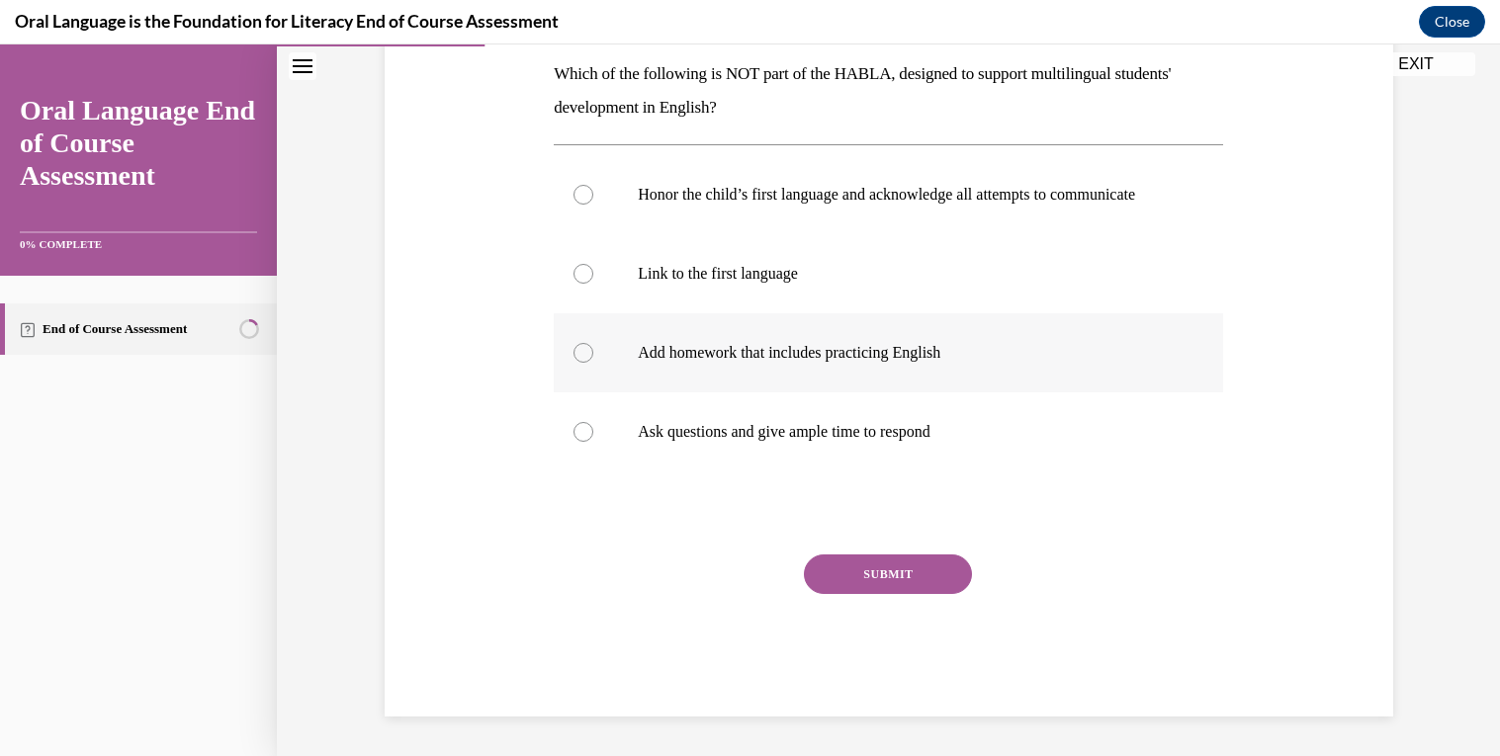
click at [958, 363] on p "Add homework that includes practicing English" at bounding box center [906, 353] width 536 height 20
click at [593, 363] on input "Add homework that includes practicing English" at bounding box center [583, 353] width 20 height 20
radio input "true"
click at [928, 594] on button "SUBMIT" at bounding box center [888, 575] width 168 height 40
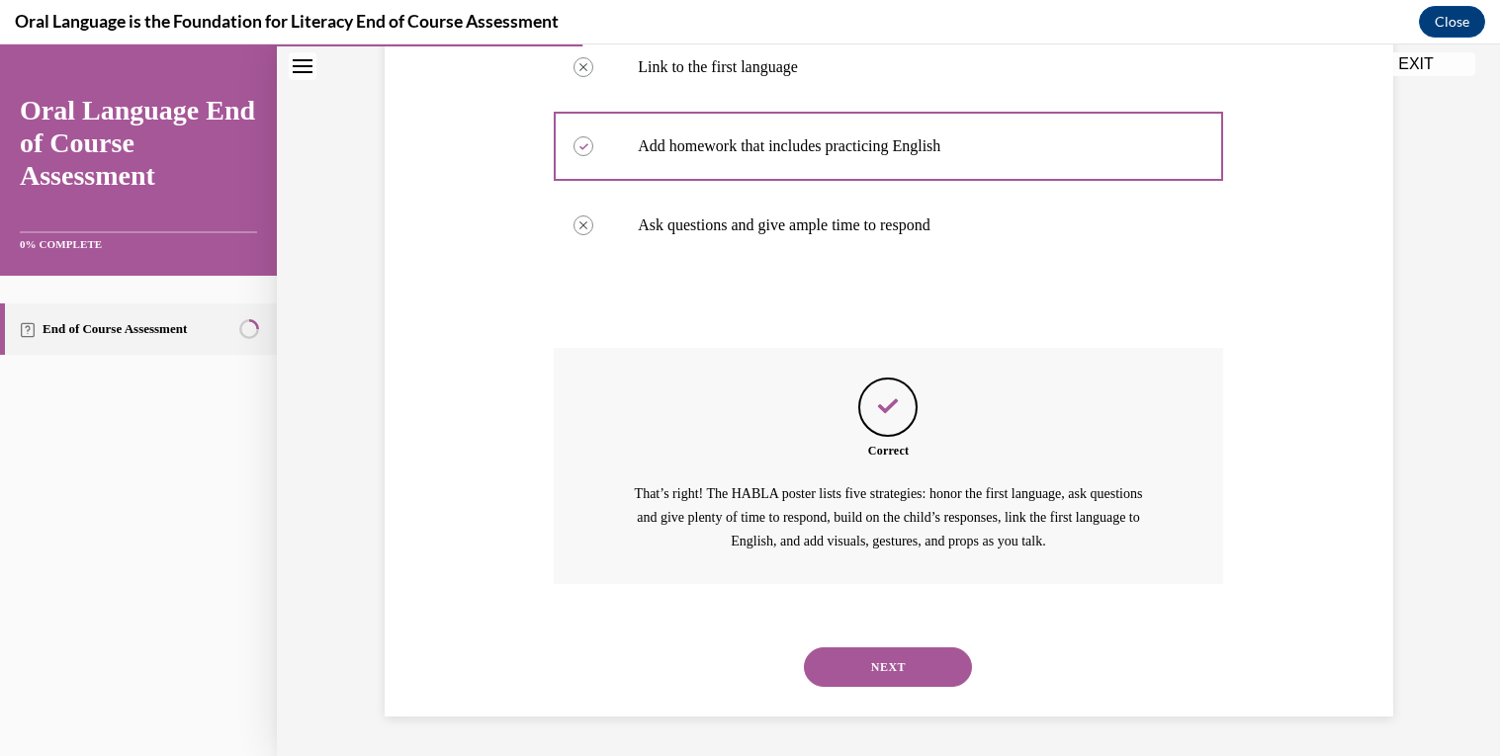
click at [966, 662] on button "NEXT" at bounding box center [888, 668] width 168 height 40
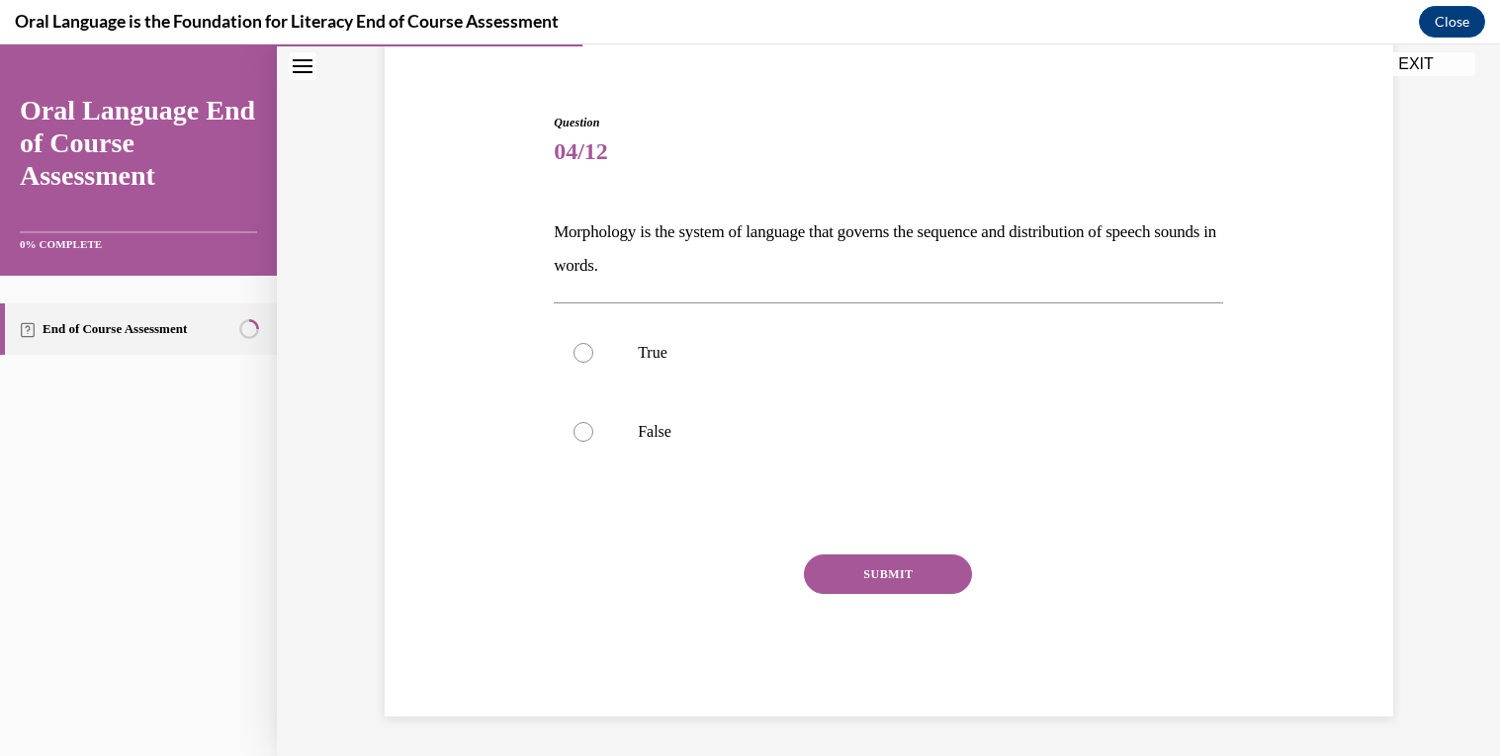
scroll to position [161, 0]
click at [703, 434] on p "False" at bounding box center [906, 432] width 536 height 20
click at [593, 434] on input "False" at bounding box center [583, 432] width 20 height 20
radio input "true"
click at [911, 592] on button "SUBMIT" at bounding box center [888, 575] width 168 height 40
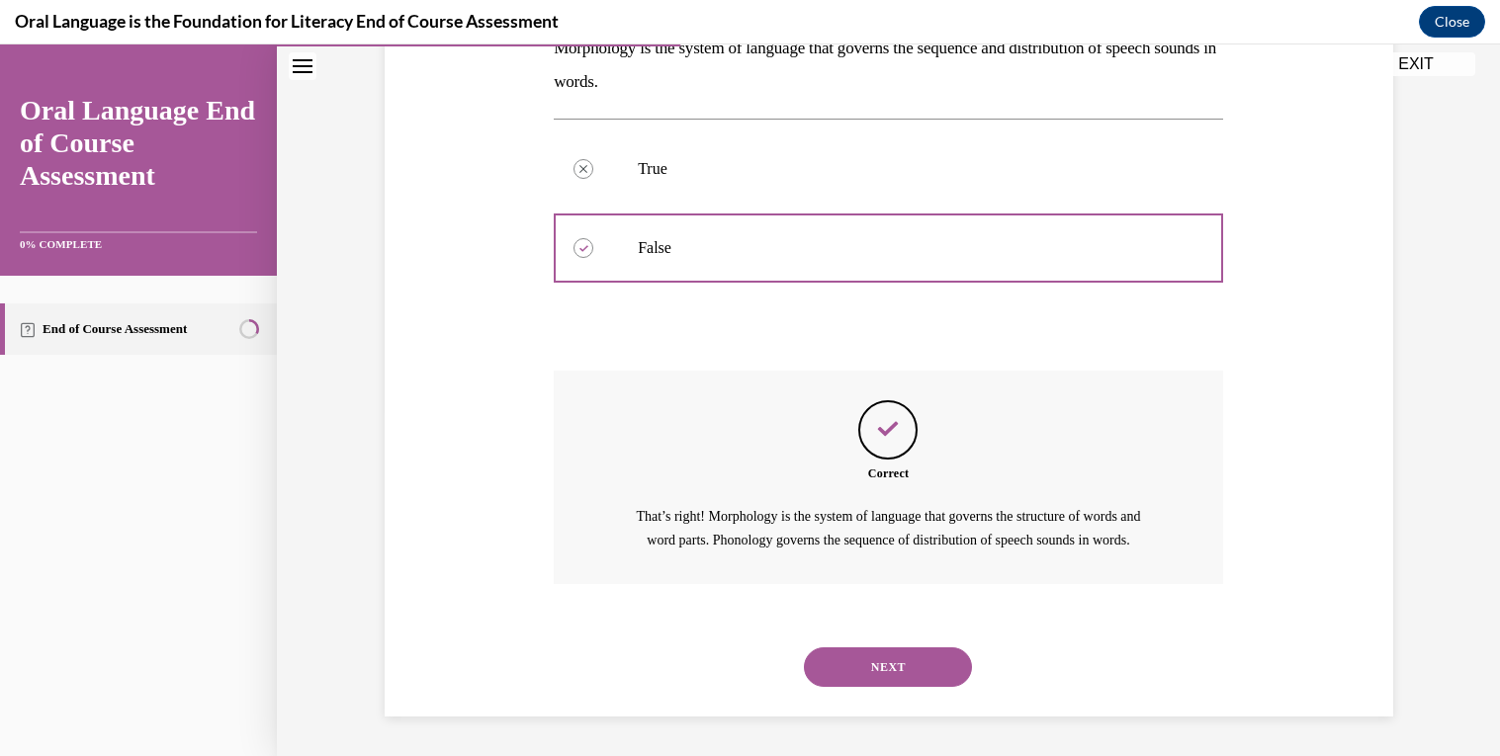
click at [900, 676] on button "NEXT" at bounding box center [888, 668] width 168 height 40
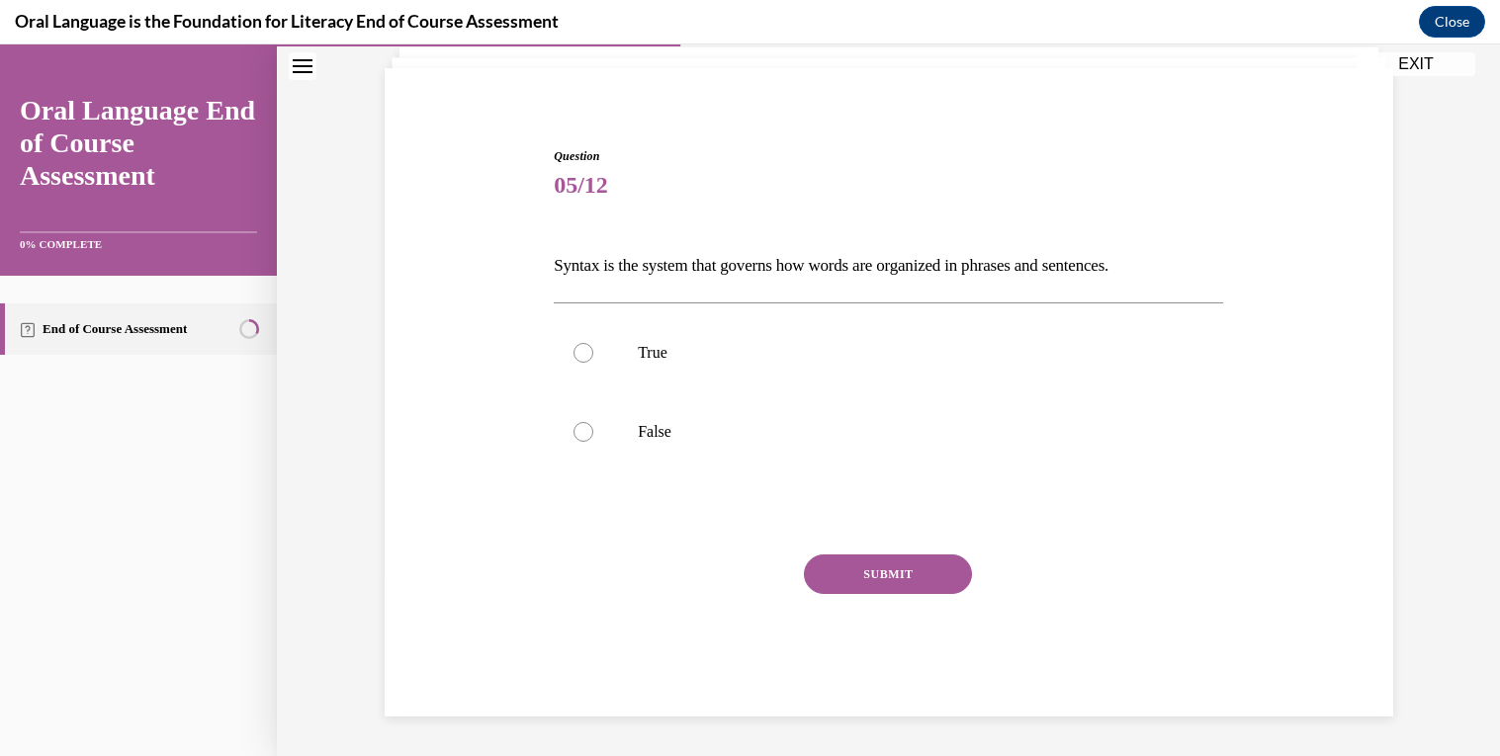
scroll to position [127, 0]
click at [909, 366] on label "True" at bounding box center [888, 353] width 669 height 79
click at [593, 364] on input "True" at bounding box center [583, 354] width 20 height 20
radio input "true"
click at [928, 579] on button "SUBMIT" at bounding box center [888, 576] width 168 height 40
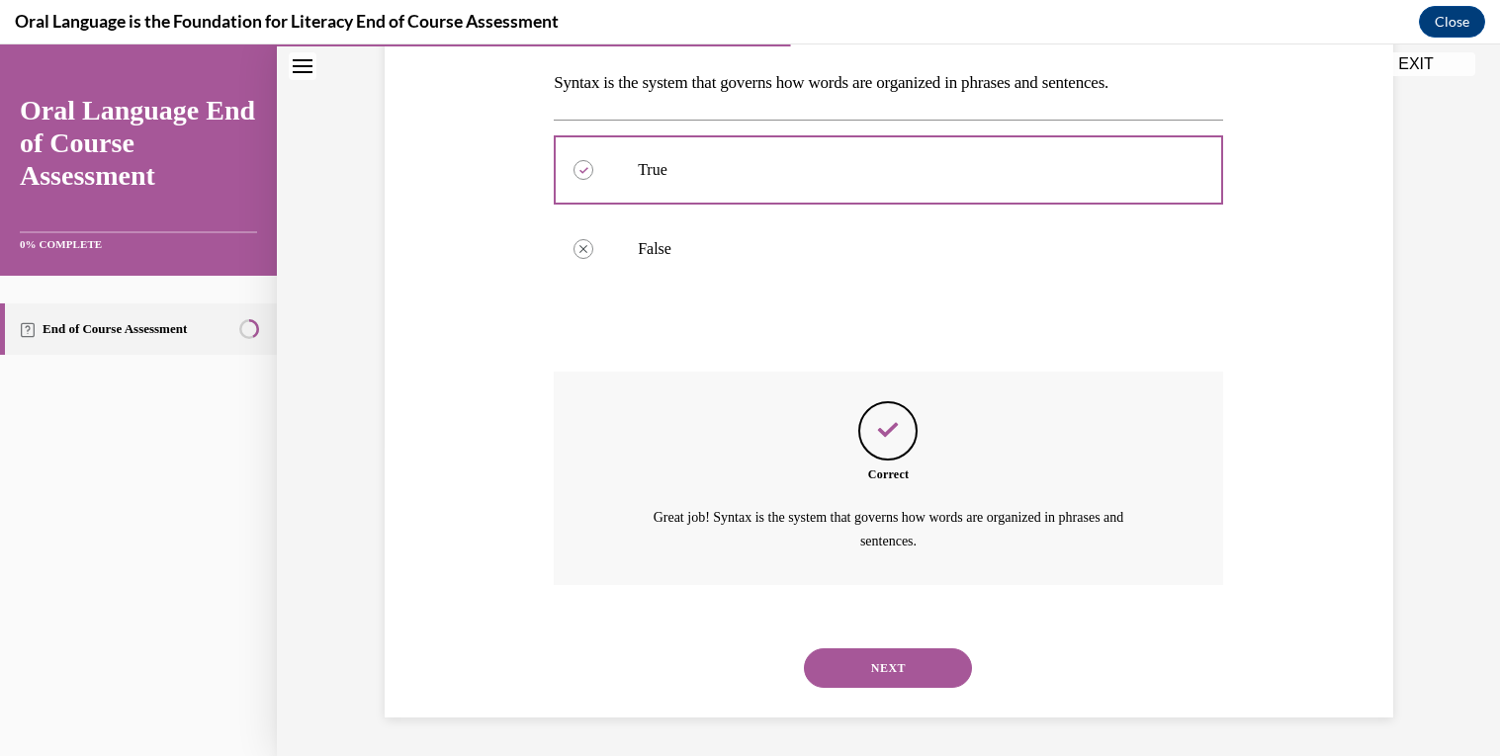
click at [909, 668] on button "NEXT" at bounding box center [888, 669] width 168 height 40
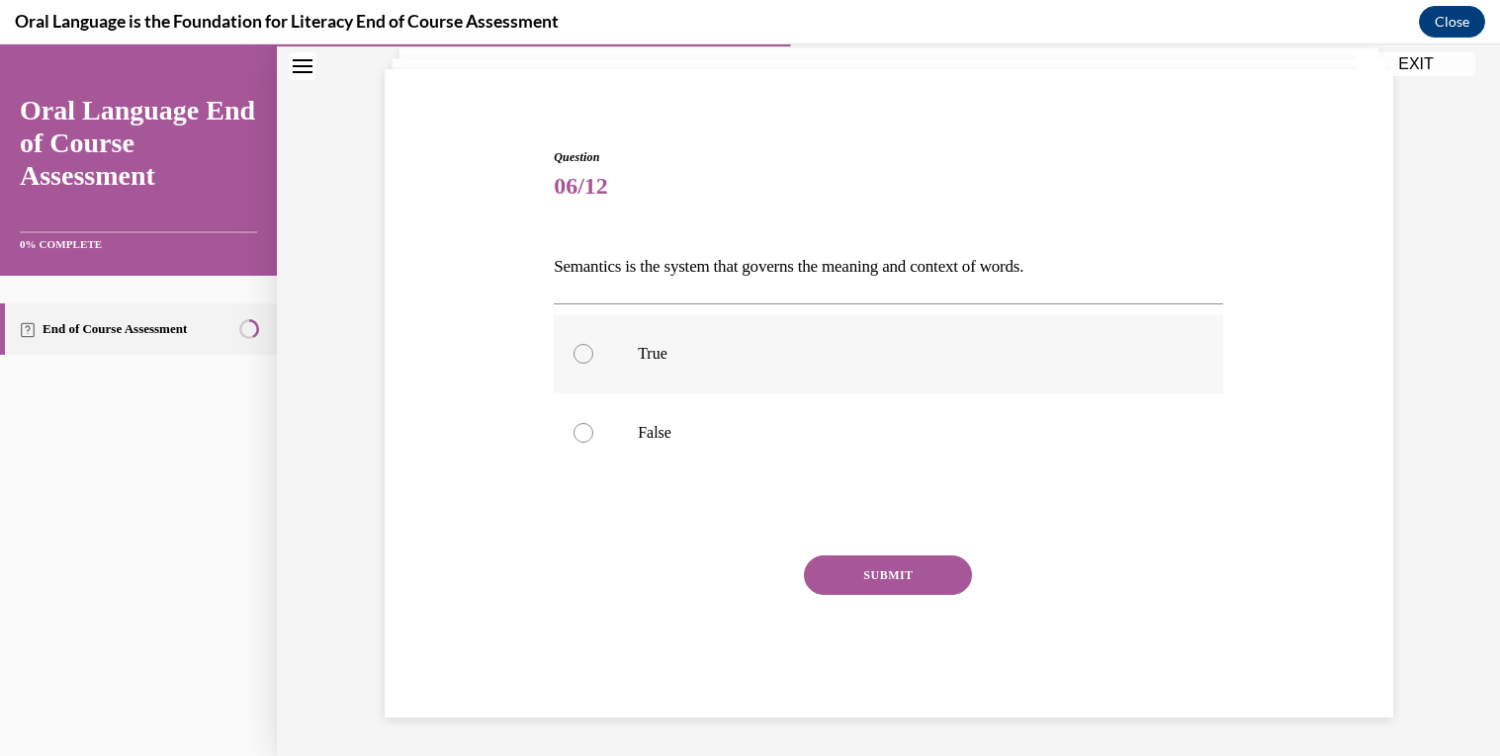
click at [968, 336] on label "True" at bounding box center [888, 353] width 669 height 79
click at [593, 344] on input "True" at bounding box center [583, 354] width 20 height 20
radio input "true"
click at [922, 579] on button "SUBMIT" at bounding box center [888, 576] width 168 height 40
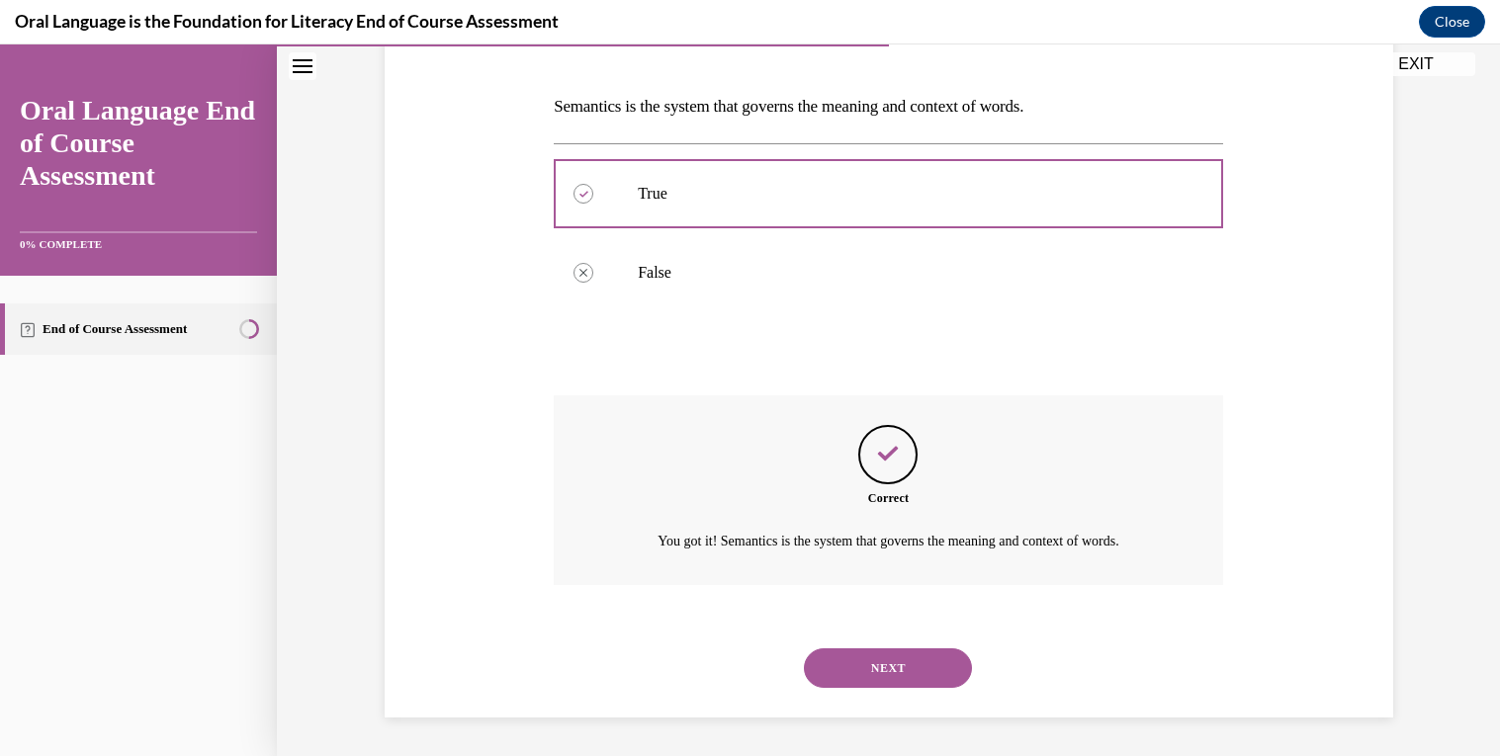
click at [914, 671] on button "NEXT" at bounding box center [888, 669] width 168 height 40
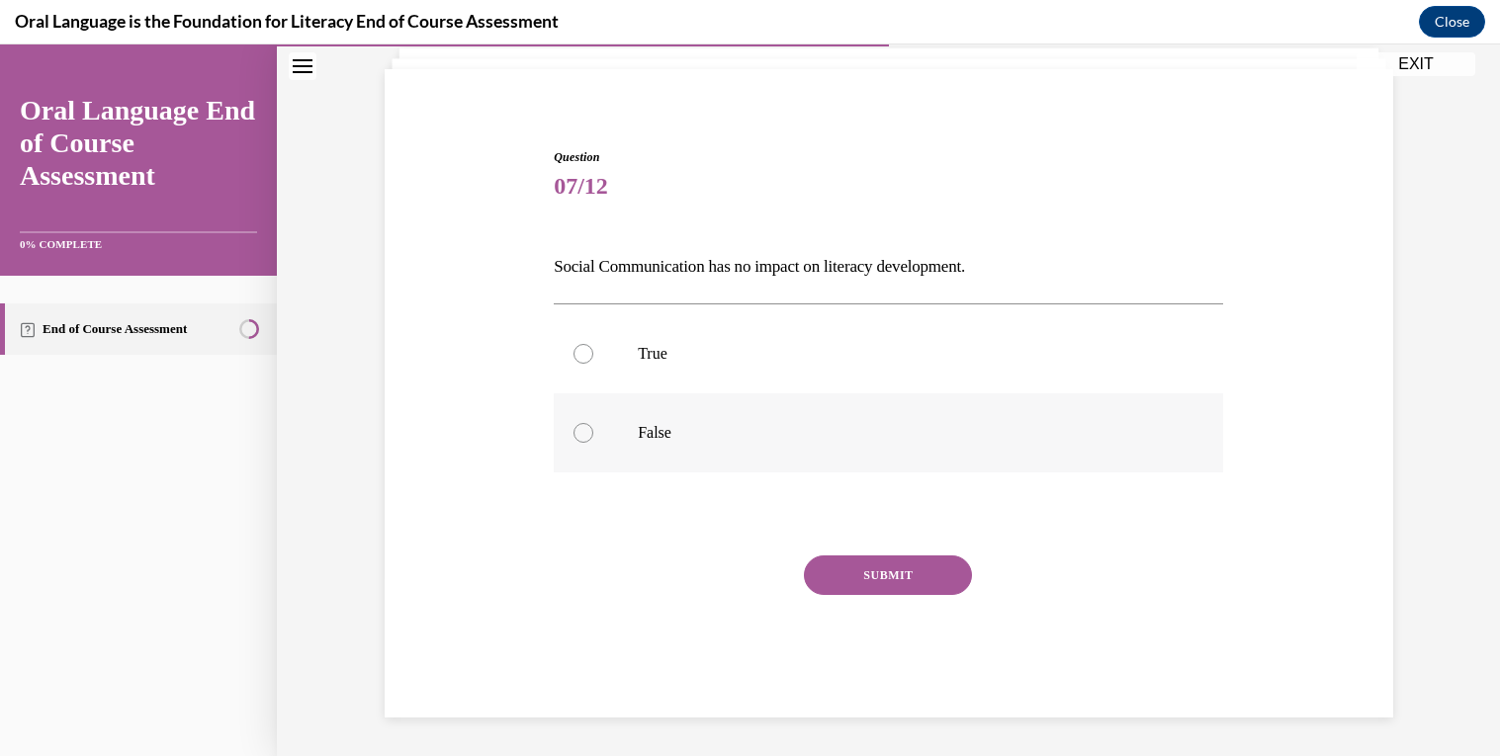
click at [860, 431] on p "False" at bounding box center [906, 433] width 536 height 20
click at [593, 431] on input "False" at bounding box center [583, 433] width 20 height 20
radio input "true"
click at [901, 582] on button "SUBMIT" at bounding box center [888, 576] width 168 height 40
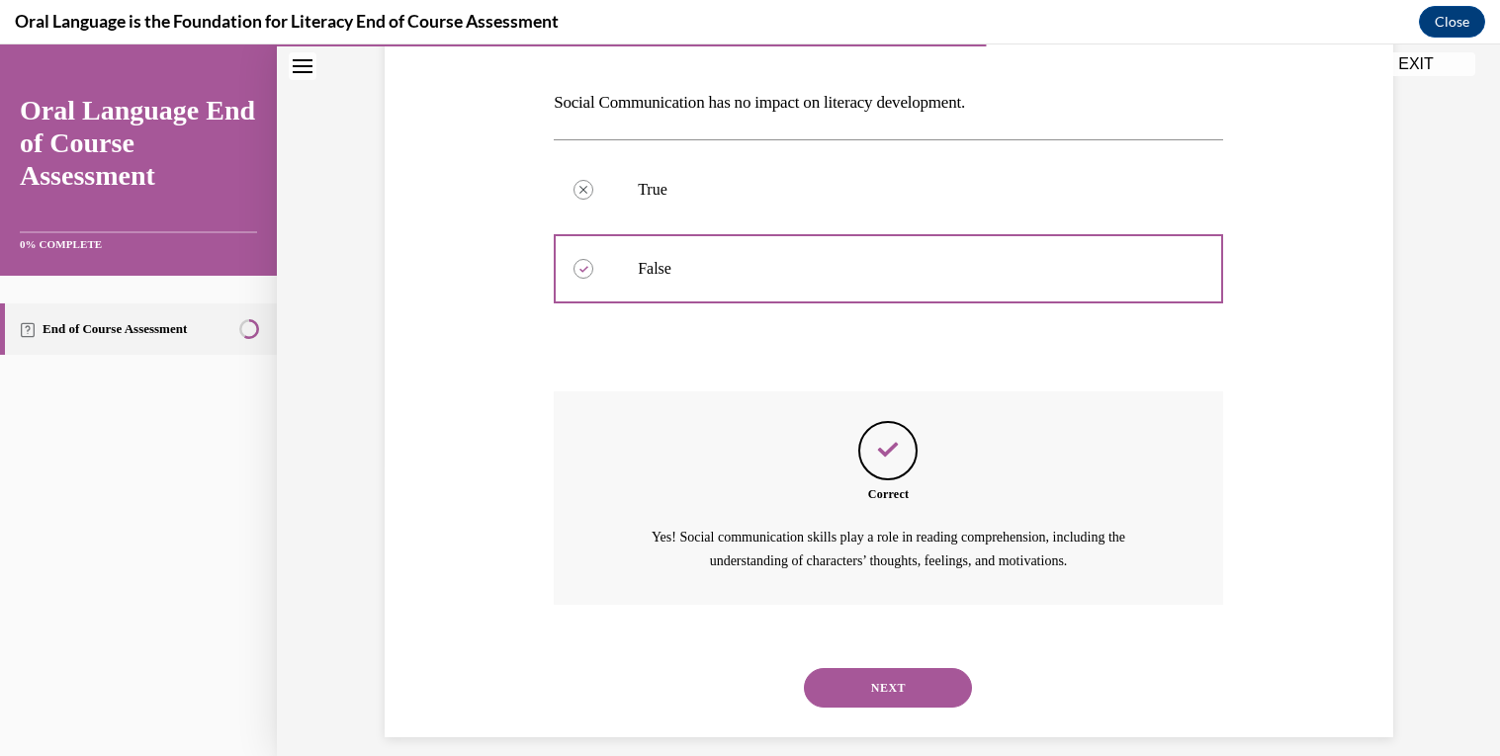
scroll to position [310, 0]
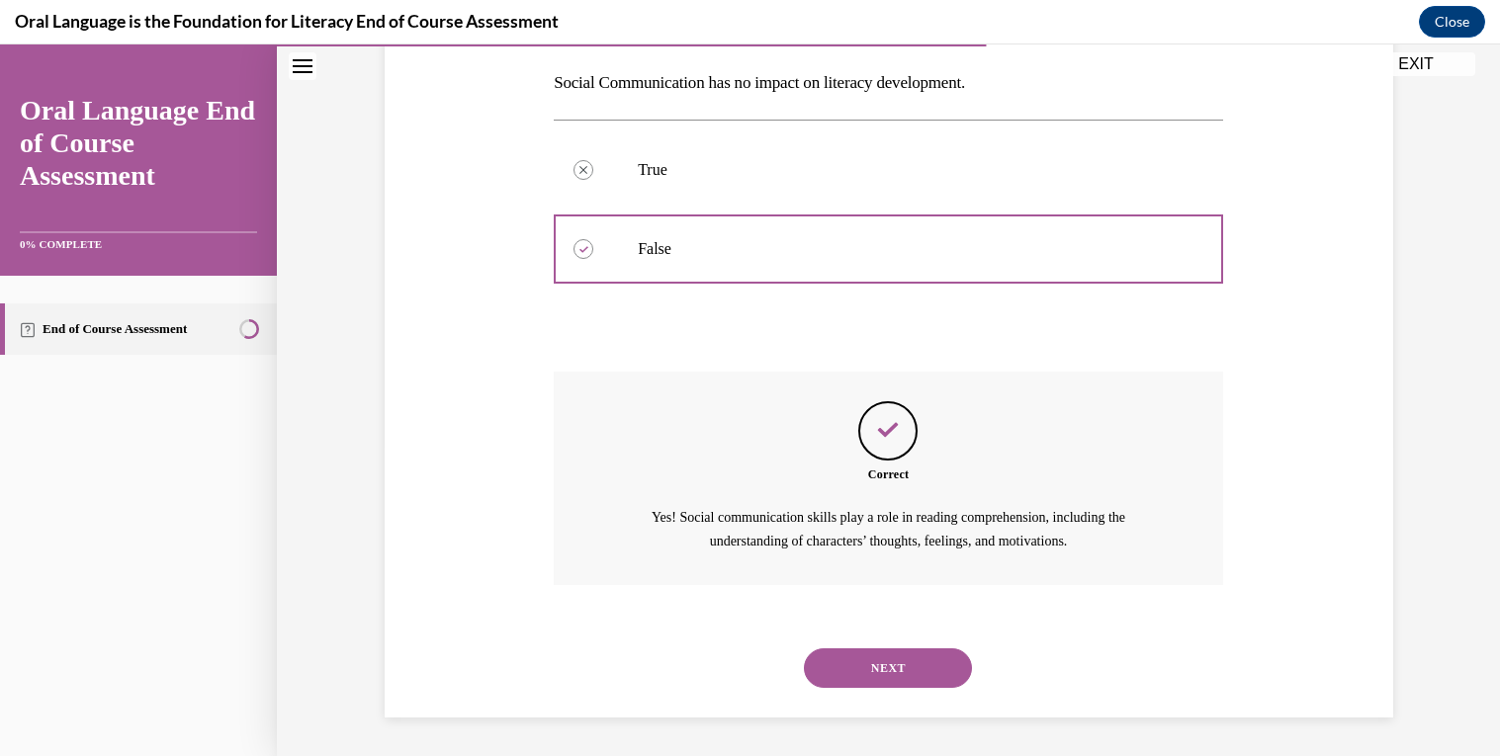
click at [927, 673] on button "NEXT" at bounding box center [888, 669] width 168 height 40
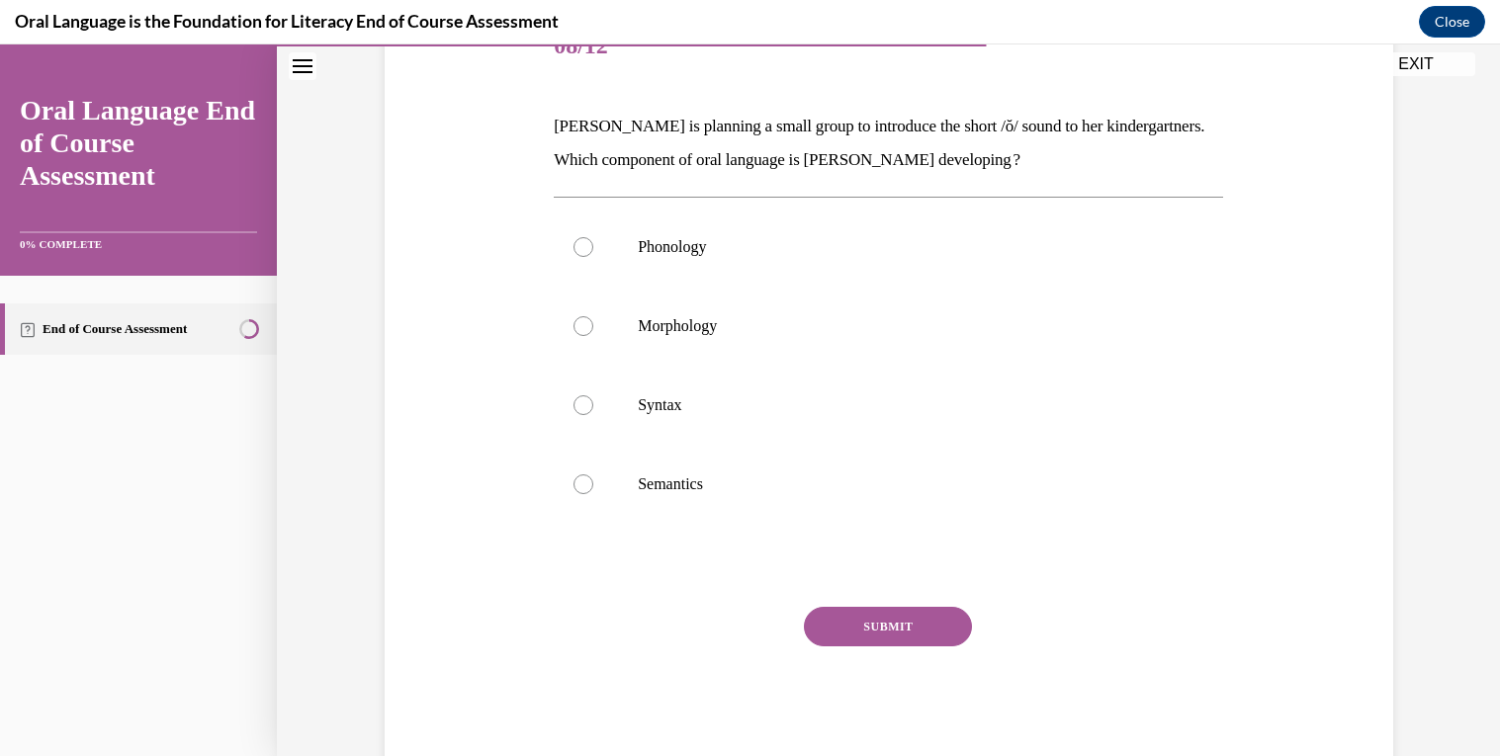
scroll to position [259, 0]
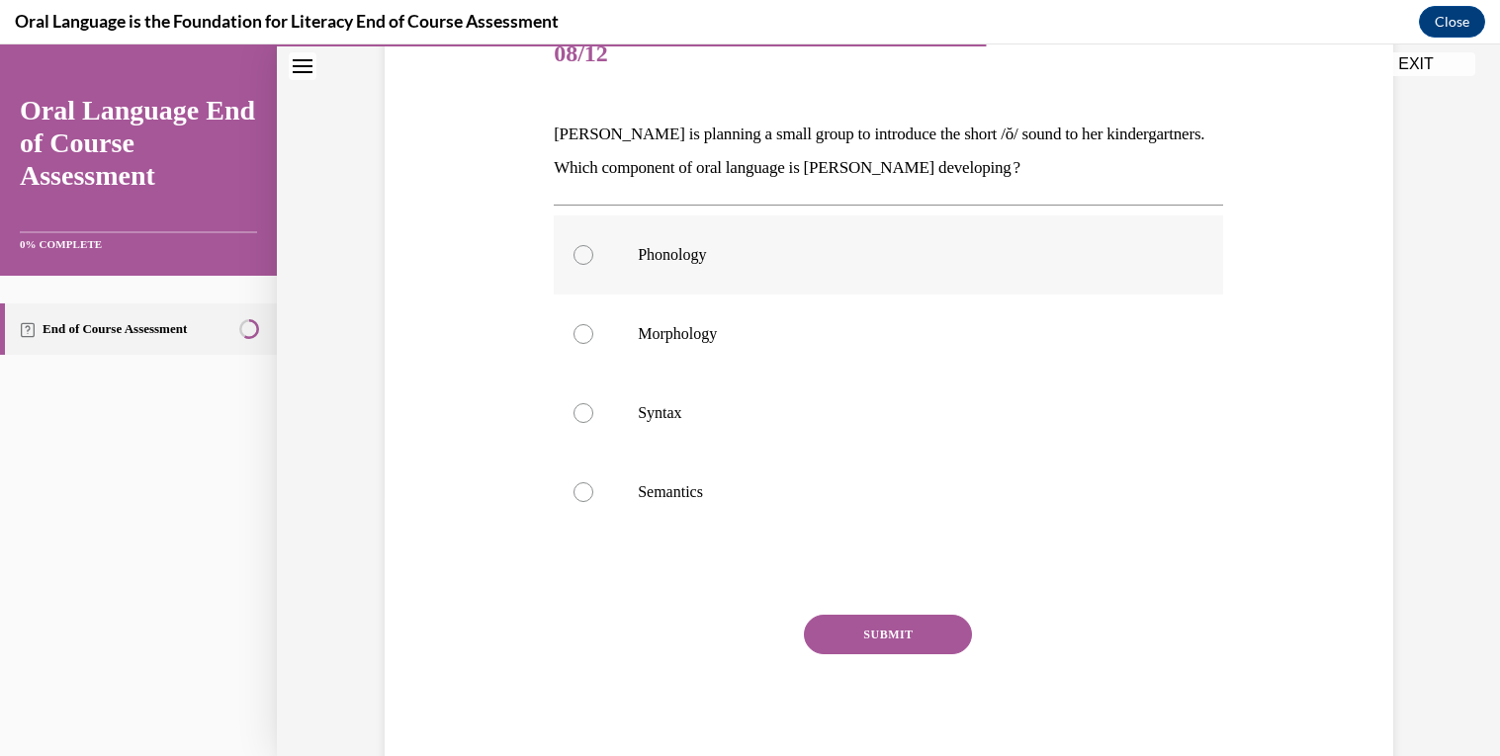
click at [697, 270] on label "Phonology" at bounding box center [888, 255] width 669 height 79
click at [593, 265] on input "Phonology" at bounding box center [583, 255] width 20 height 20
radio input "true"
click at [873, 621] on button "SUBMIT" at bounding box center [888, 635] width 168 height 40
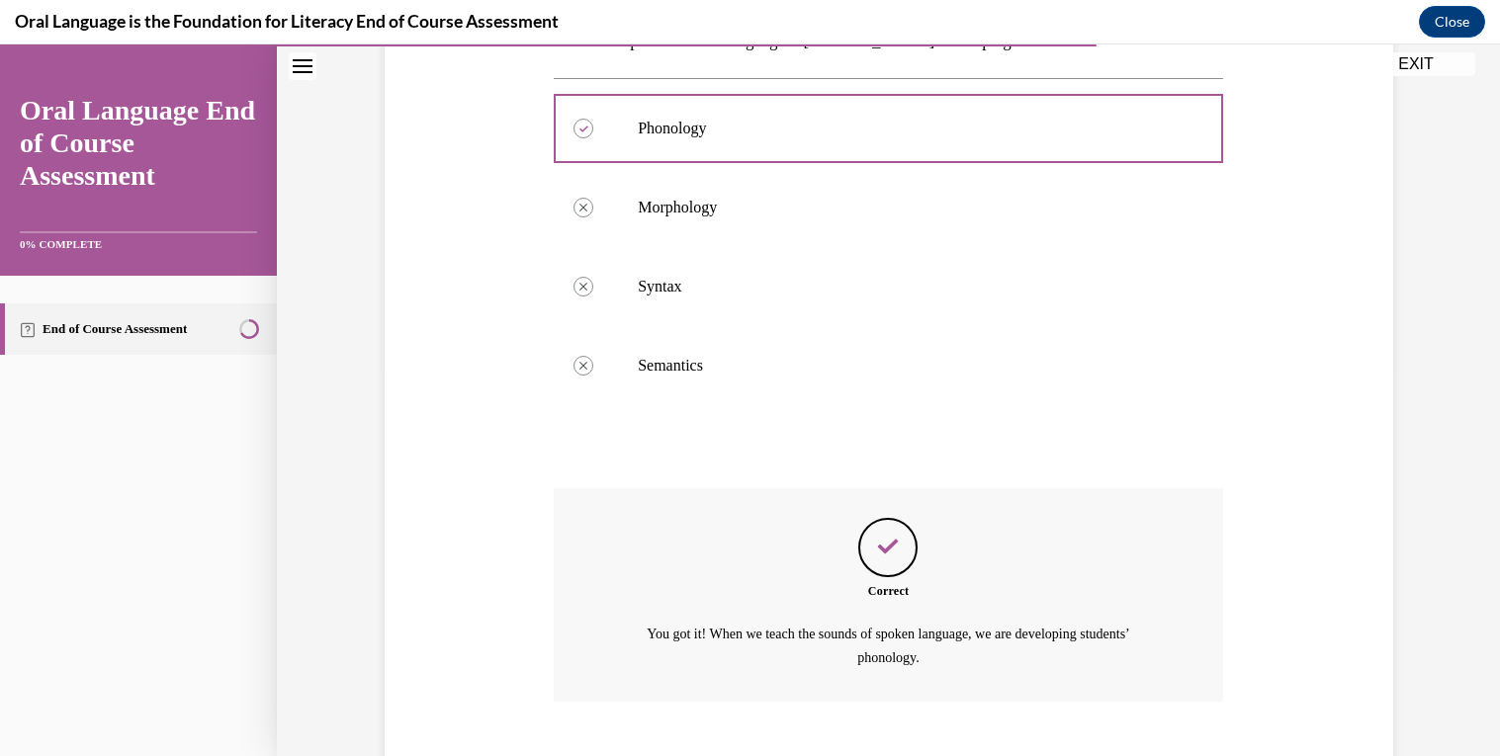
scroll to position [502, 0]
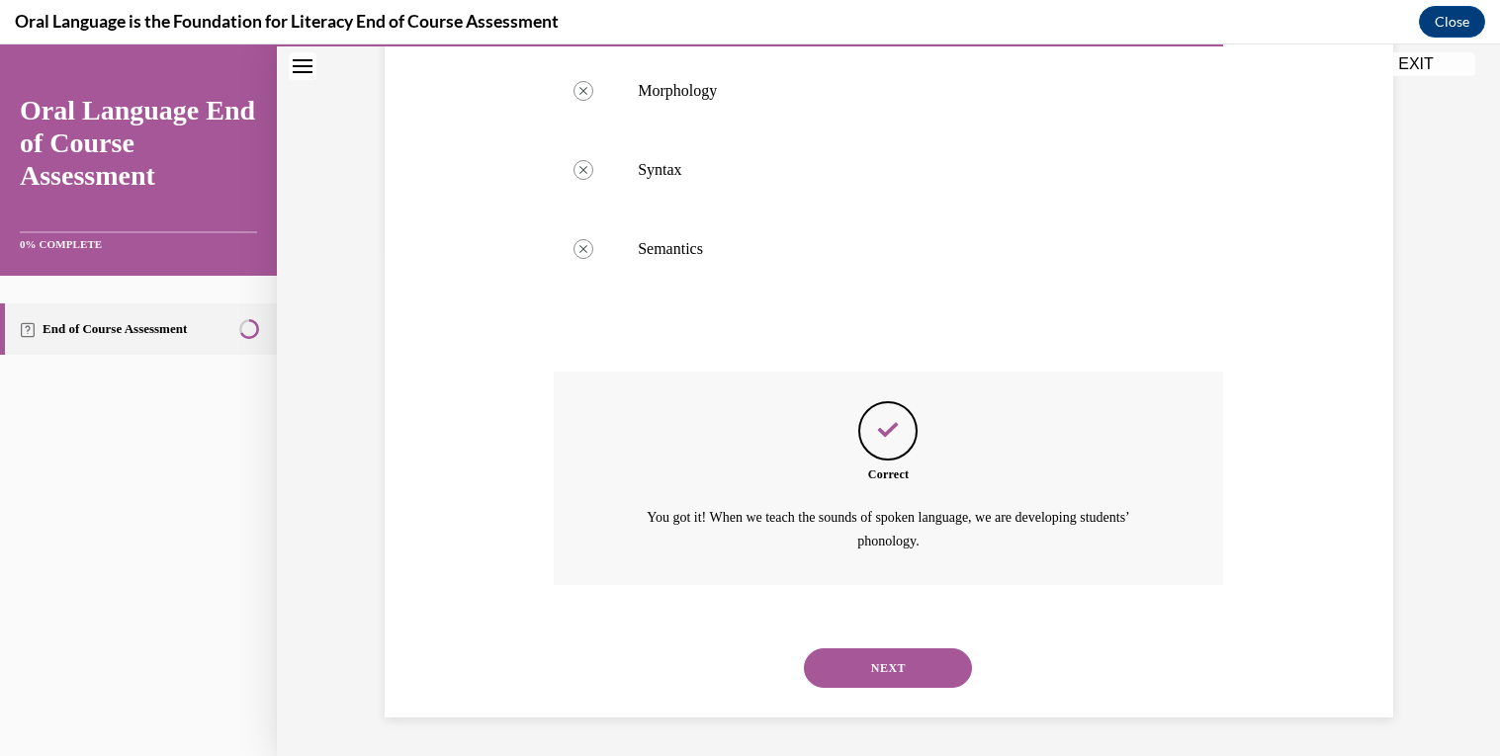
click at [901, 676] on button "NEXT" at bounding box center [888, 669] width 168 height 40
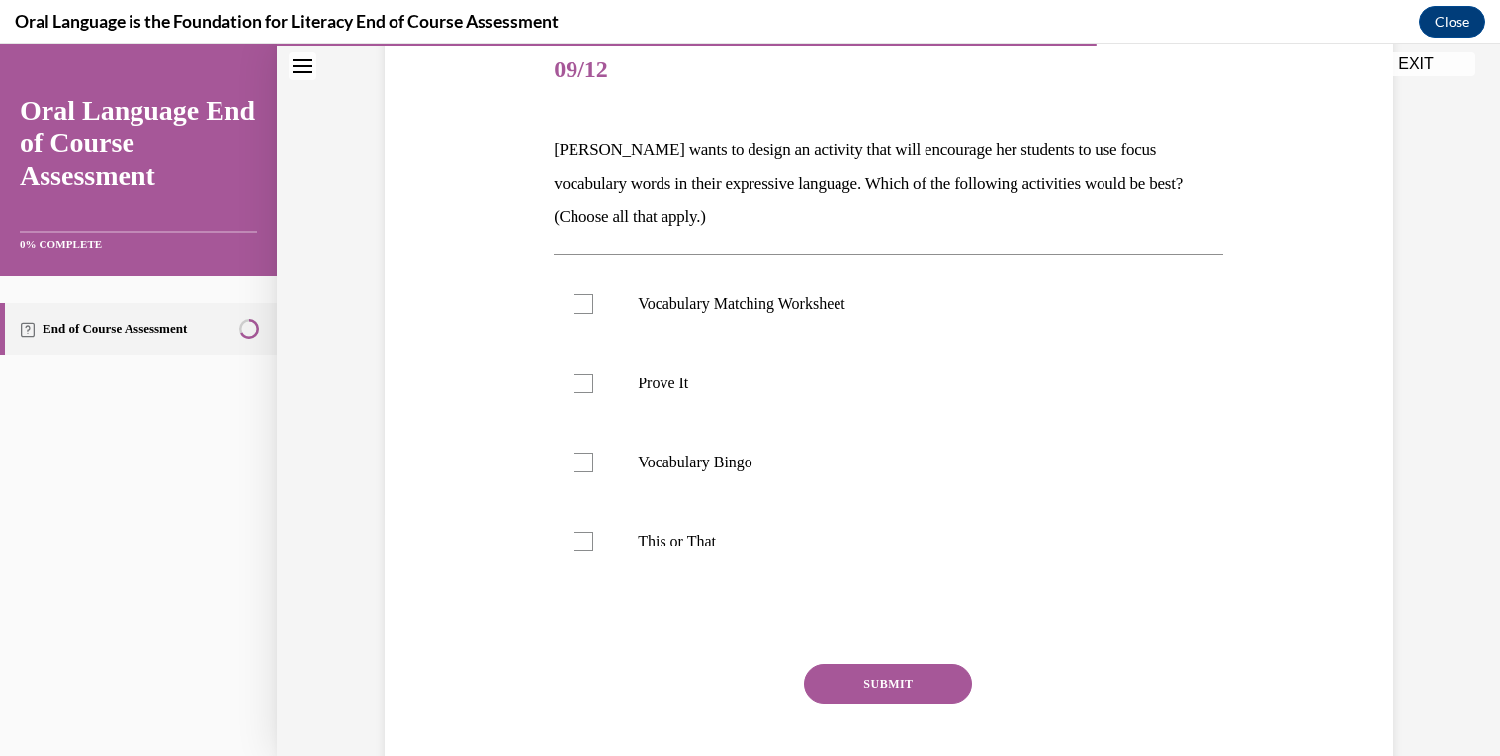
scroll to position [247, 0]
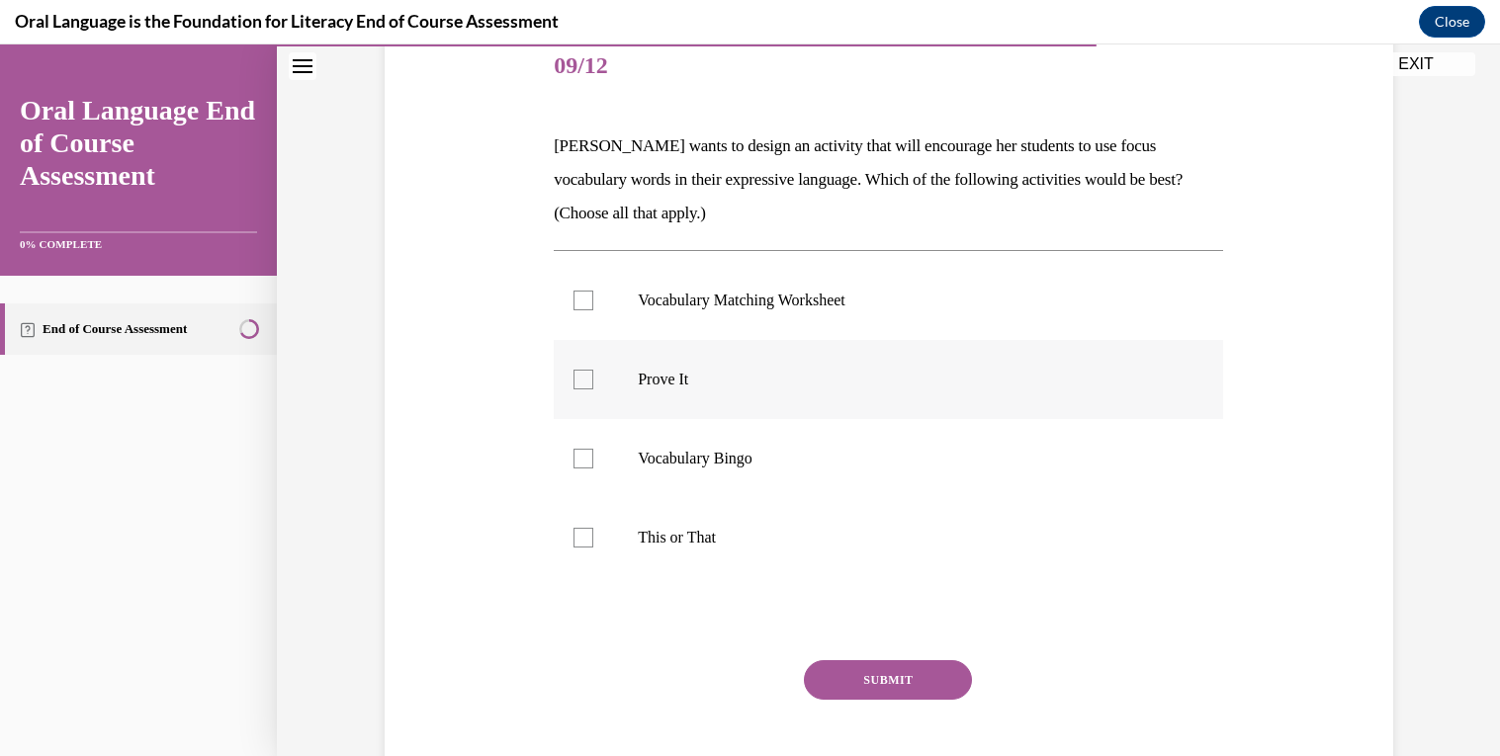
click at [865, 381] on p "Prove It" at bounding box center [906, 380] width 536 height 20
click at [593, 381] on input "Prove It" at bounding box center [583, 380] width 20 height 20
checkbox input "true"
click at [836, 525] on label "This or That" at bounding box center [888, 537] width 669 height 79
click at [593, 528] on input "This or That" at bounding box center [583, 538] width 20 height 20
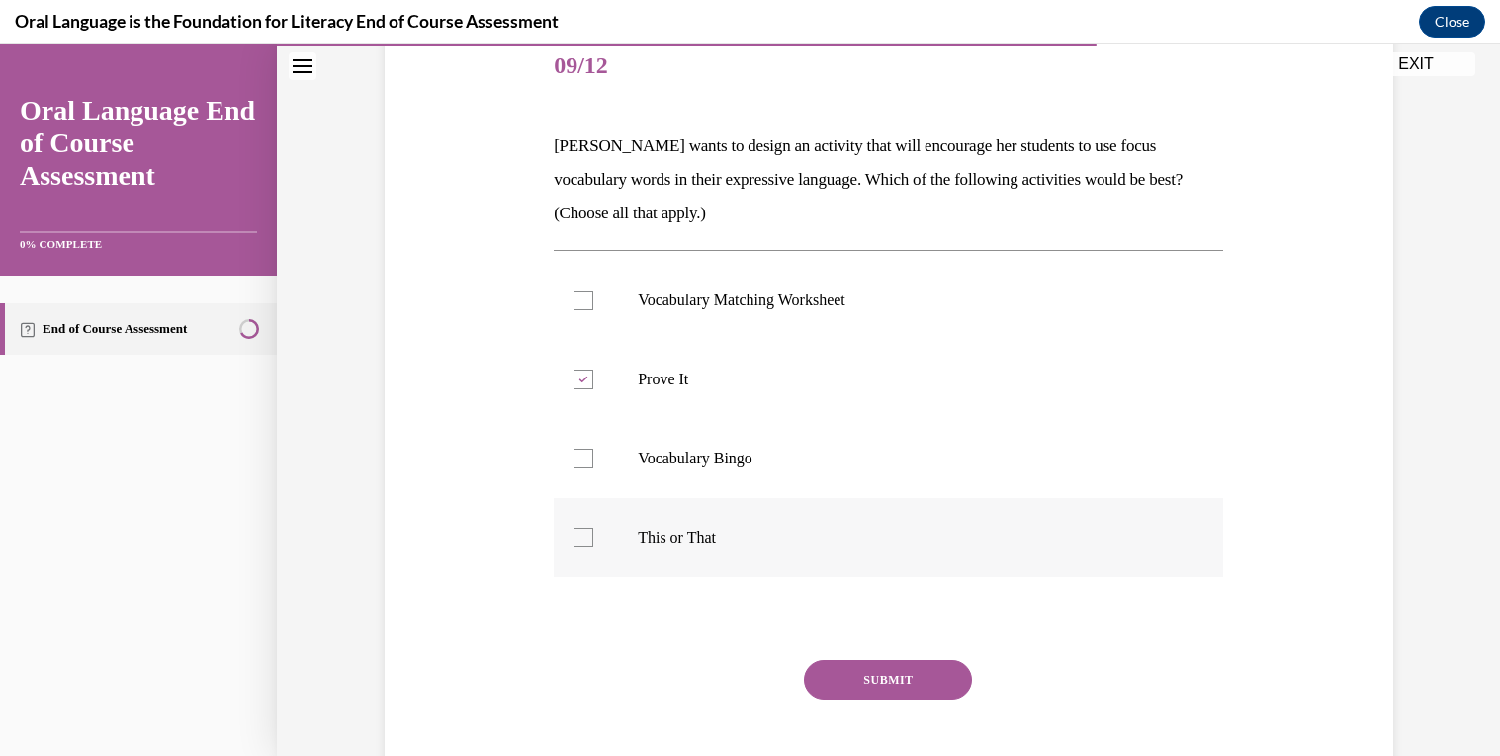
checkbox input "true"
click at [859, 684] on button "SUBMIT" at bounding box center [888, 680] width 168 height 40
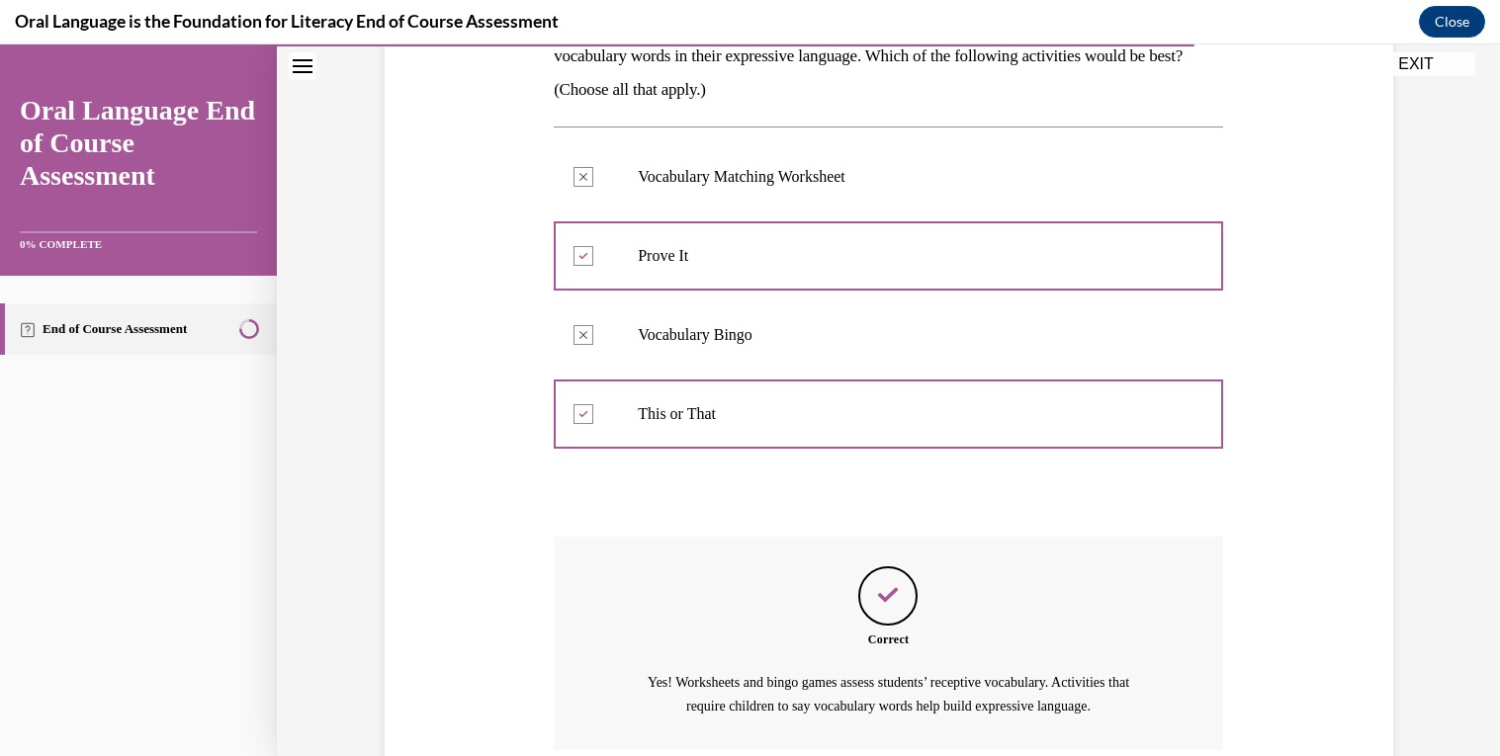
scroll to position [537, 0]
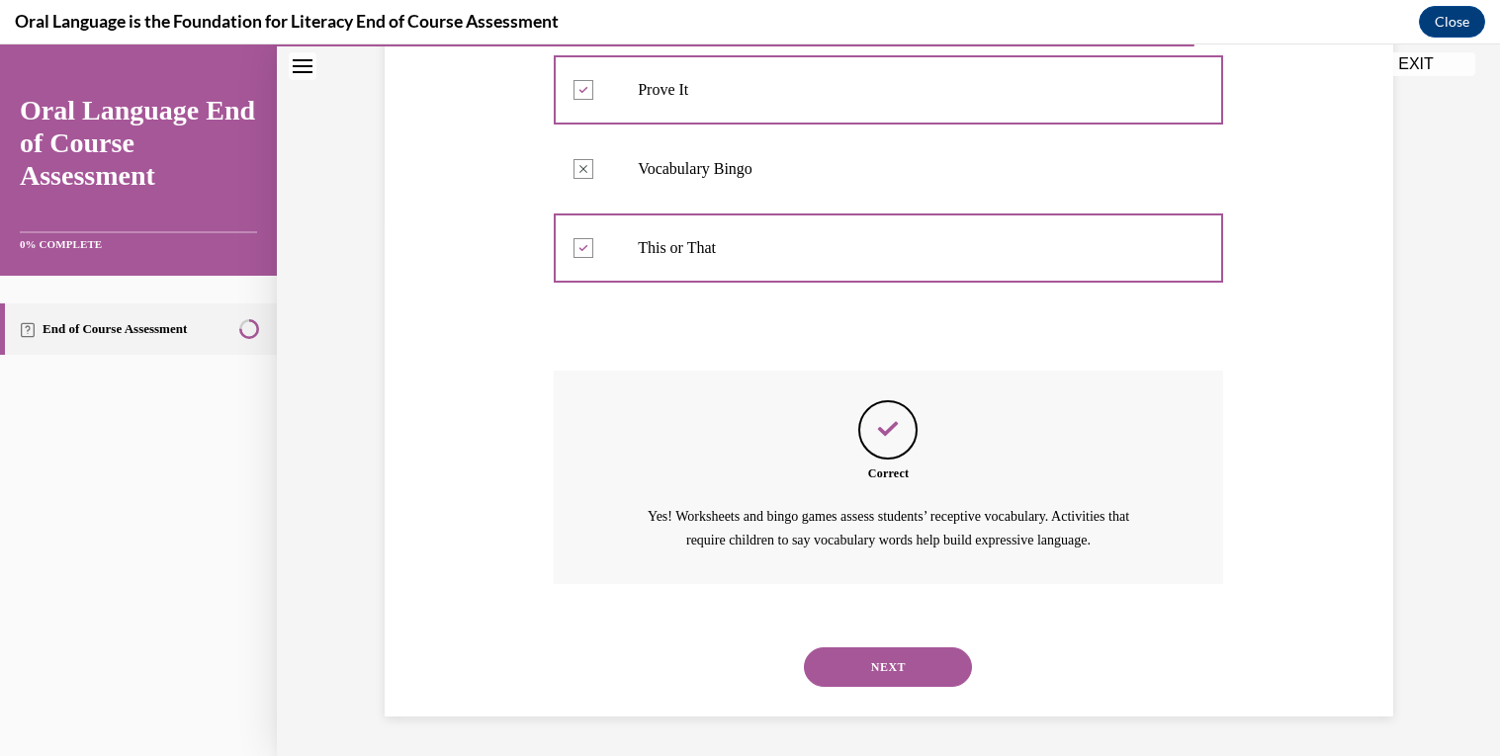
click at [907, 672] on button "NEXT" at bounding box center [888, 668] width 168 height 40
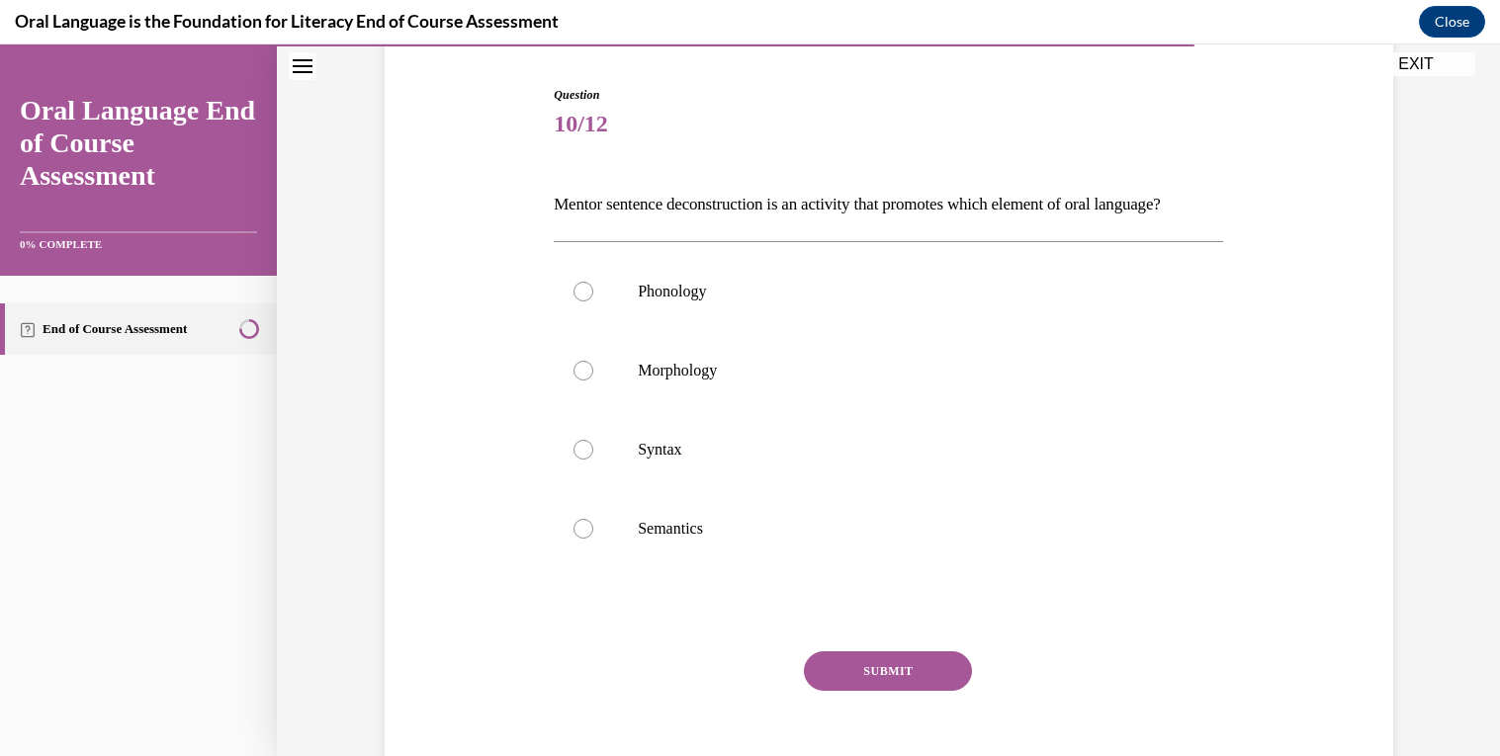
scroll to position [193, 0]
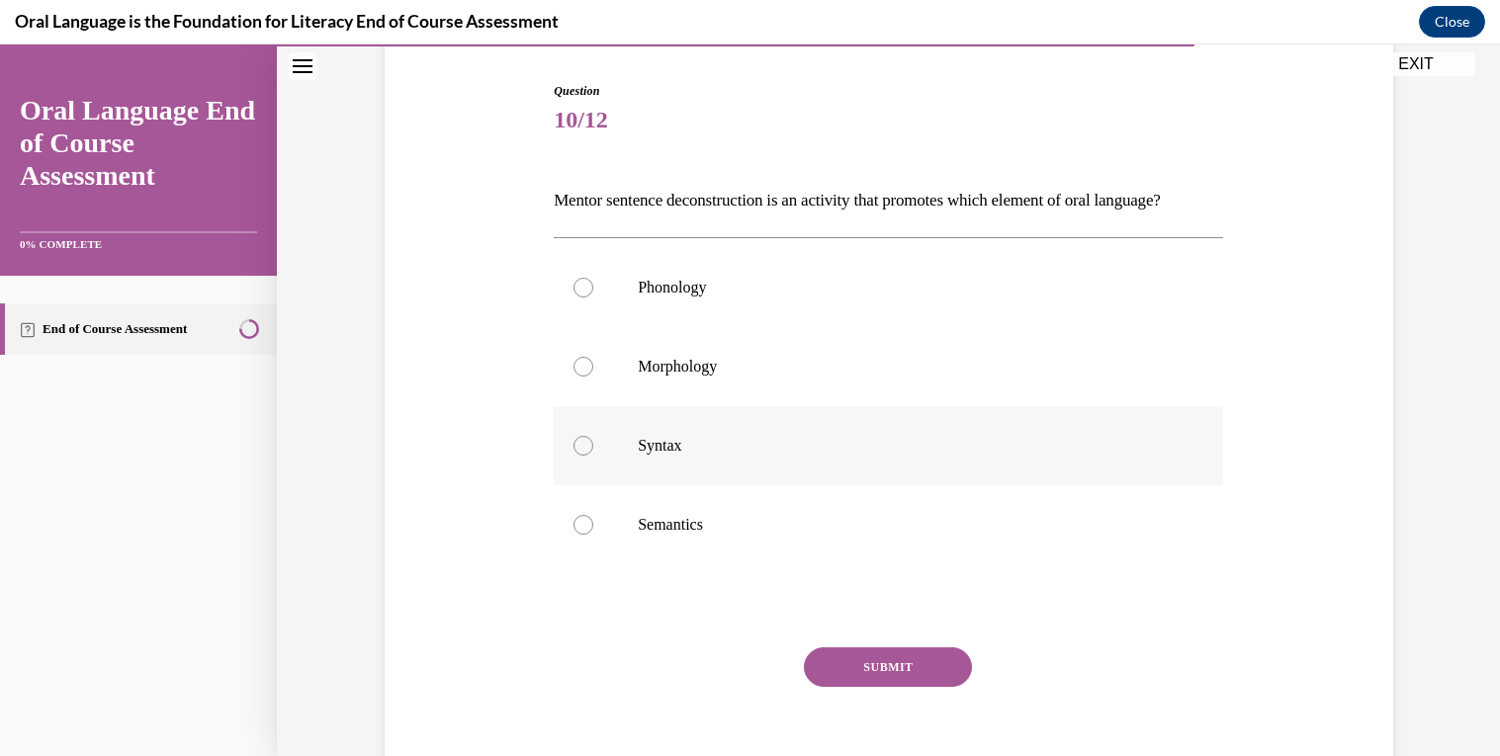
click at [829, 456] on p "Syntax" at bounding box center [906, 446] width 536 height 20
click at [593, 456] on input "Syntax" at bounding box center [583, 446] width 20 height 20
radio input "true"
click at [892, 687] on button "SUBMIT" at bounding box center [888, 668] width 168 height 40
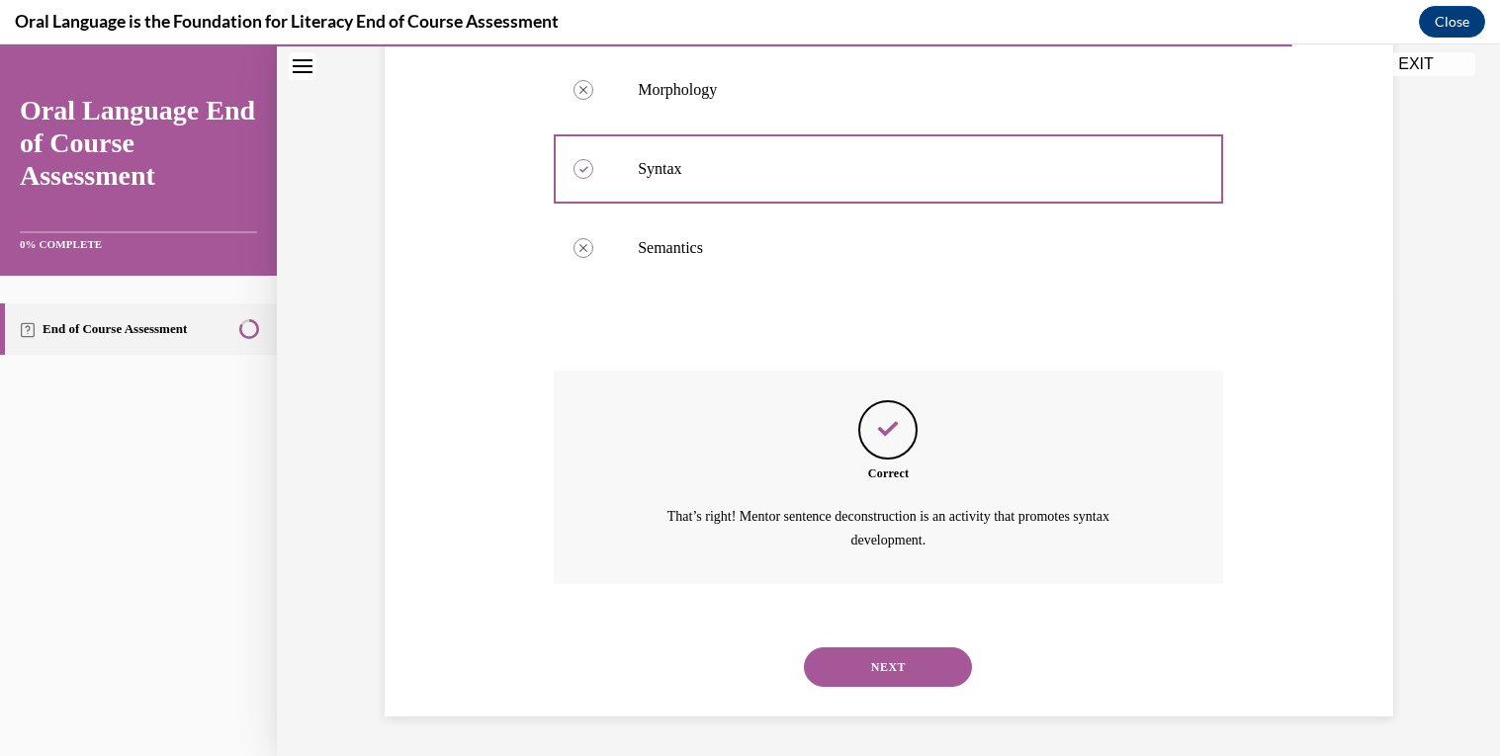
scroll to position [502, 0]
click at [909, 671] on button "NEXT" at bounding box center [888, 668] width 168 height 40
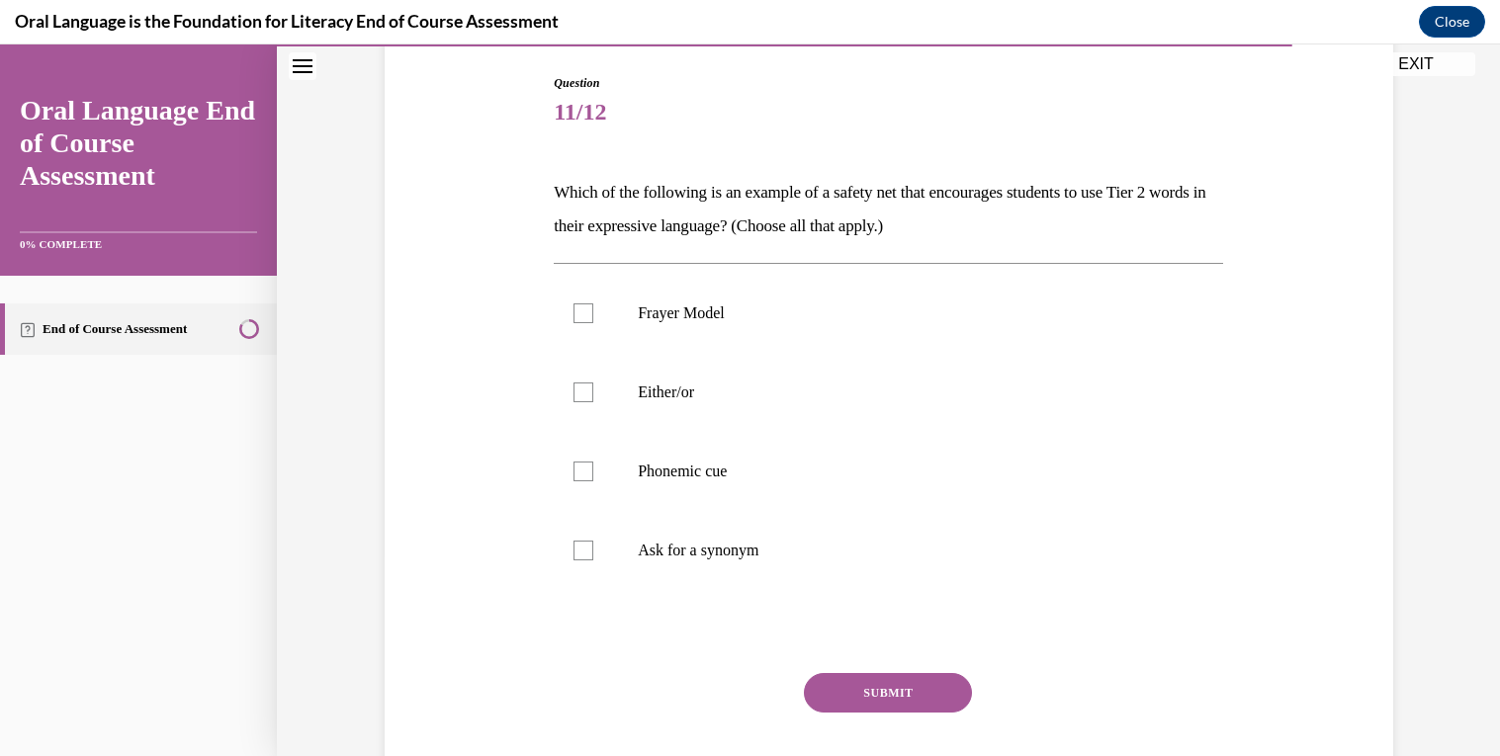
scroll to position [203, 0]
click at [936, 544] on p "Ask for a synonym" at bounding box center [906, 549] width 536 height 20
click at [593, 544] on input "Ask for a synonym" at bounding box center [583, 549] width 20 height 20
checkbox input "true"
click at [985, 466] on p "Phonemic cue" at bounding box center [906, 470] width 536 height 20
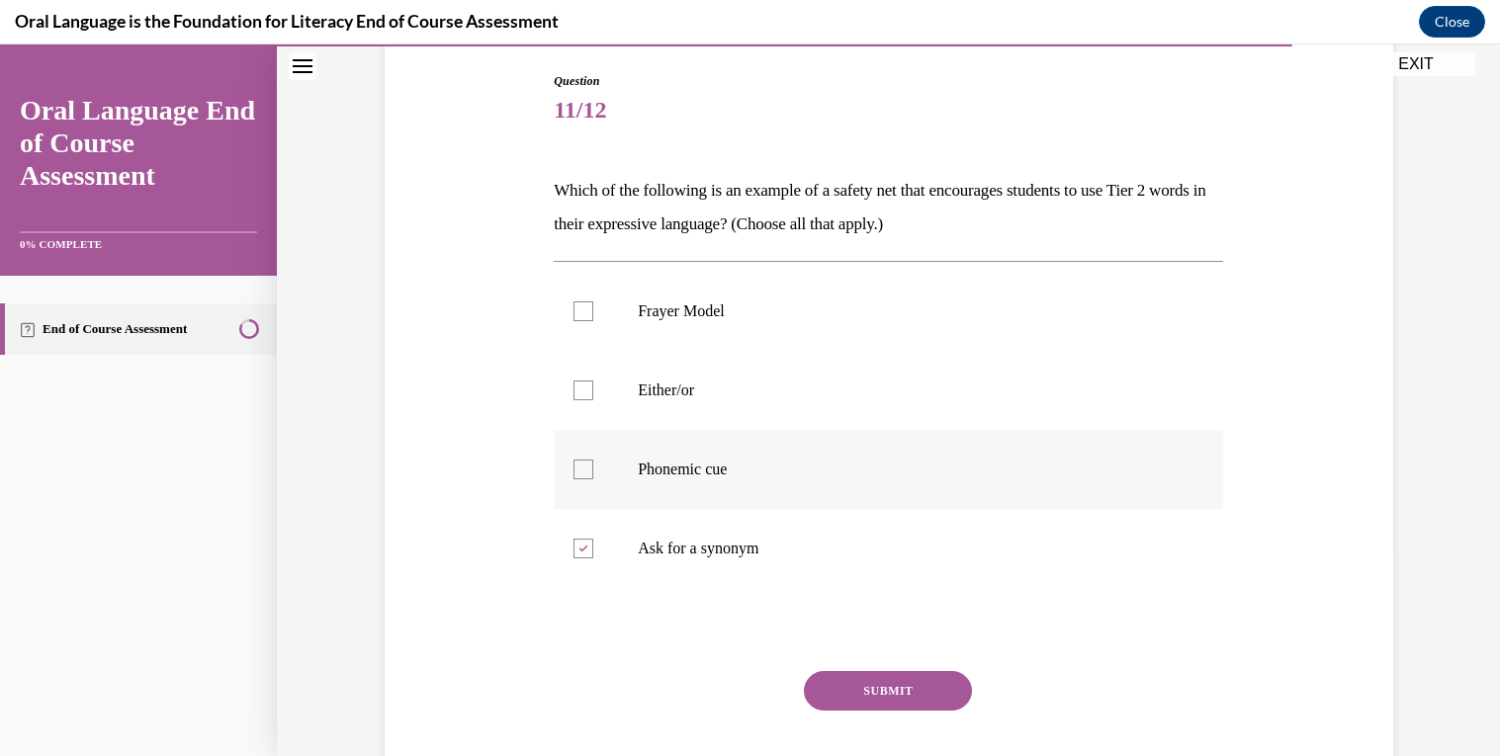
click at [593, 466] on input "Phonemic cue" at bounding box center [583, 470] width 20 height 20
checkbox input "true"
click at [911, 698] on button "SUBMIT" at bounding box center [888, 691] width 168 height 40
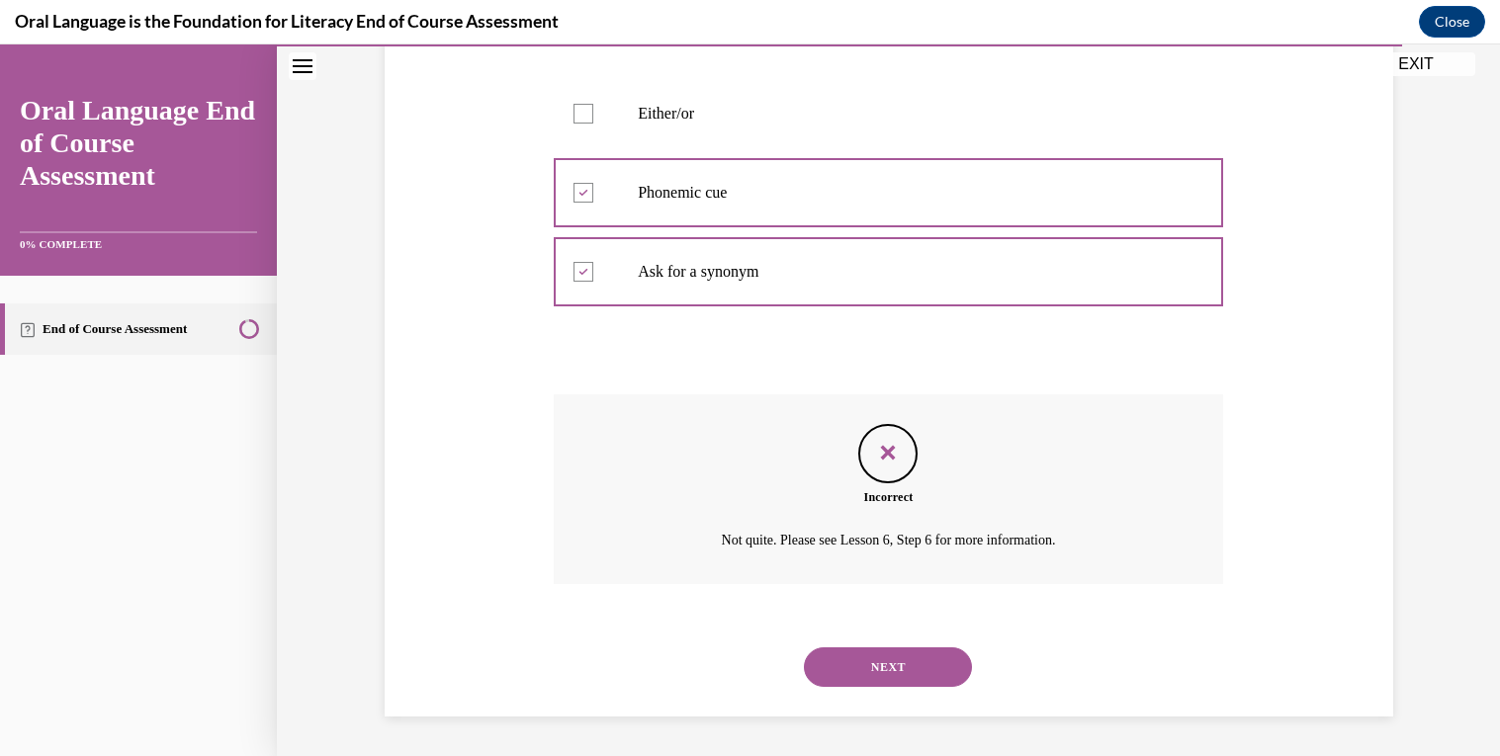
click at [932, 672] on button "NEXT" at bounding box center [888, 668] width 168 height 40
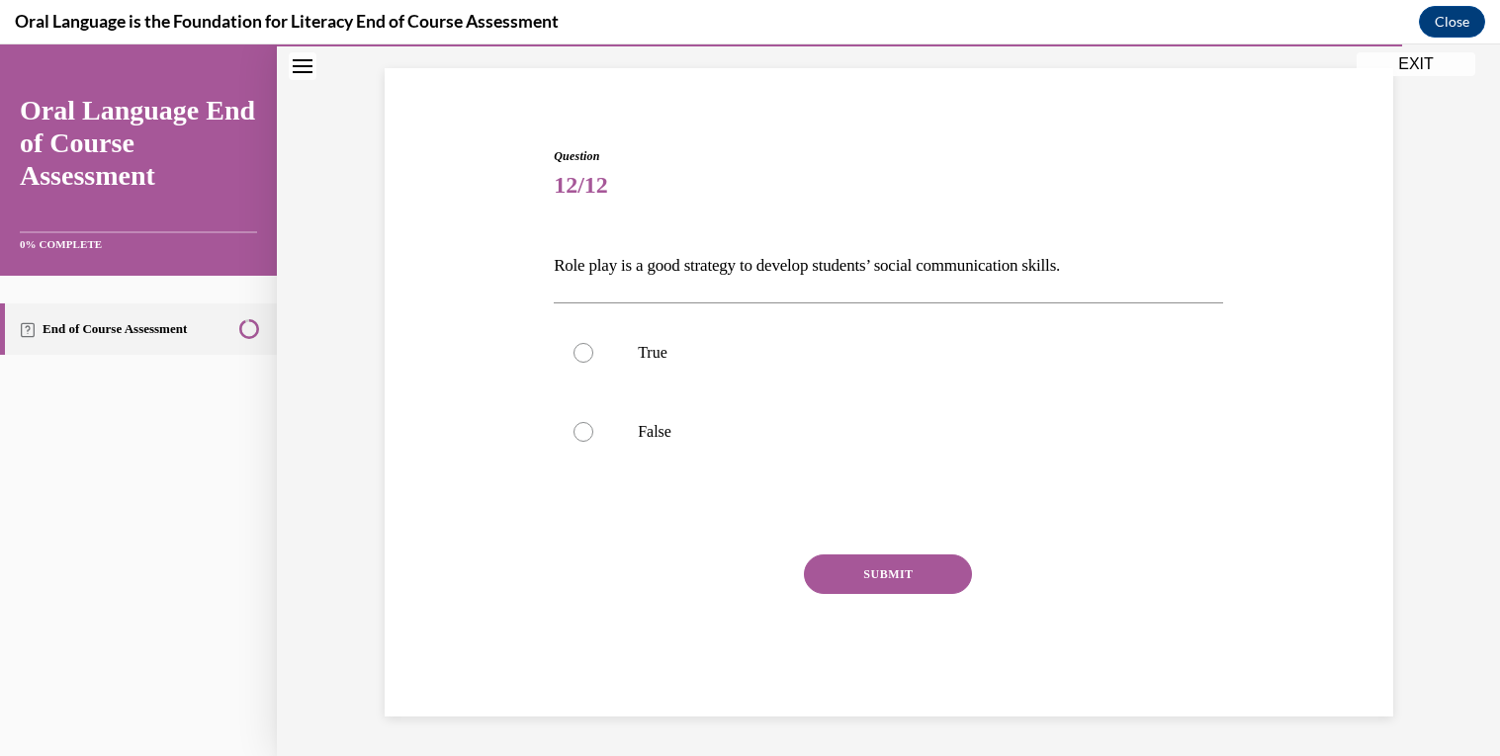
scroll to position [127, 0]
click at [885, 370] on label "True" at bounding box center [888, 353] width 669 height 79
click at [593, 364] on input "True" at bounding box center [583, 354] width 20 height 20
radio input "true"
click at [915, 573] on button "SUBMIT" at bounding box center [888, 576] width 168 height 40
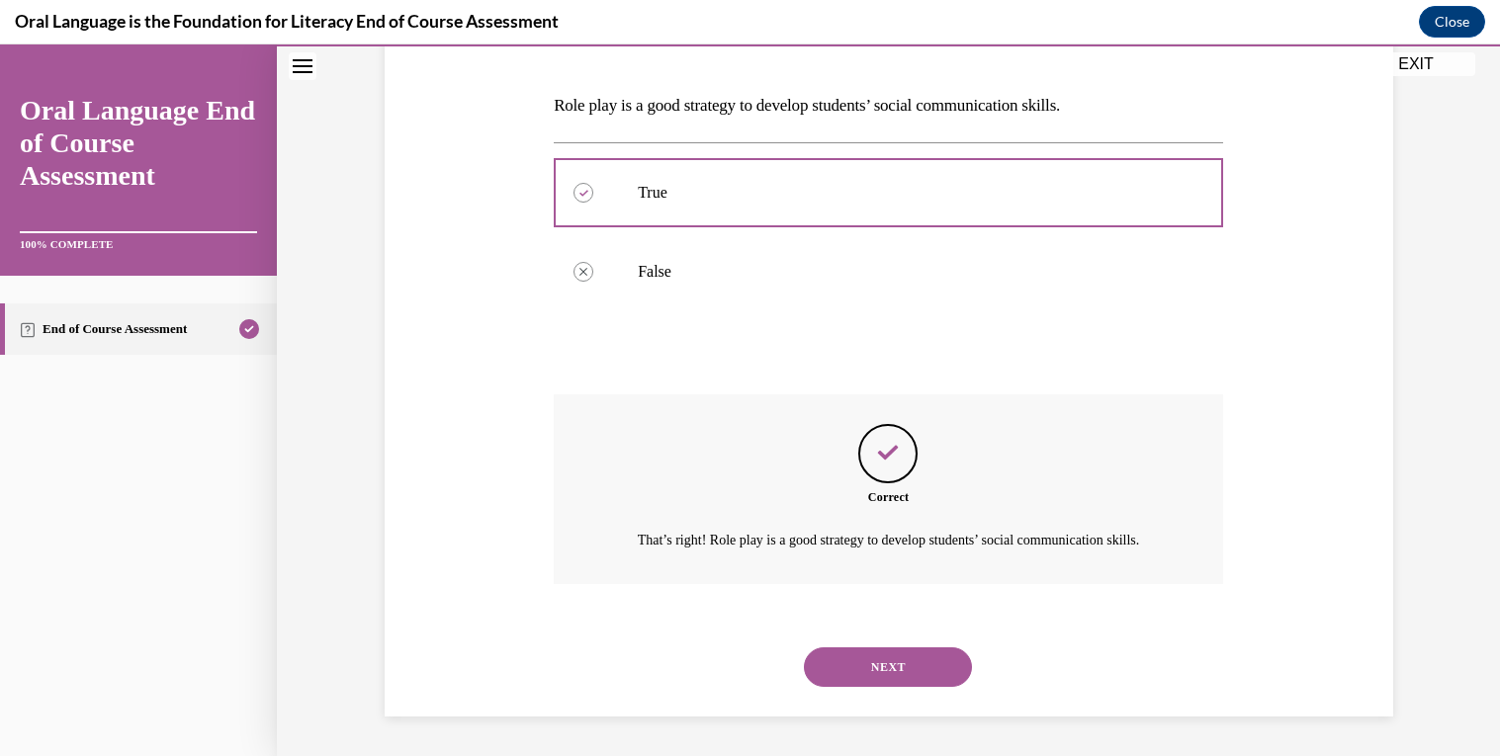
scroll to position [310, 0]
click at [907, 667] on button "NEXT" at bounding box center [888, 668] width 168 height 40
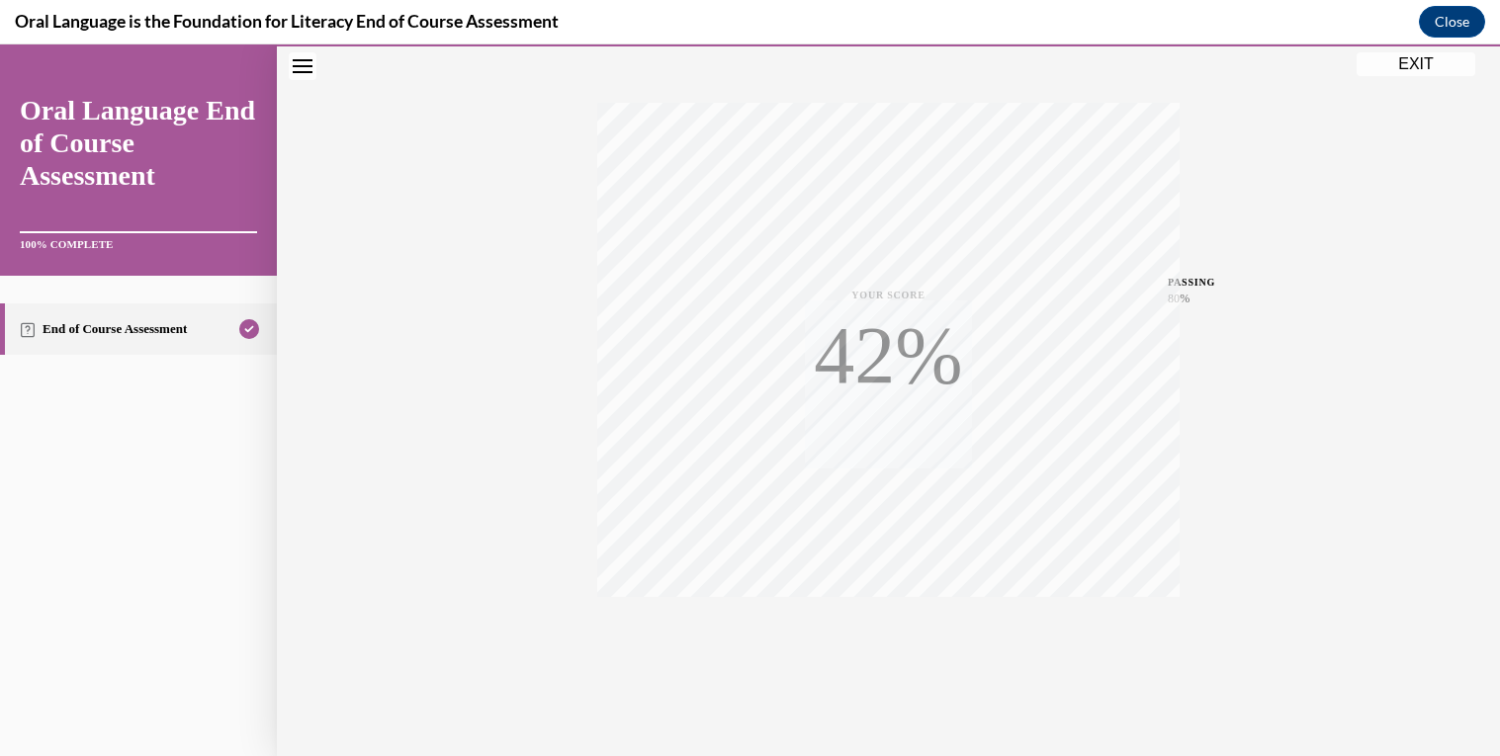
scroll to position [302, 0]
click at [1429, 72] on button "EXIT" at bounding box center [1415, 64] width 119 height 24
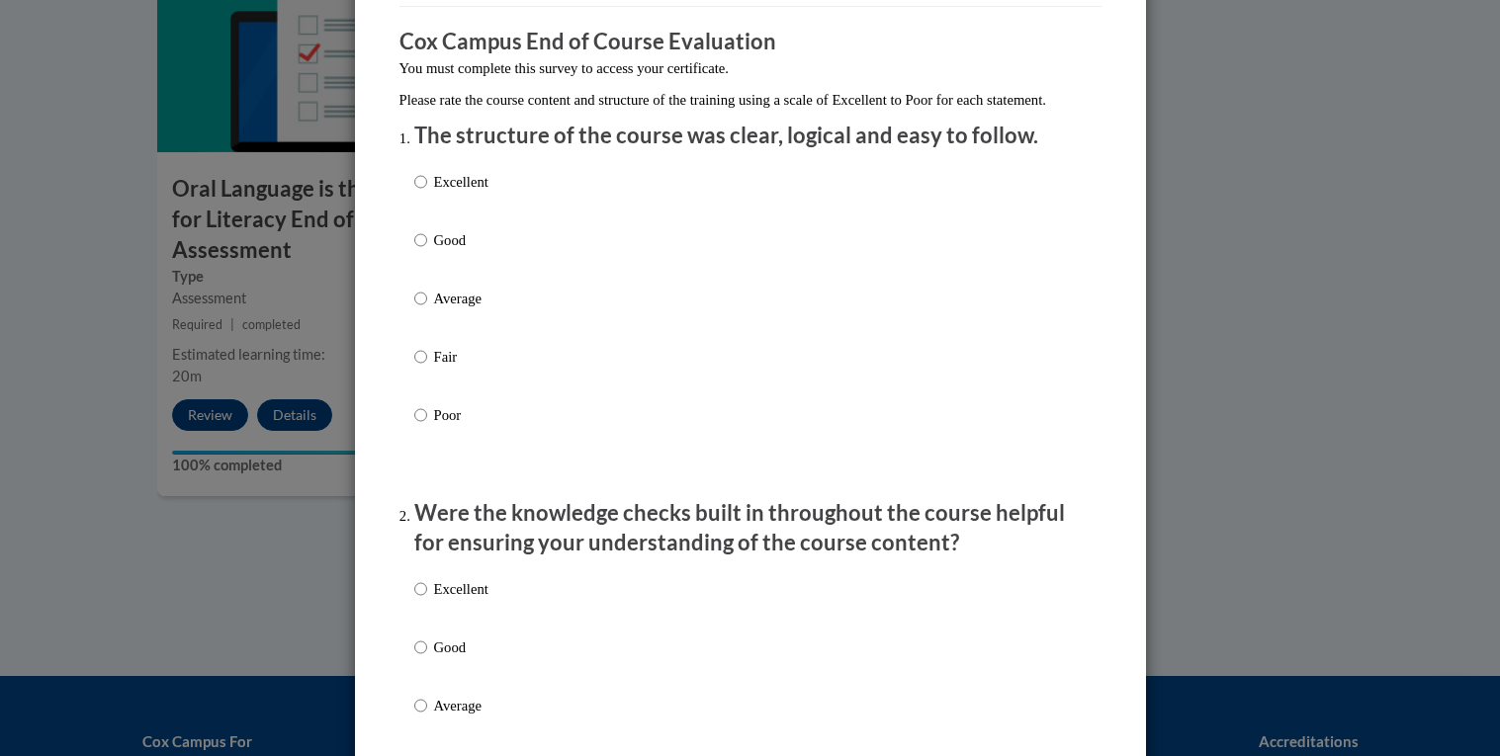
scroll to position [176, 0]
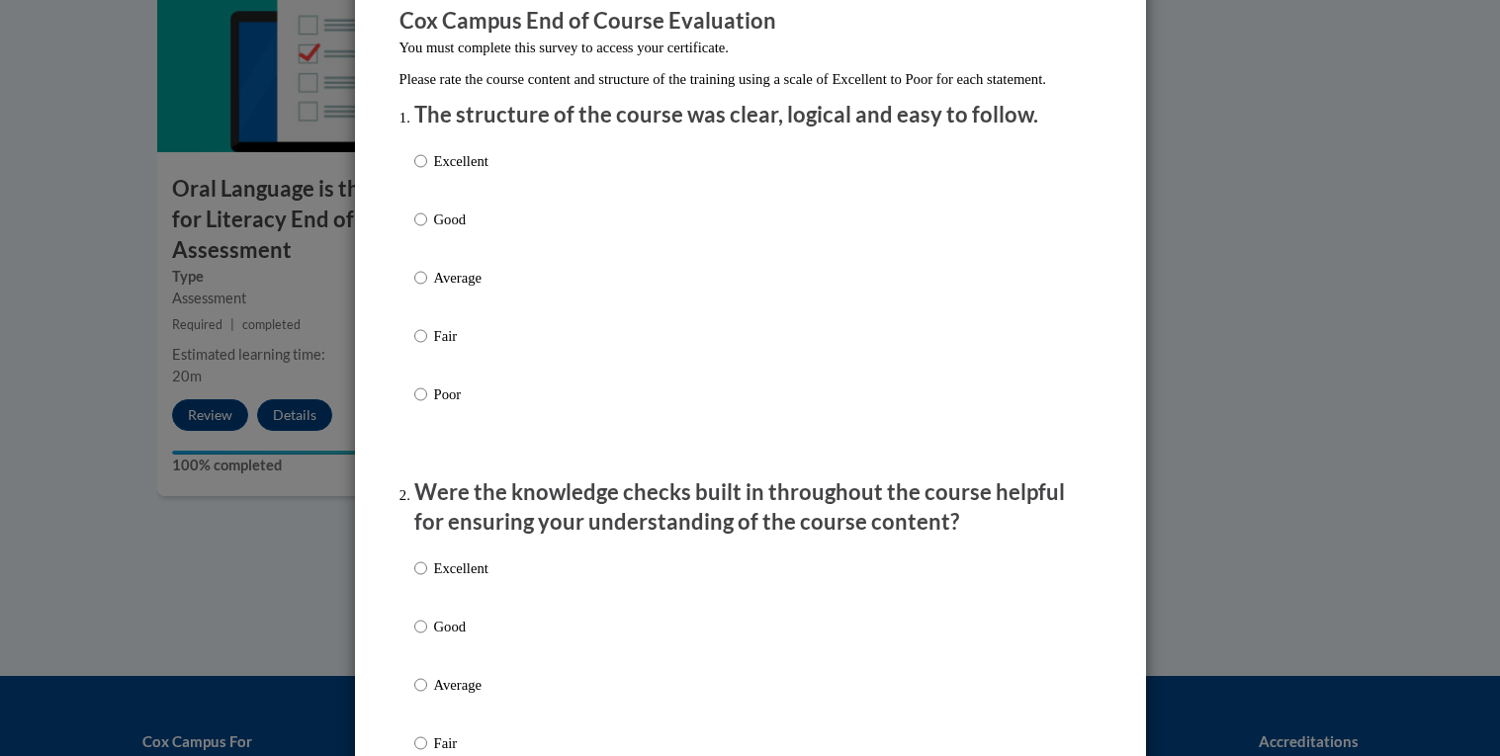
click at [443, 172] on p "Excellent" at bounding box center [461, 161] width 54 height 22
click at [427, 172] on input "Excellent" at bounding box center [420, 161] width 13 height 22
radio input "true"
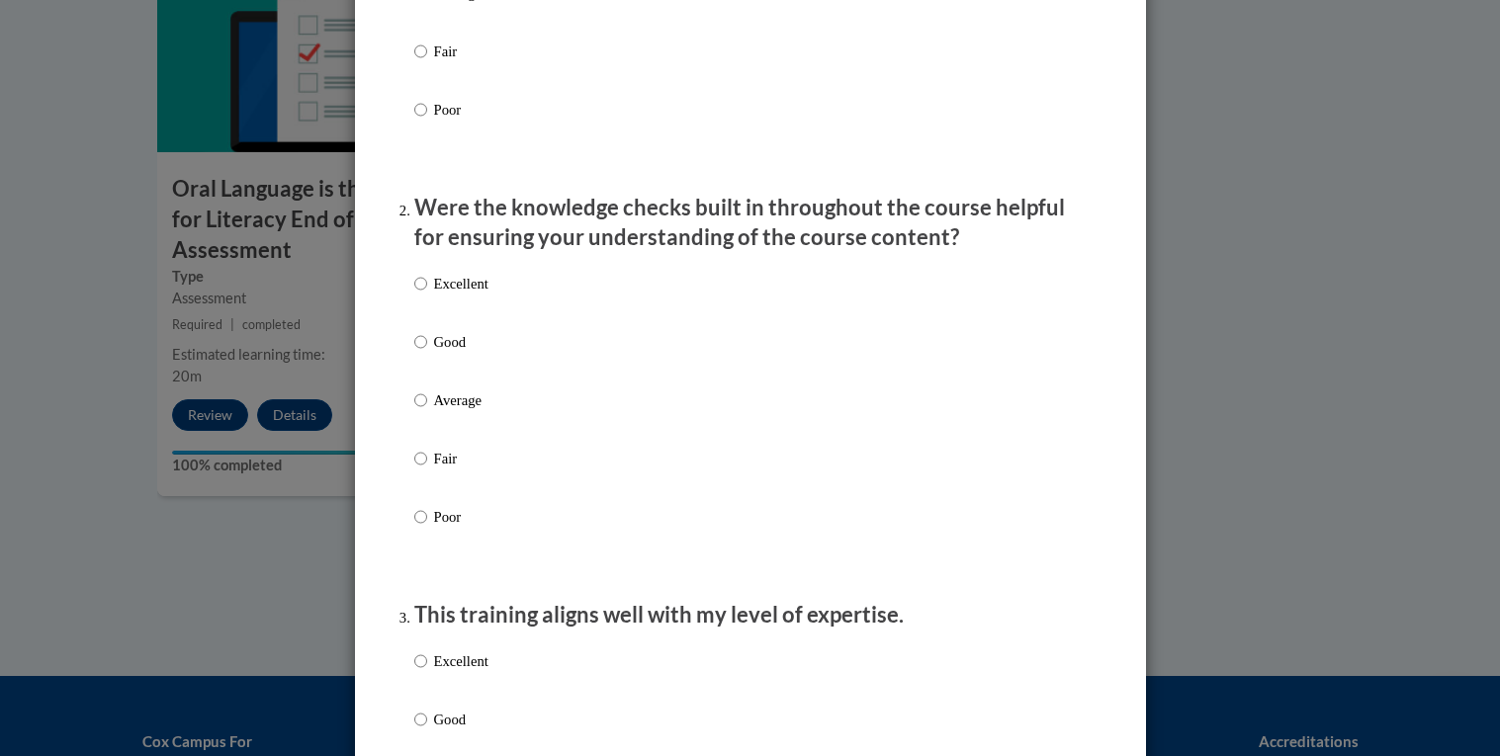
scroll to position [463, 0]
click at [487, 321] on label "Excellent" at bounding box center [451, 297] width 74 height 53
click at [427, 293] on input "Excellent" at bounding box center [420, 282] width 13 height 22
radio input "true"
click at [464, 377] on label "Good" at bounding box center [451, 355] width 74 height 53
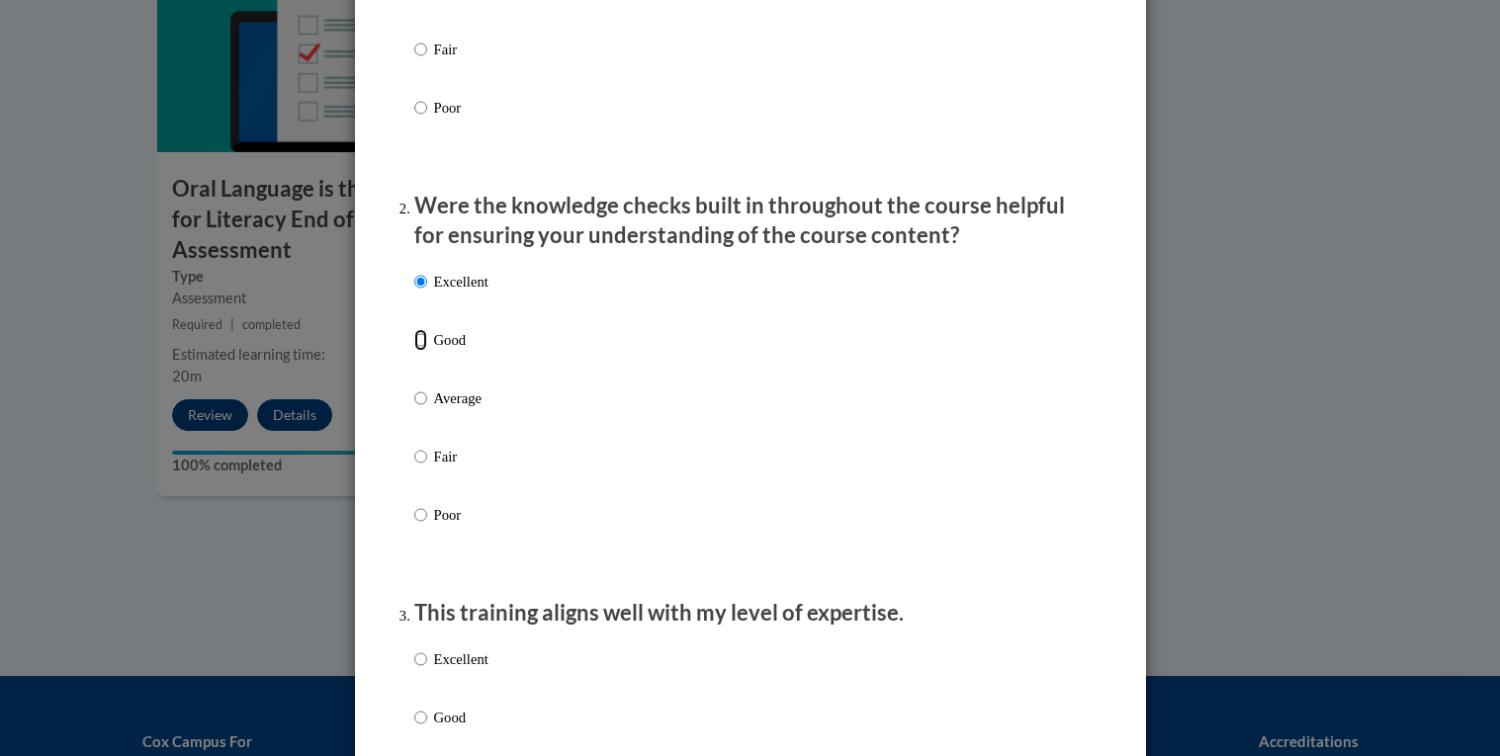
click at [427, 351] on input "Good" at bounding box center [420, 340] width 13 height 22
radio input "true"
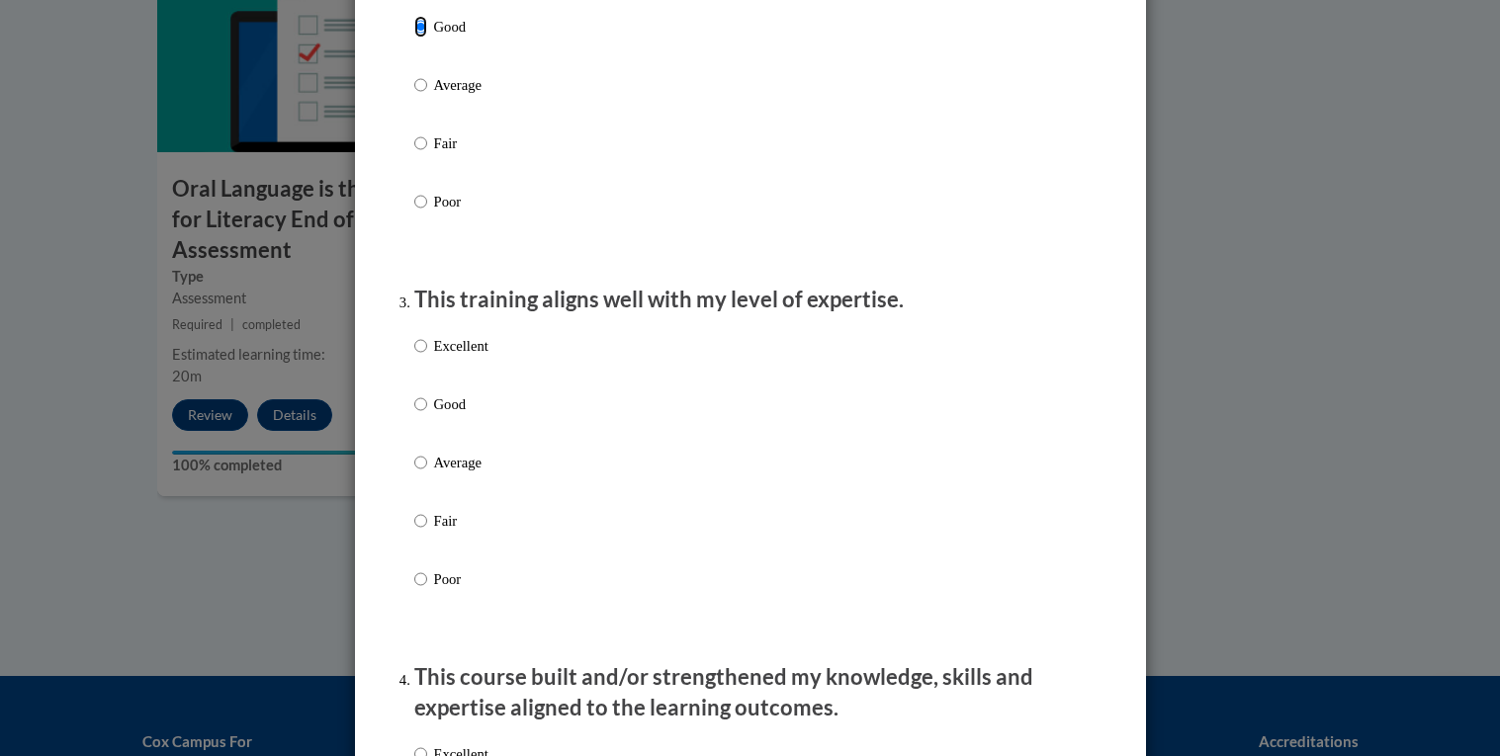
scroll to position [772, 0]
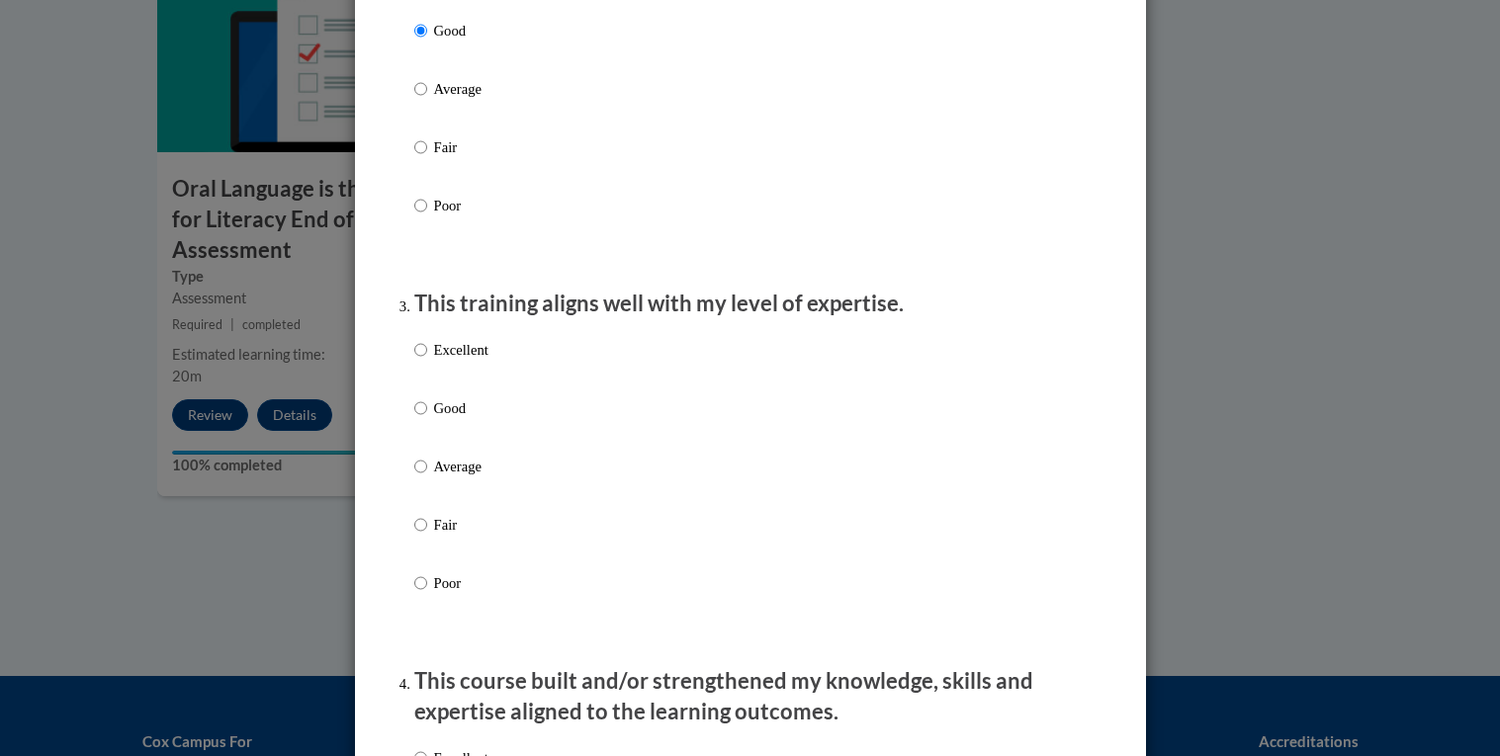
click at [448, 384] on label "Excellent" at bounding box center [451, 365] width 74 height 53
click at [427, 361] on input "Excellent" at bounding box center [420, 350] width 13 height 22
radio input "true"
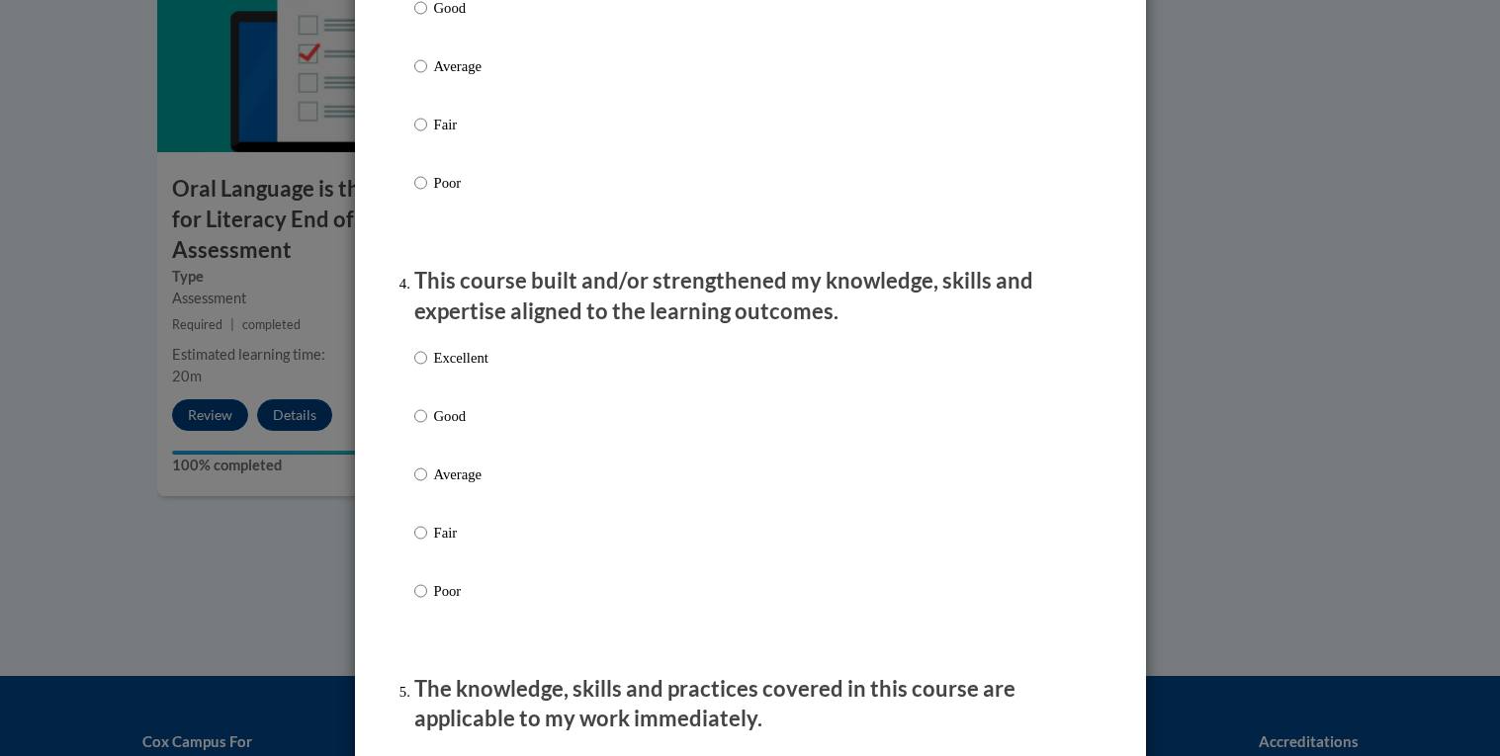
scroll to position [1130, 0]
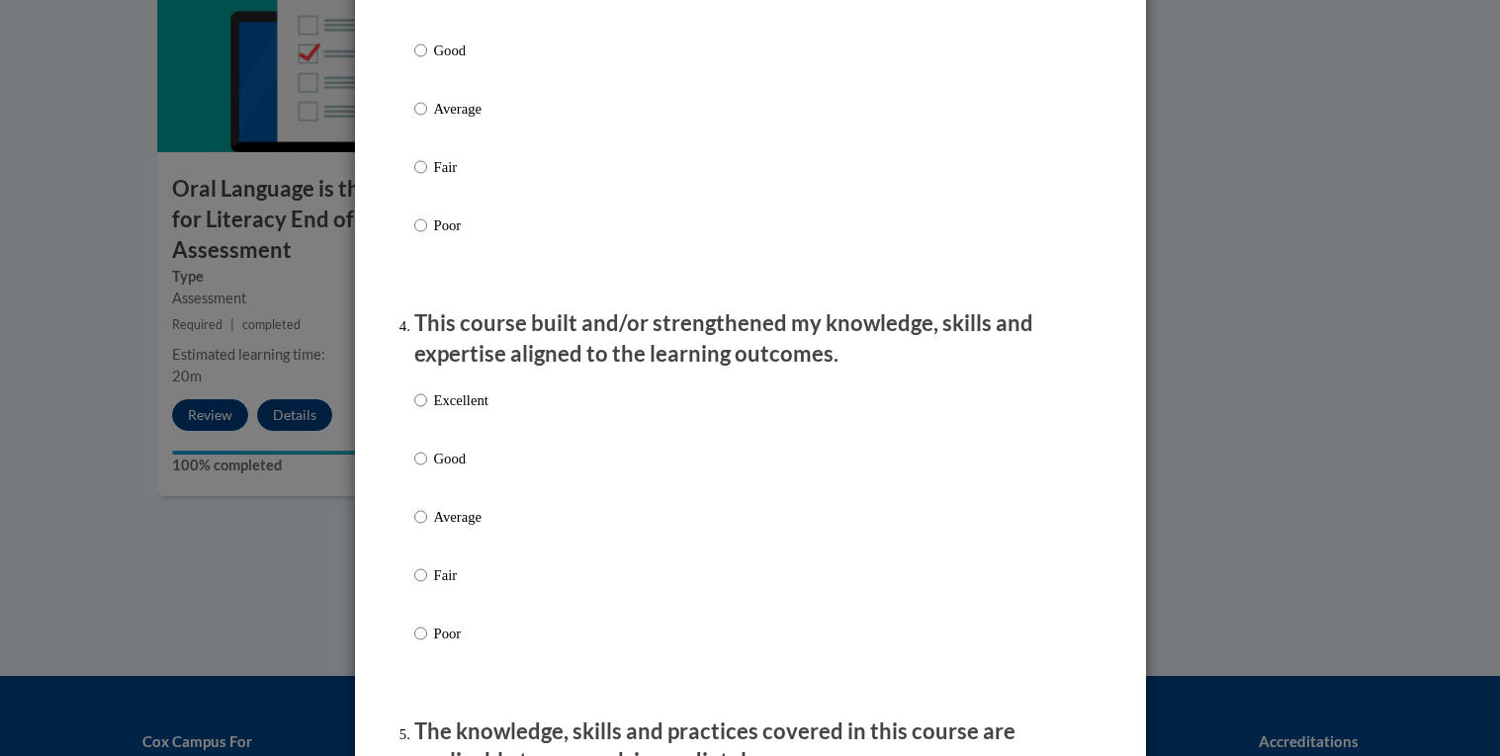
click at [460, 61] on p "Good" at bounding box center [461, 51] width 54 height 22
click at [427, 61] on input "Good" at bounding box center [420, 51] width 13 height 22
radio input "true"
click at [479, 411] on p "Excellent" at bounding box center [461, 401] width 54 height 22
click at [427, 411] on input "Excellent" at bounding box center [420, 401] width 13 height 22
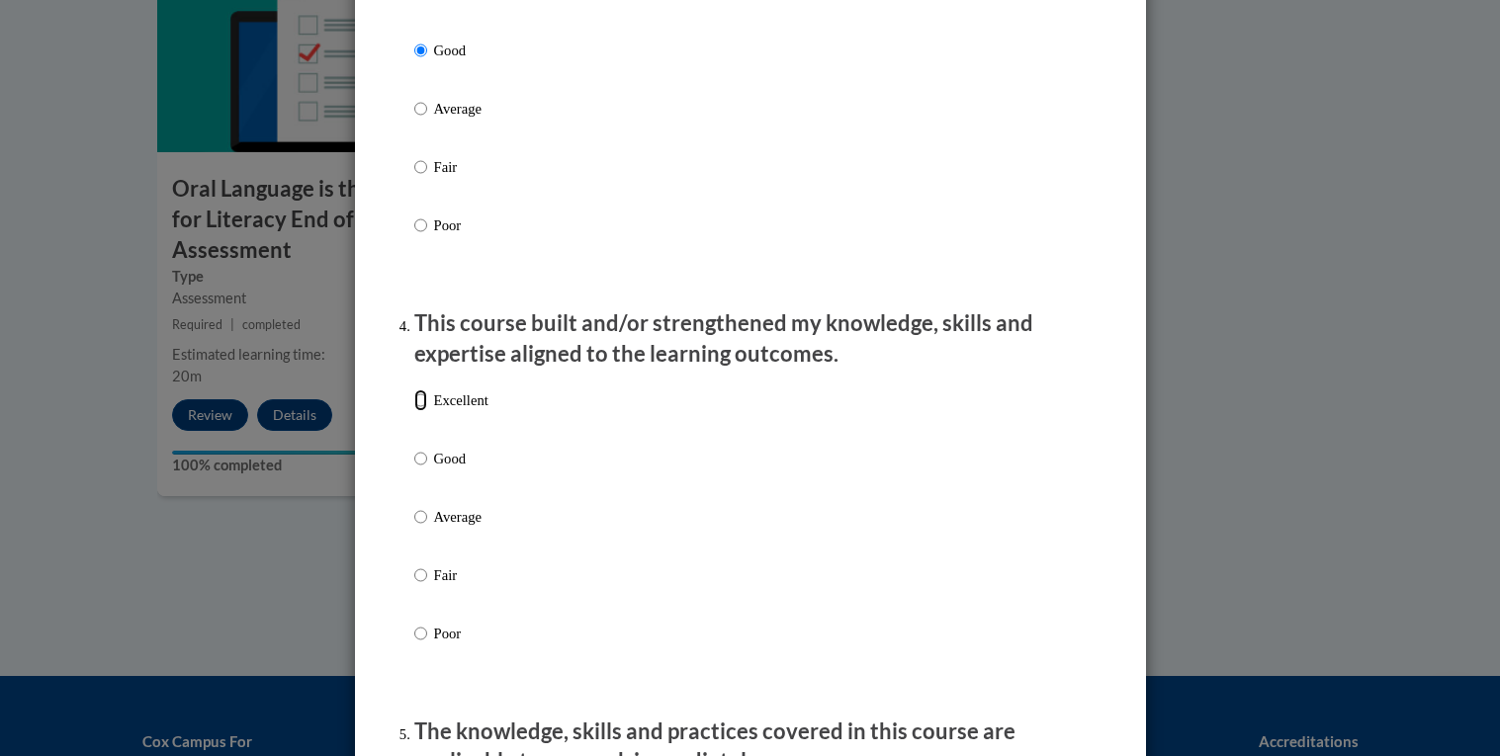
radio input "true"
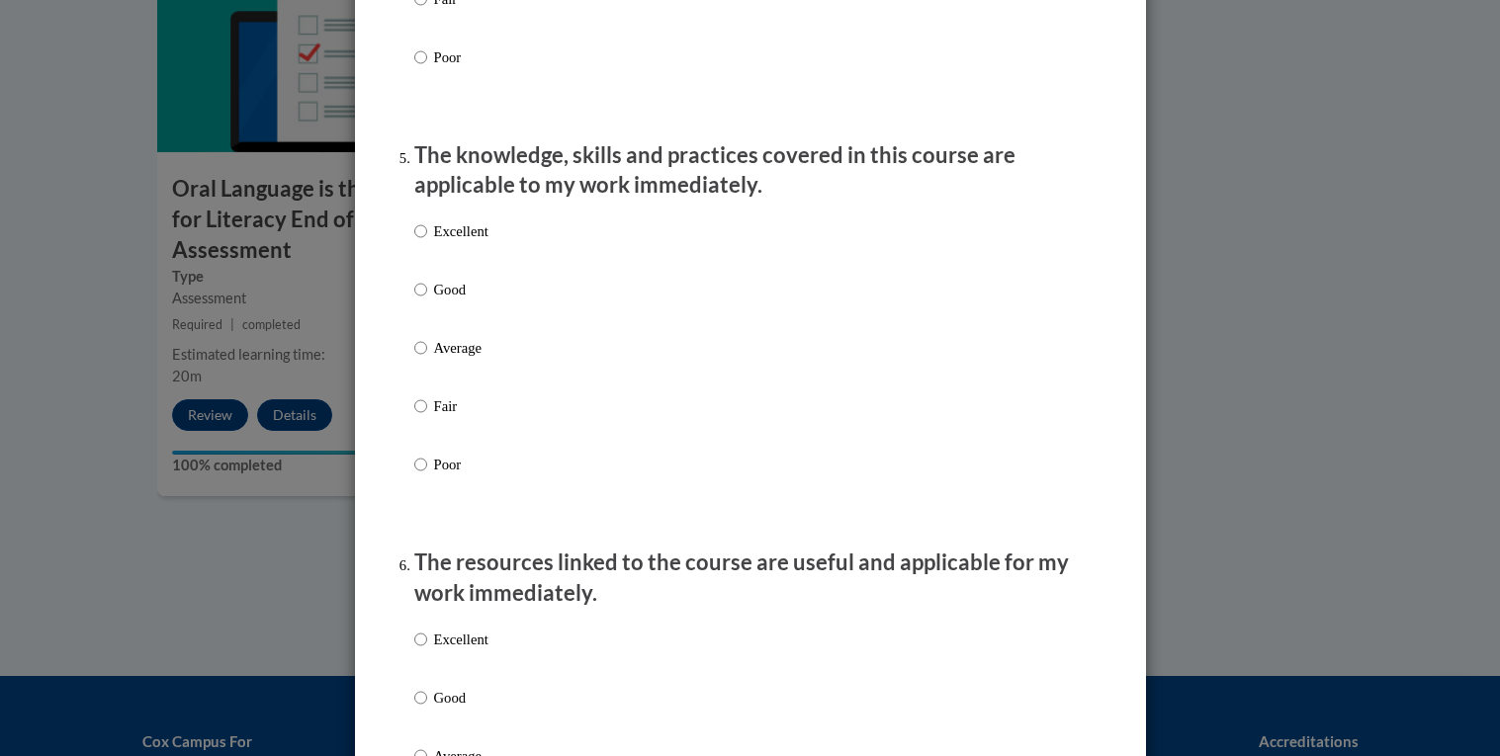
scroll to position [1712, 0]
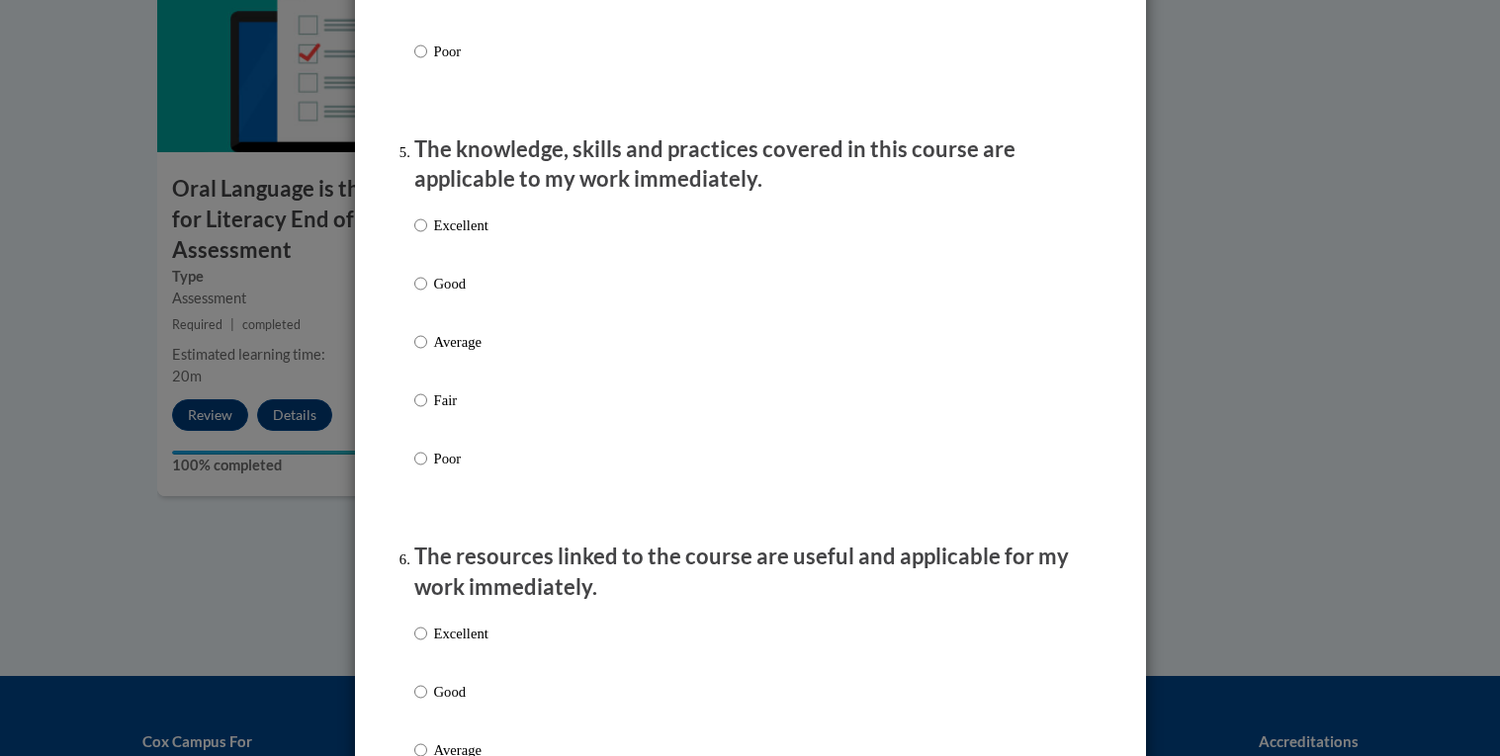
click at [443, 266] on label "Excellent" at bounding box center [451, 241] width 74 height 53
click at [427, 236] on input "Excellent" at bounding box center [420, 226] width 13 height 22
radio input "true"
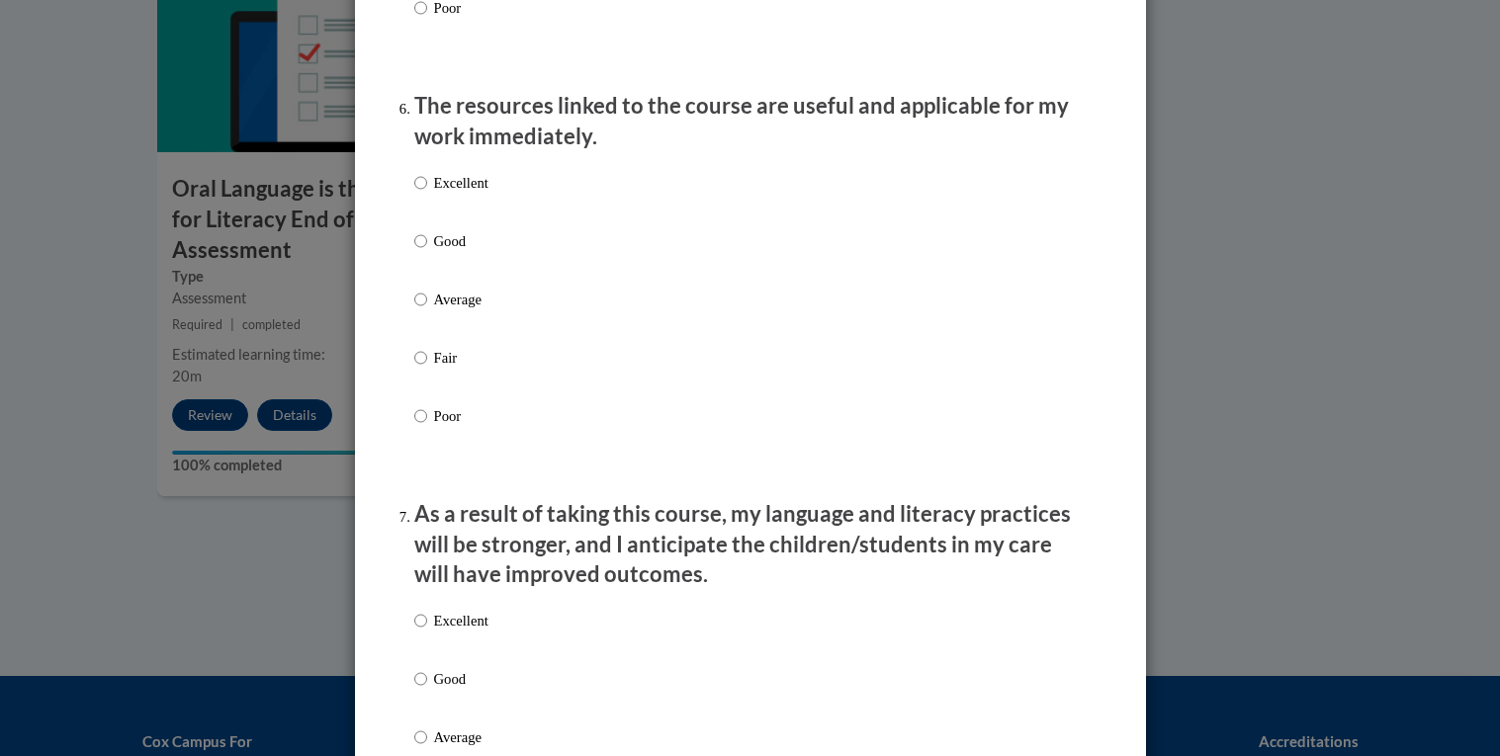
scroll to position [2171, 0]
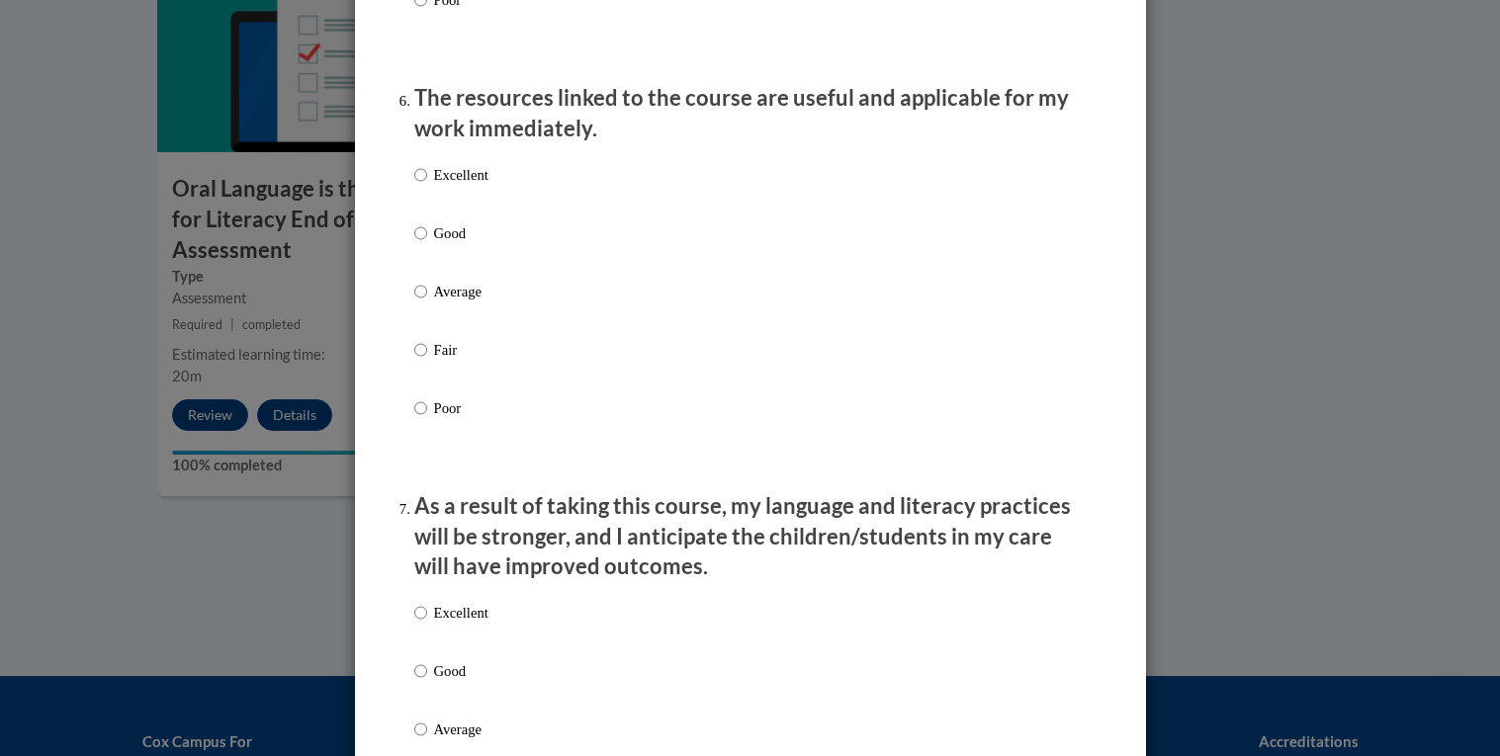
click at [467, 186] on p "Excellent" at bounding box center [461, 175] width 54 height 22
click at [427, 186] on input "Excellent" at bounding box center [420, 175] width 13 height 22
radio input "true"
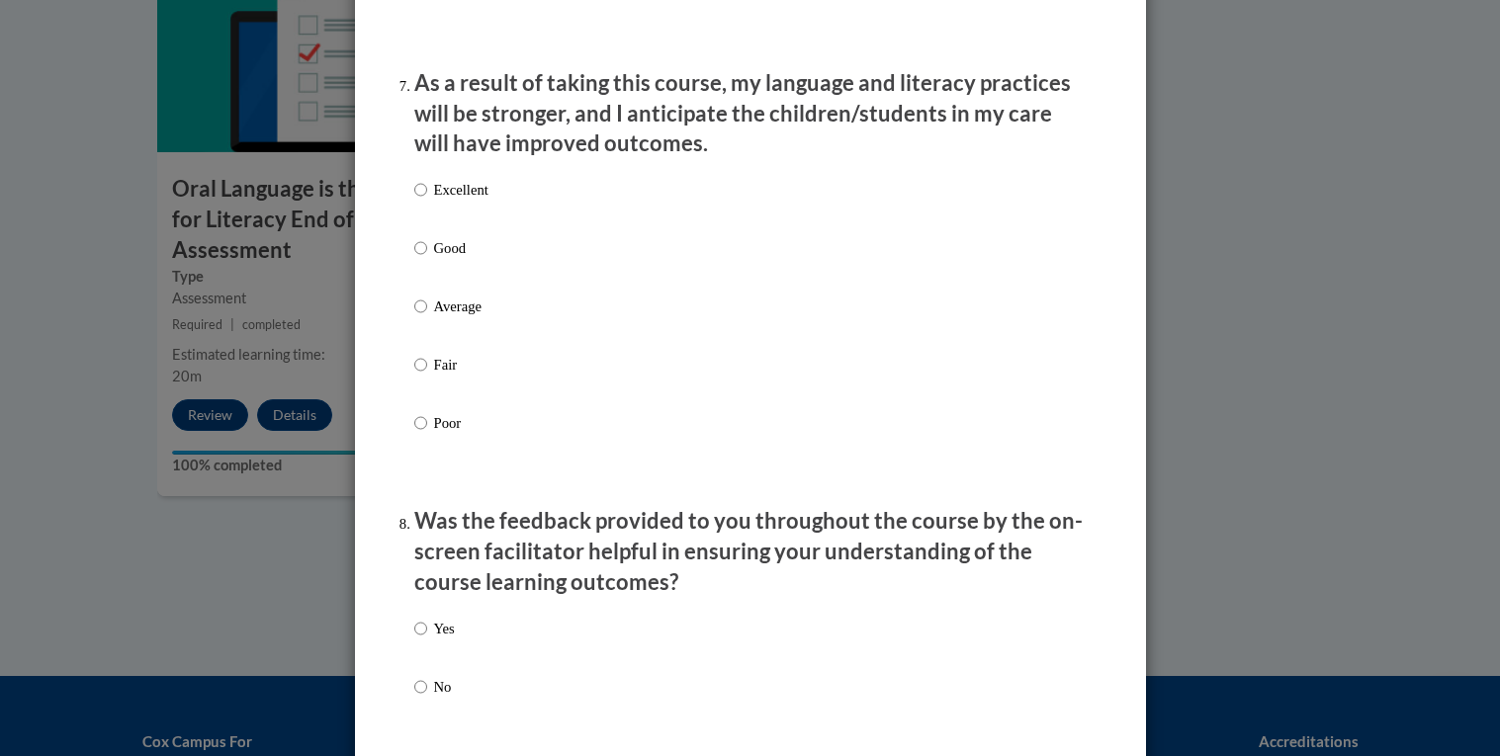
scroll to position [2598, 0]
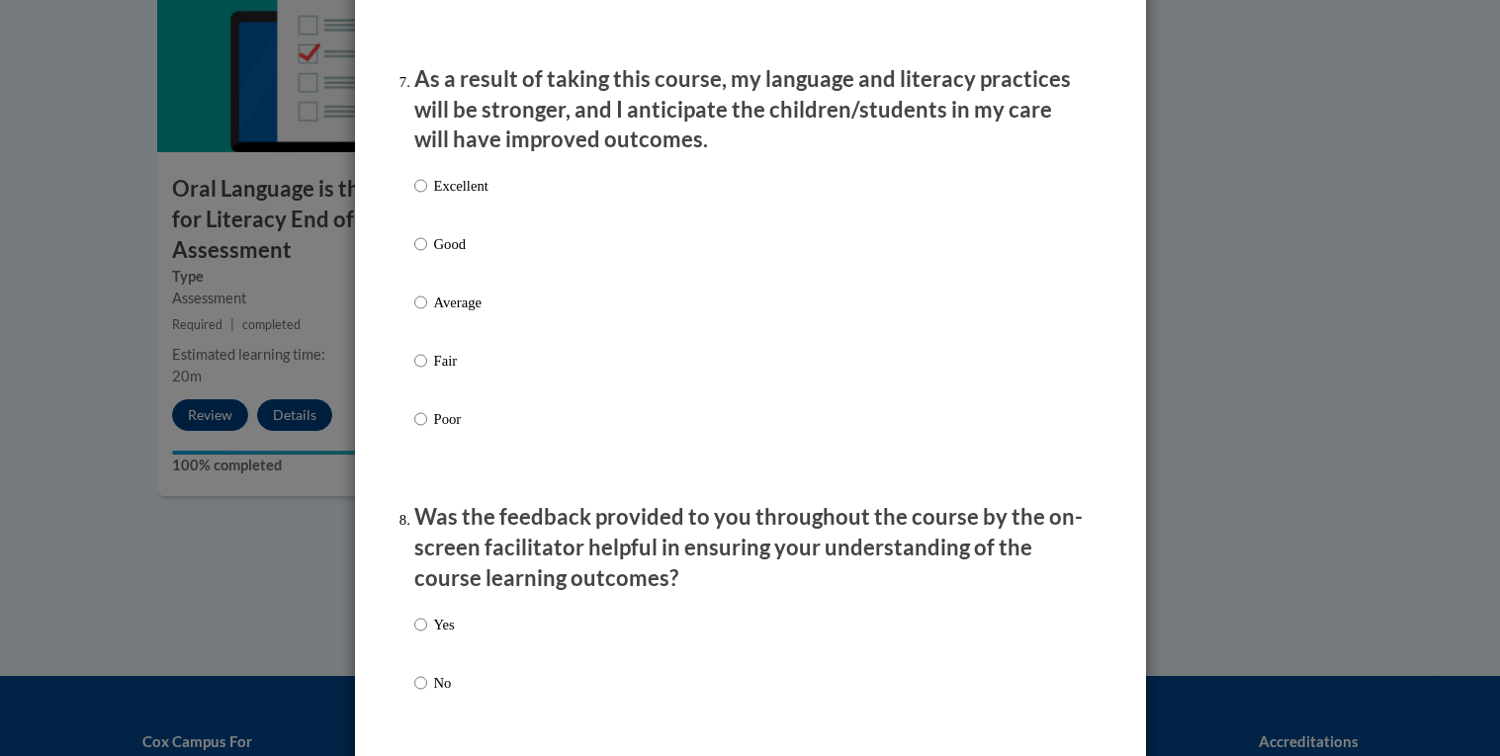
click at [467, 197] on p "Excellent" at bounding box center [461, 186] width 54 height 22
click at [427, 197] on input "Excellent" at bounding box center [420, 186] width 13 height 22
radio input "true"
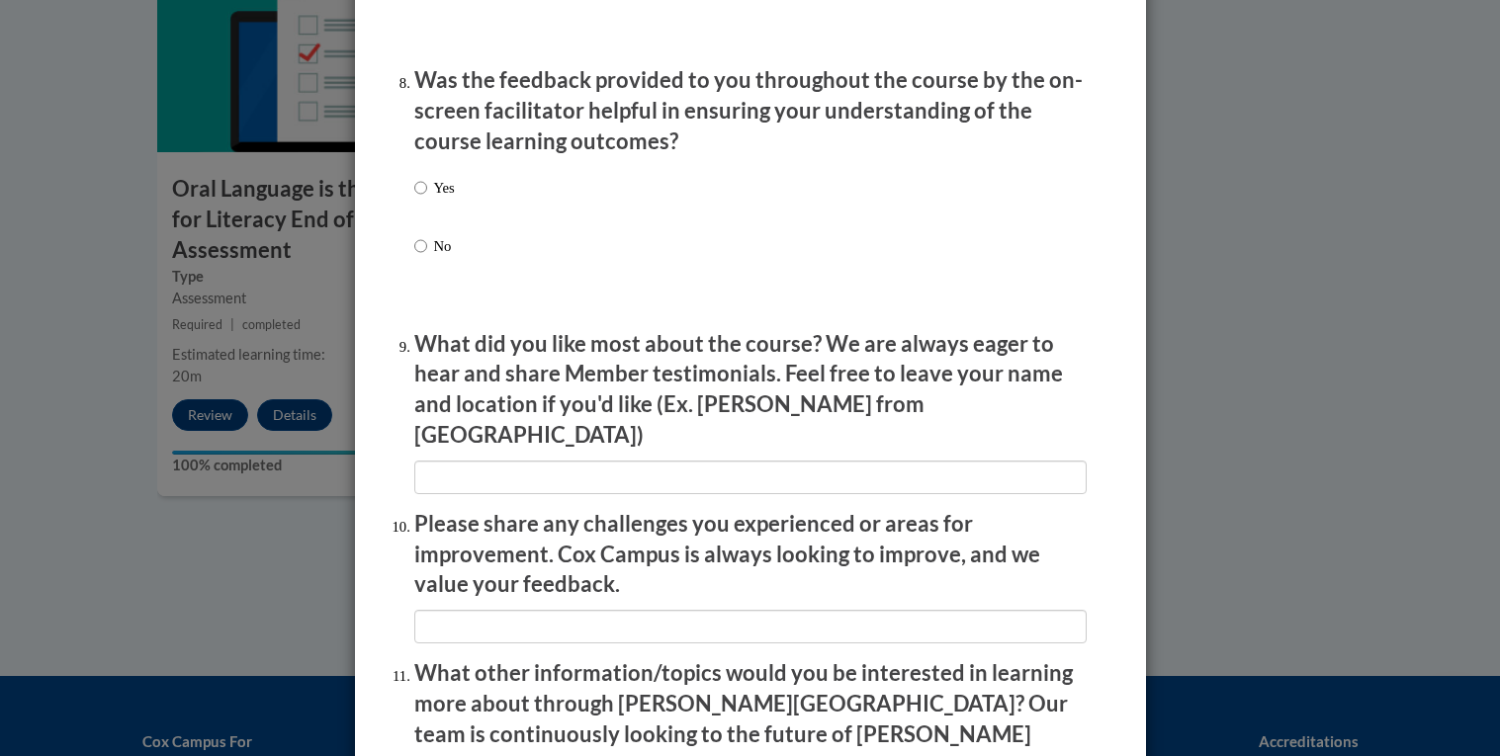
scroll to position [3036, 0]
click at [455, 216] on div "Yes No" at bounding box center [750, 239] width 672 height 147
click at [455, 198] on p "Yes" at bounding box center [444, 187] width 21 height 22
click at [427, 198] on input "Yes" at bounding box center [420, 187] width 13 height 22
radio input "true"
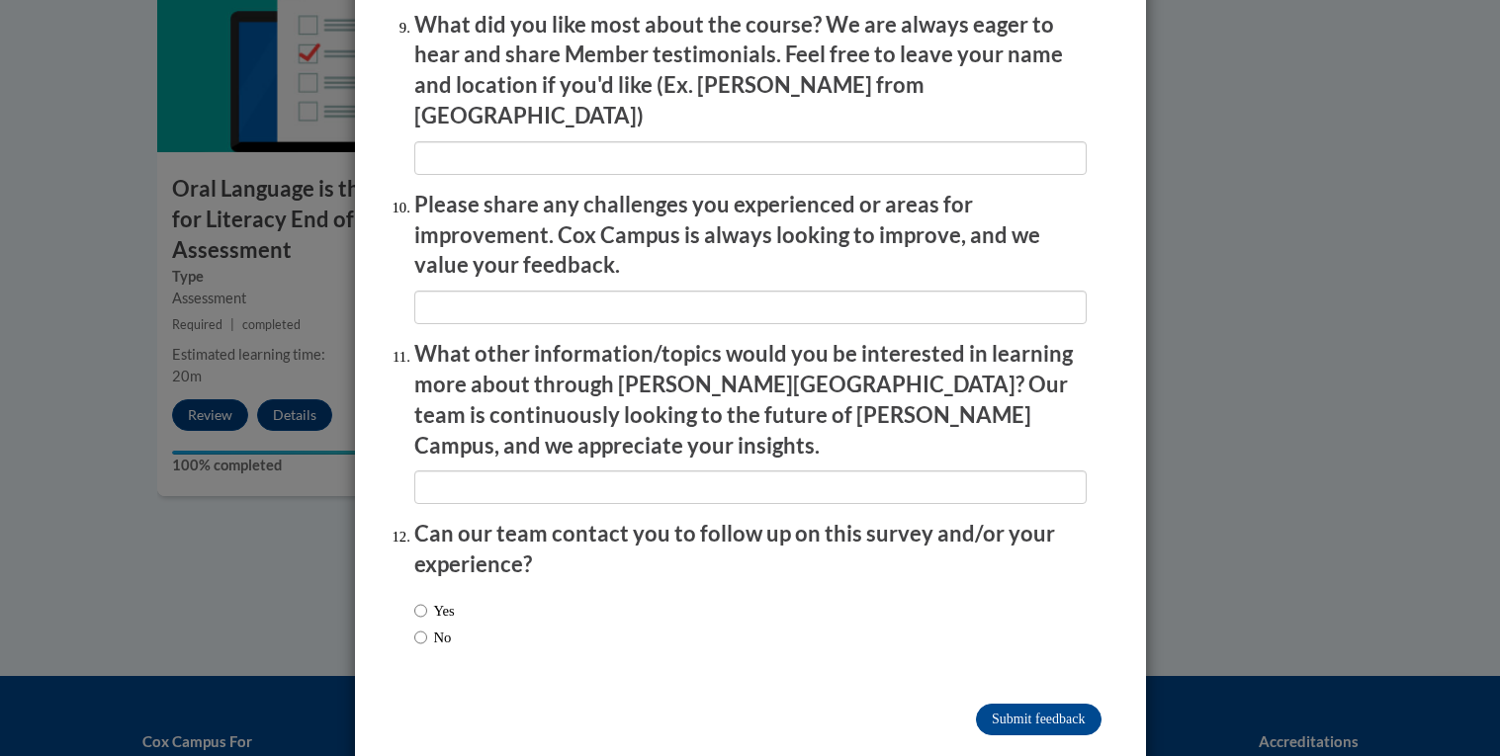
scroll to position [3365, 0]
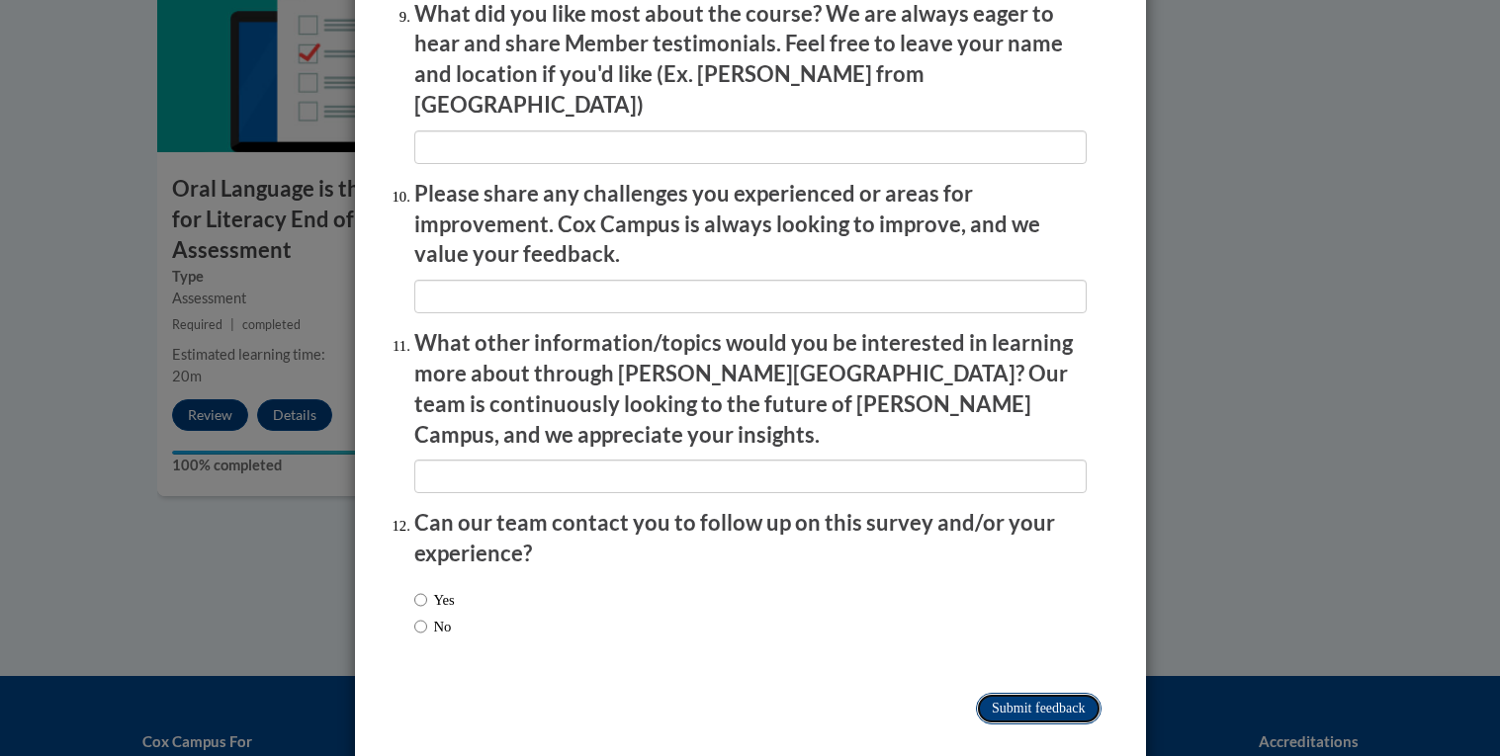
click at [996, 693] on input "Submit feedback" at bounding box center [1038, 709] width 125 height 32
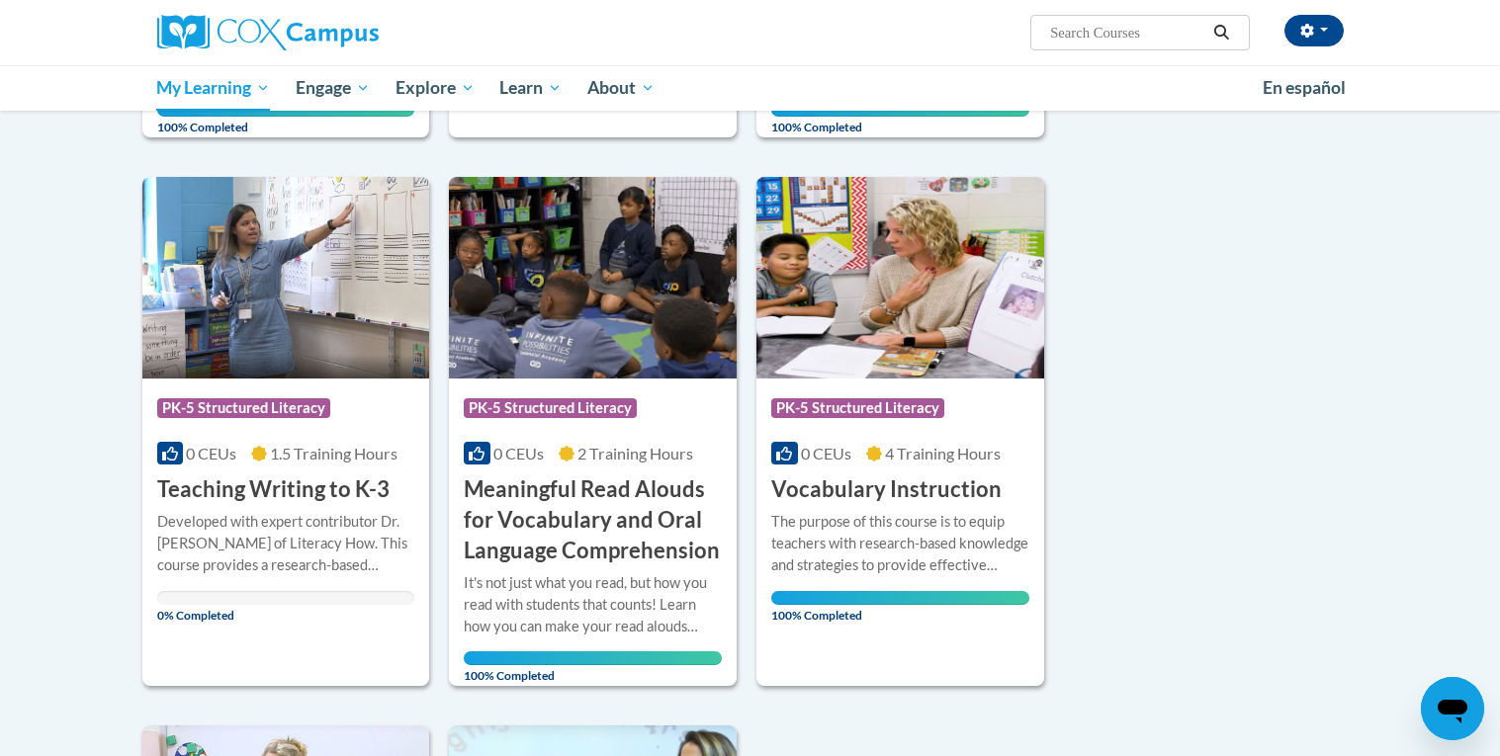
scroll to position [704, 0]
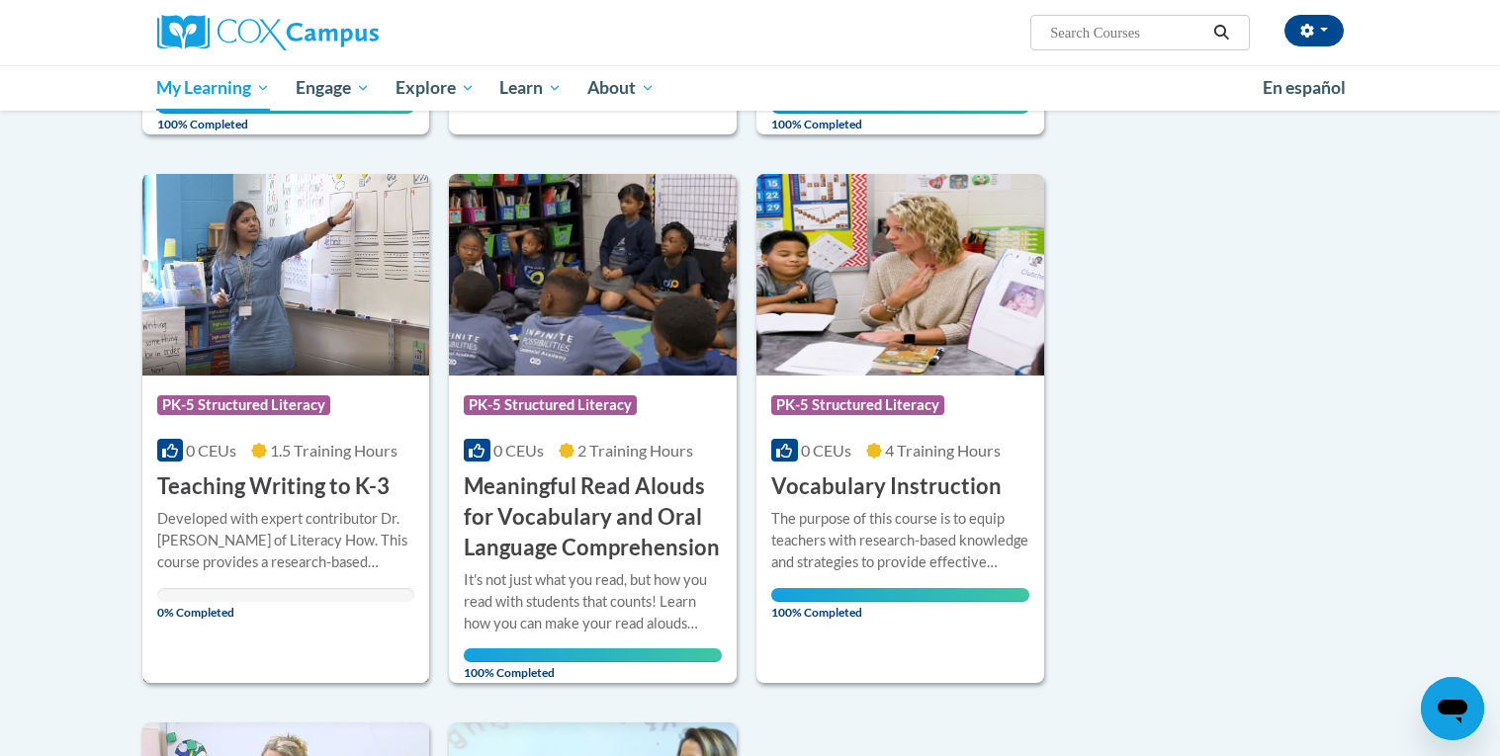
click at [288, 502] on div "More Info Open Developed with expert contributor Dr. [PERSON_NAME] of Literacy …" at bounding box center [286, 559] width 288 height 115
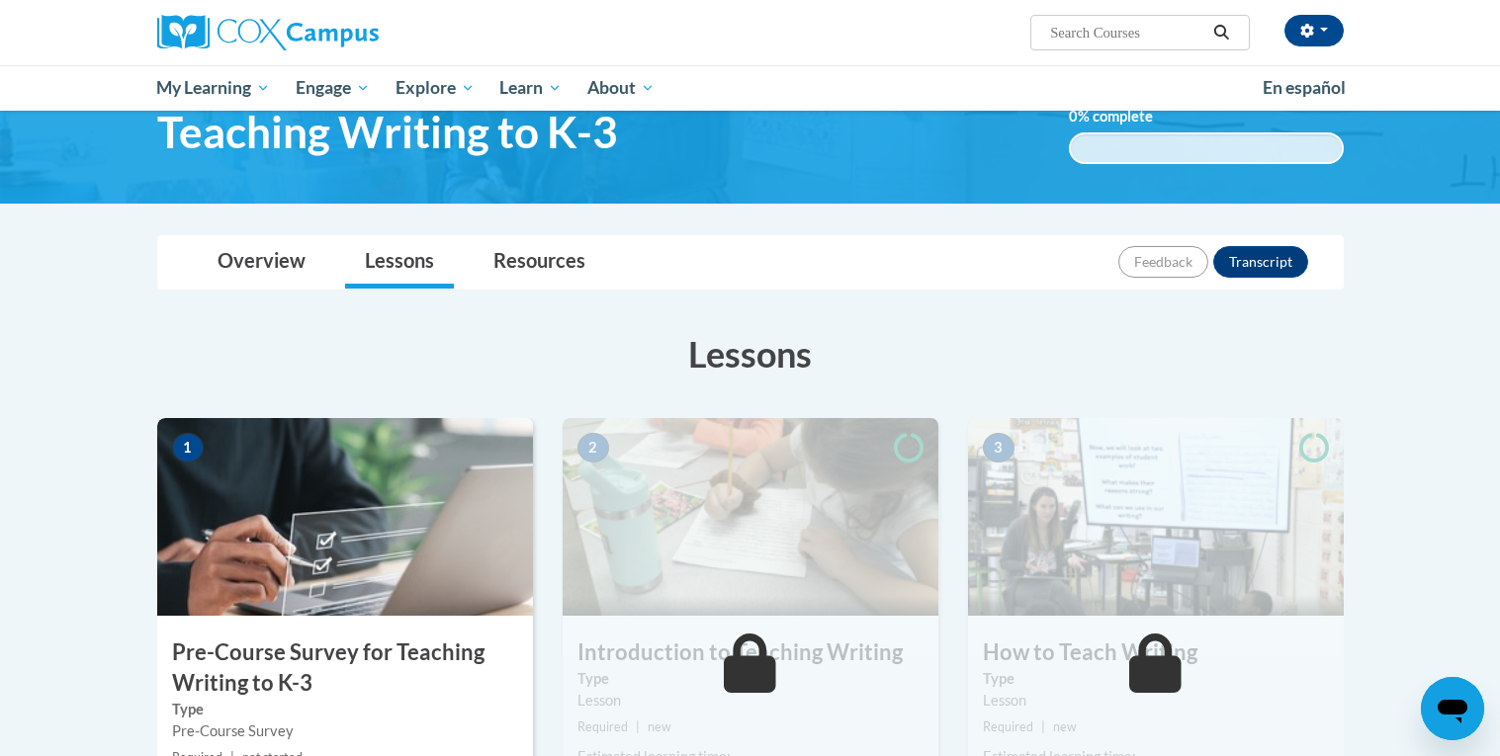
scroll to position [64, 0]
